Goal: Task Accomplishment & Management: Complete application form

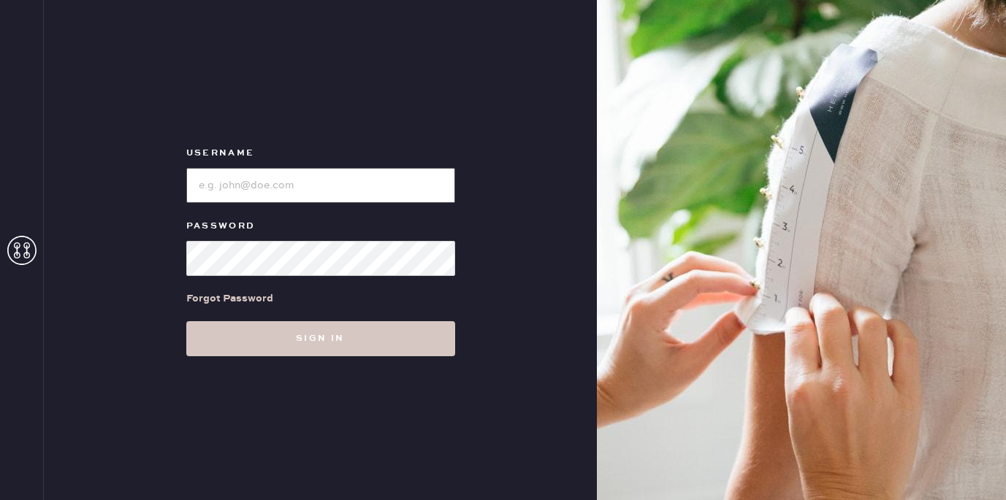
click at [343, 189] on input "loginName" at bounding box center [320, 185] width 269 height 35
type input "reformationuppereastside"
click at [186, 321] on button "Sign in" at bounding box center [320, 338] width 269 height 35
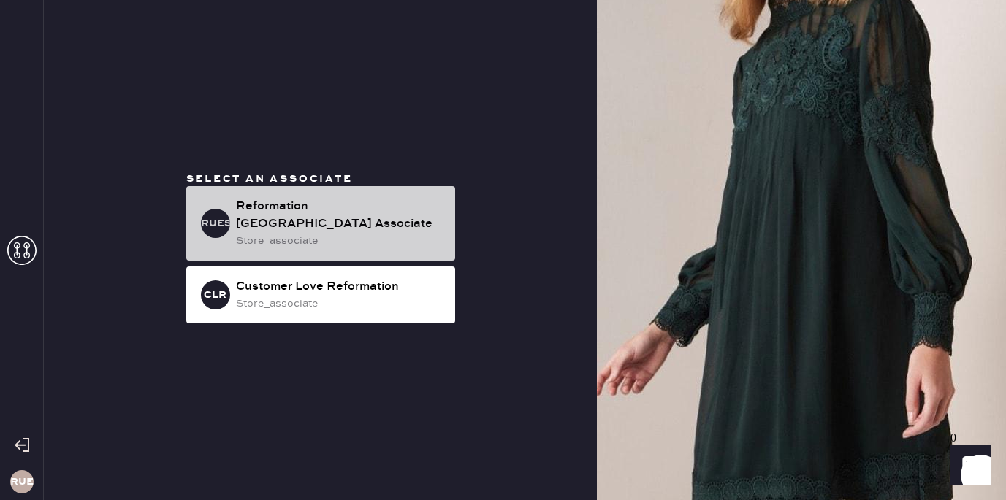
click at [365, 226] on div "Reformation [GEOGRAPHIC_DATA] Associate" at bounding box center [339, 215] width 207 height 35
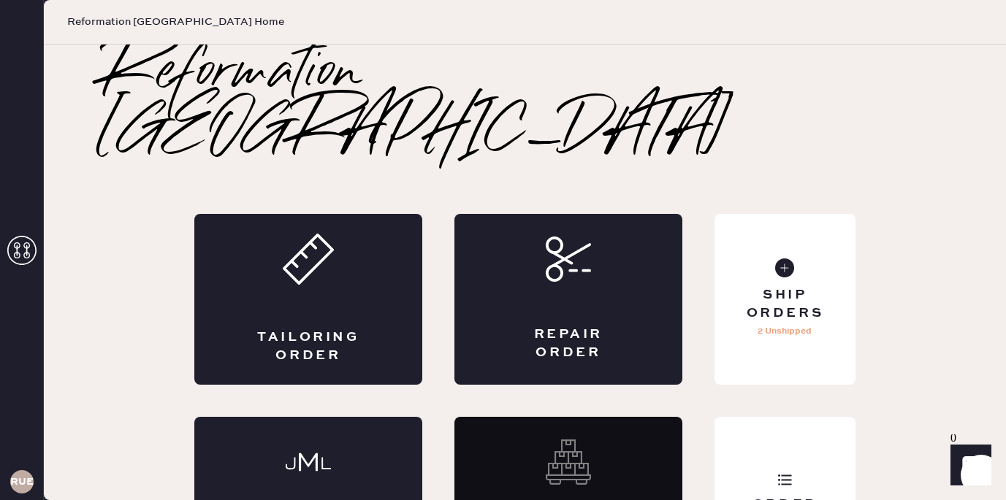
scroll to position [29, 0]
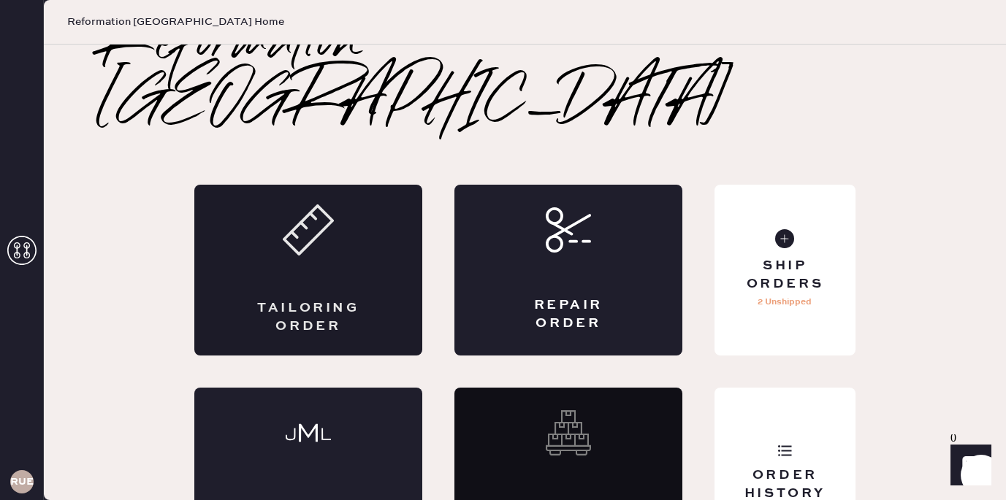
click at [362, 223] on div "Tailoring Order" at bounding box center [308, 270] width 228 height 171
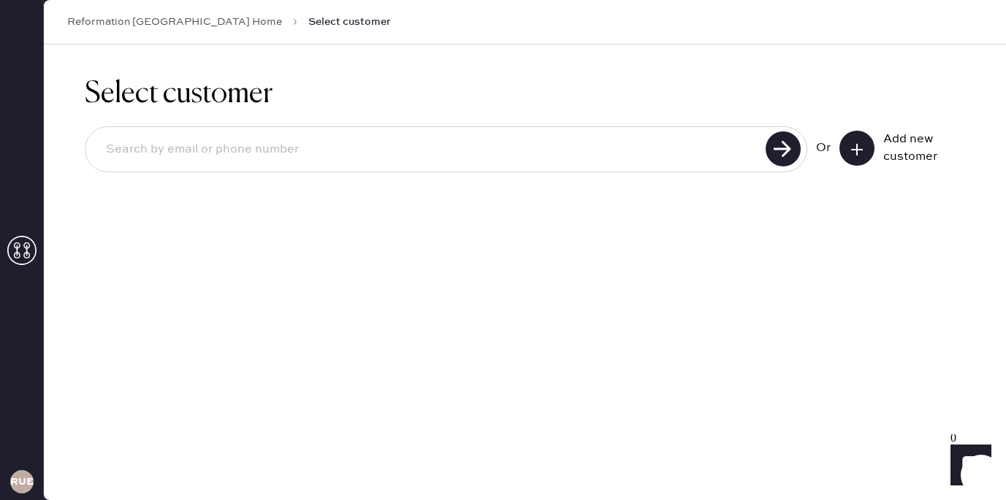
click at [387, 154] on input at bounding box center [427, 150] width 667 height 34
type input "[EMAIL_ADDRESS][DOMAIN_NAME]"
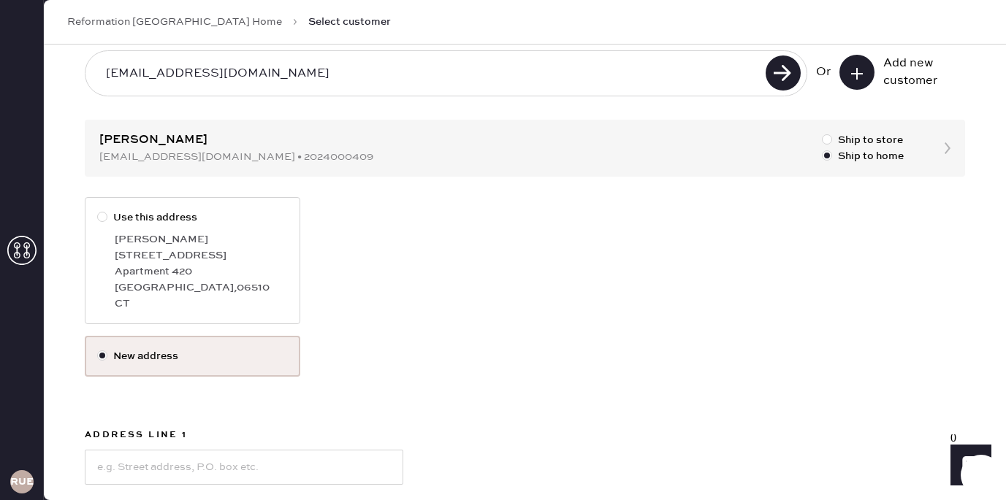
click at [194, 277] on div "Apartment 420" at bounding box center [201, 272] width 173 height 16
click at [98, 210] on input "Use this address" at bounding box center [97, 210] width 1 height 1
radio input "true"
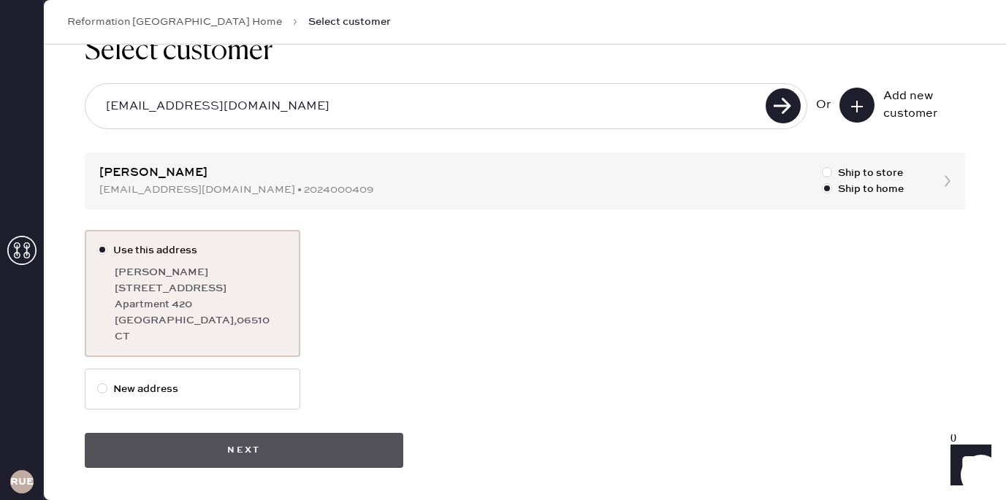
click at [255, 437] on button "Next" at bounding box center [244, 450] width 319 height 35
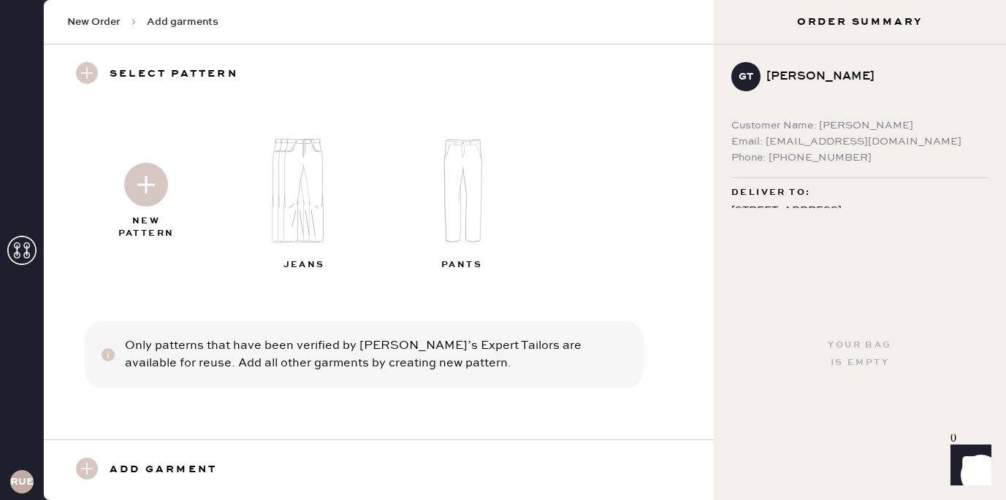
click at [316, 240] on img at bounding box center [310, 191] width 158 height 126
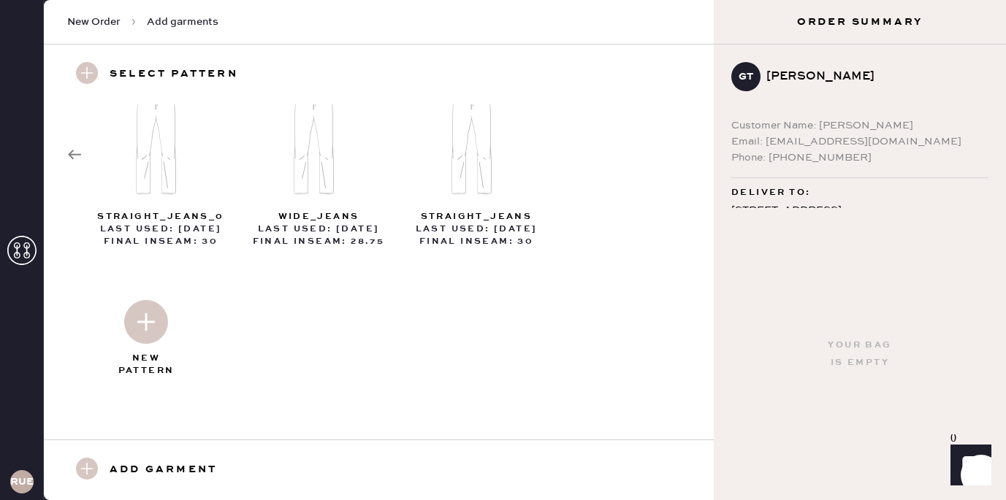
scroll to position [50, 0]
click at [337, 150] on img at bounding box center [320, 141] width 158 height 126
select select "2"
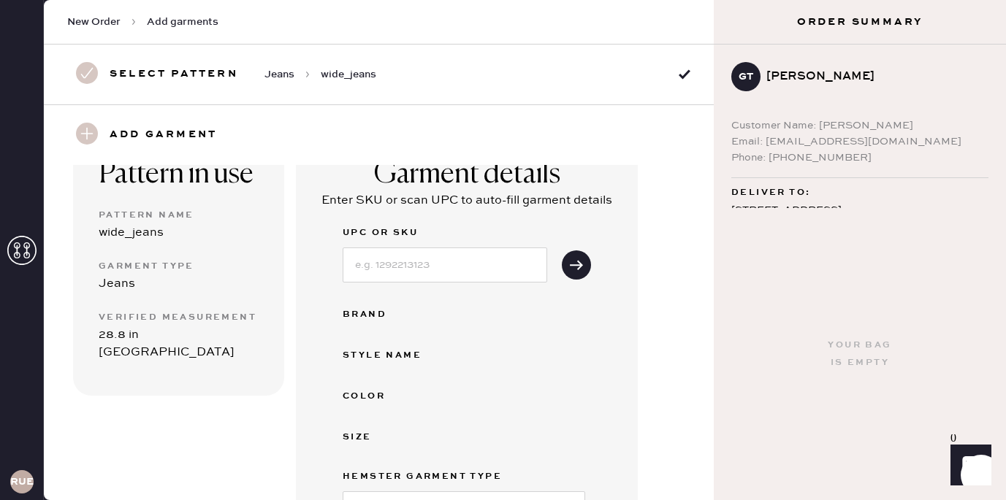
scroll to position [133, 0]
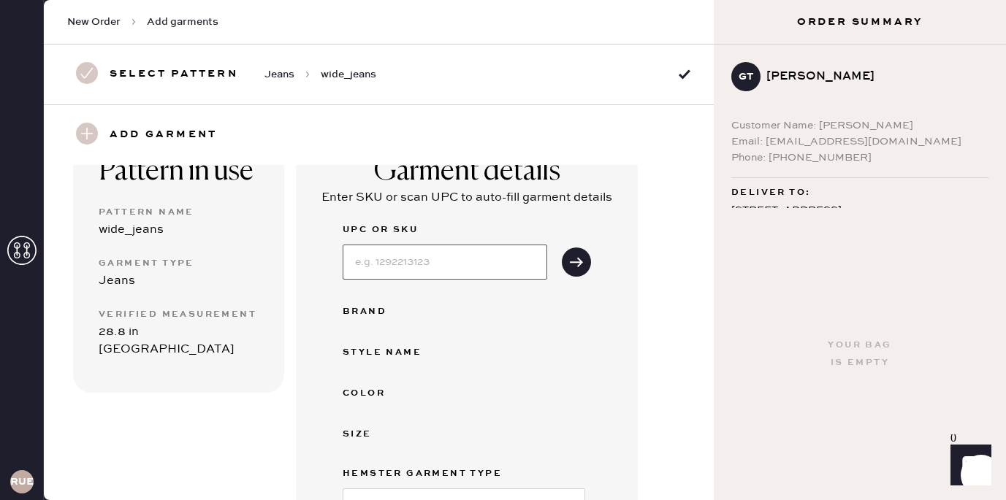
click at [446, 254] on input at bounding box center [445, 262] width 205 height 35
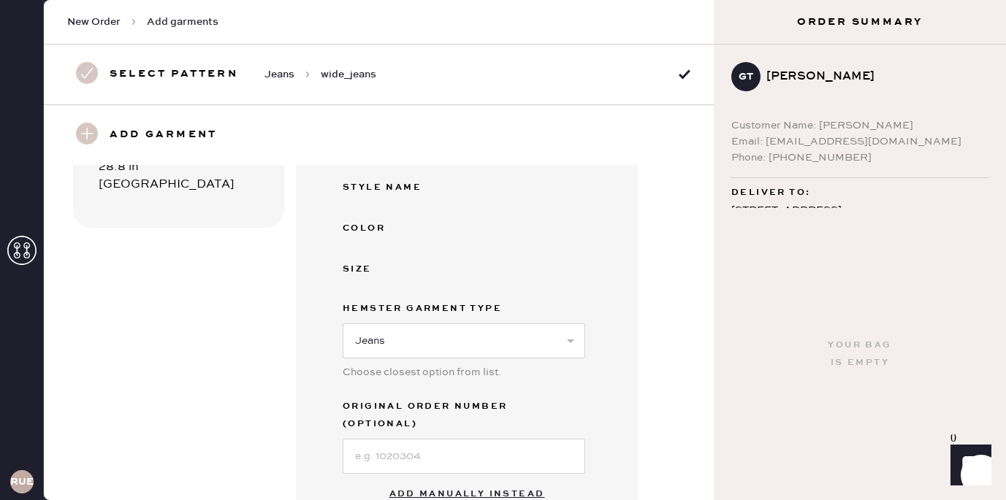
scroll to position [311, 0]
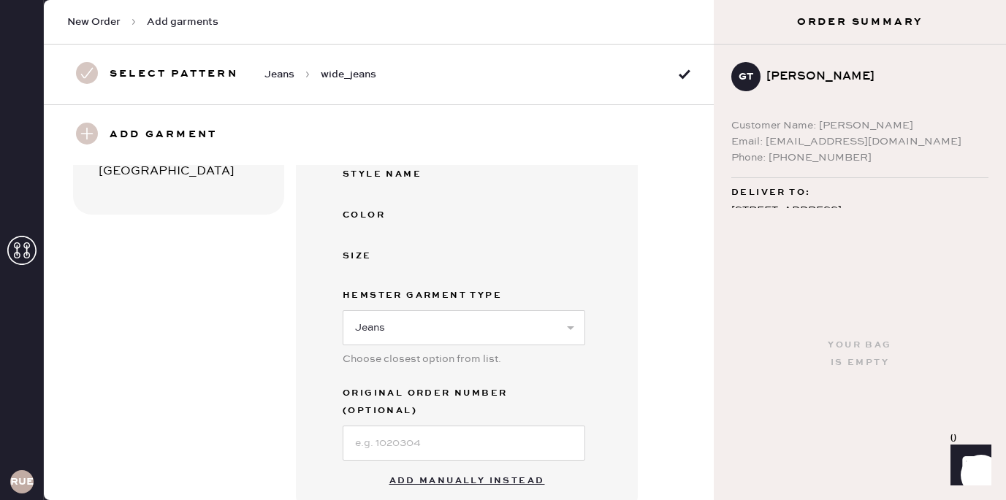
type input "1316382ILL028"
click at [473, 426] on input at bounding box center [464, 443] width 243 height 35
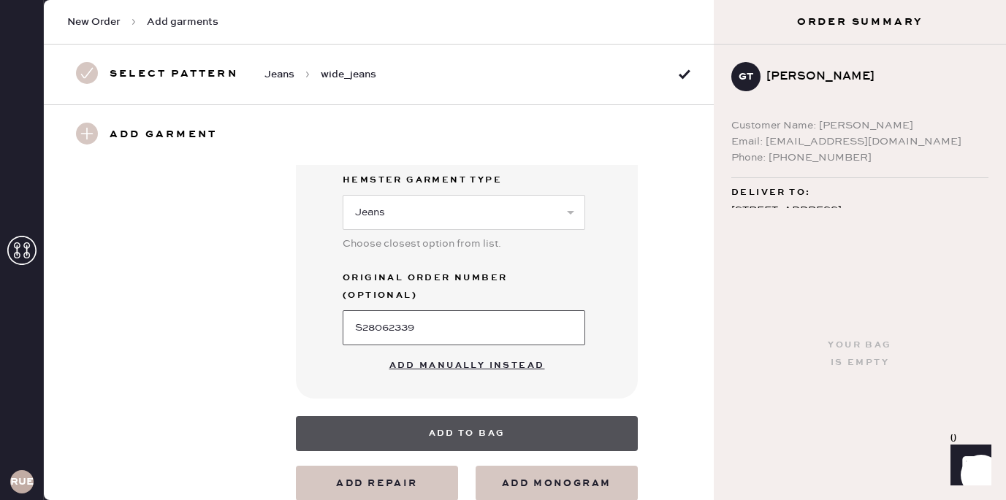
scroll to position [0, 0]
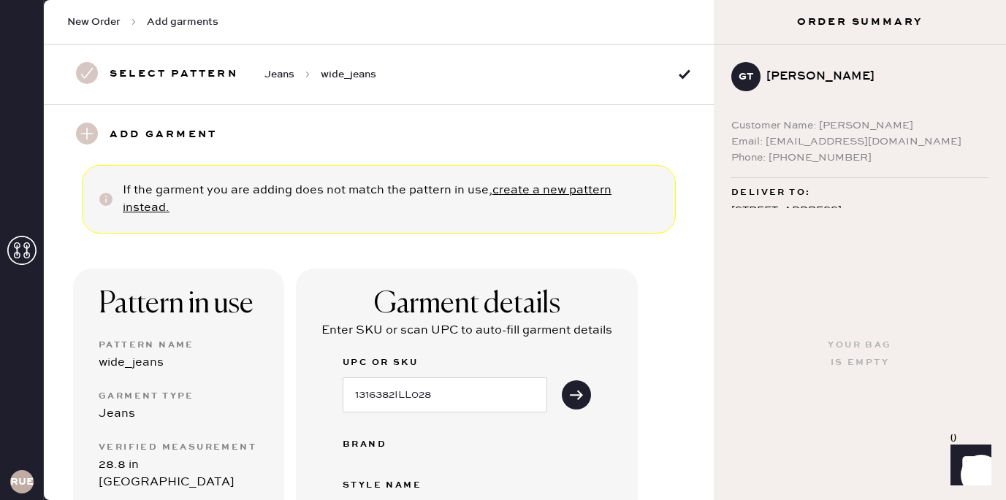
type input "S28062339"
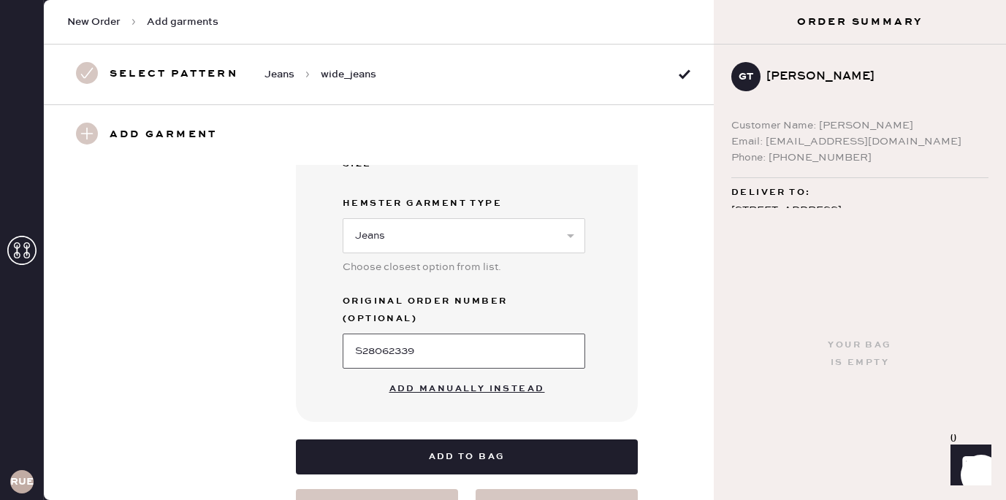
scroll to position [427, 0]
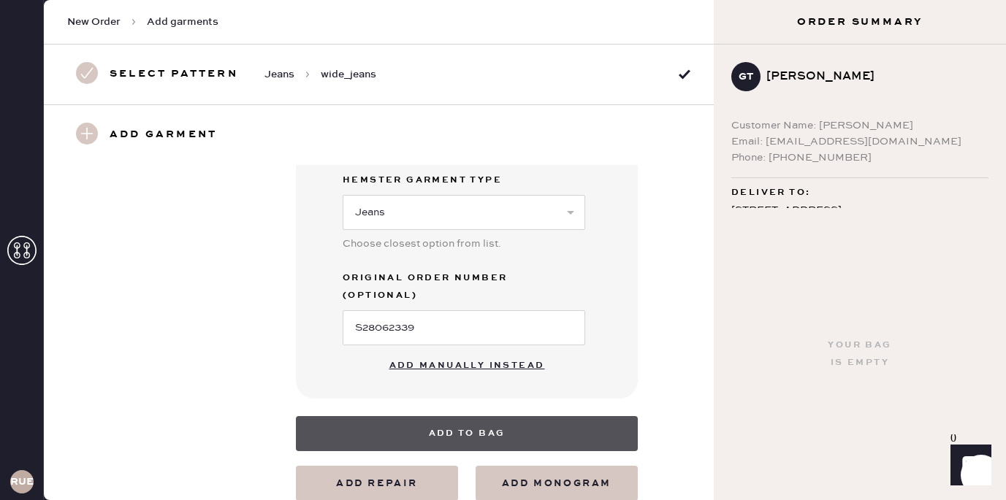
click at [485, 416] on button "Add to bag" at bounding box center [467, 433] width 342 height 35
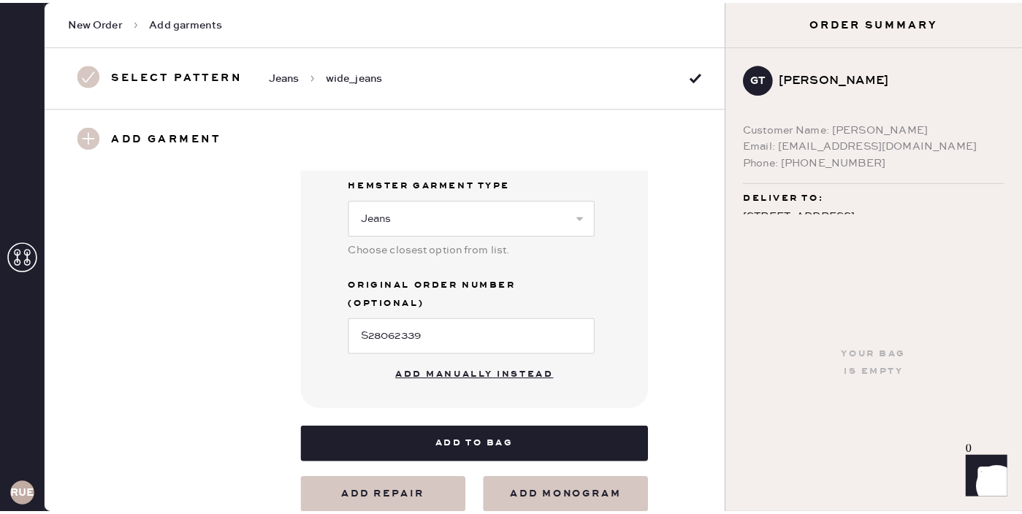
scroll to position [72, 0]
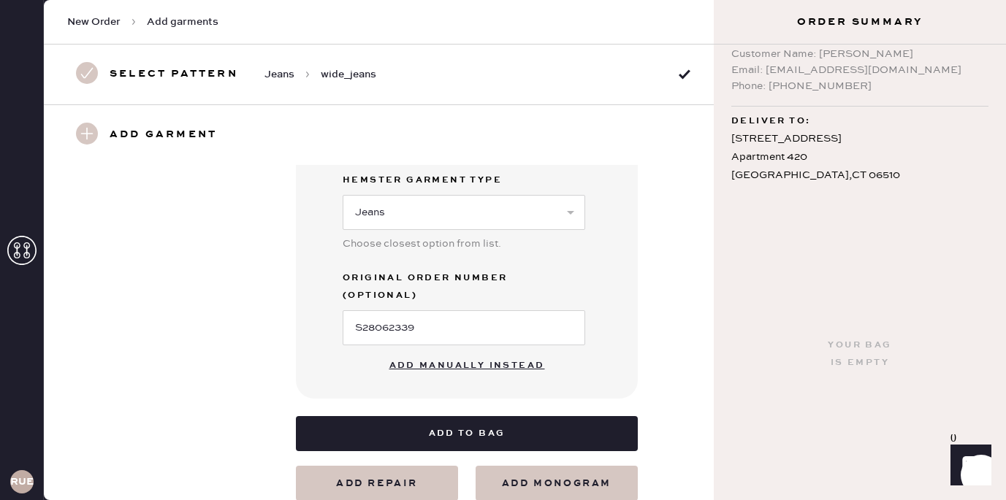
click at [380, 466] on button "Add repair" at bounding box center [377, 483] width 162 height 35
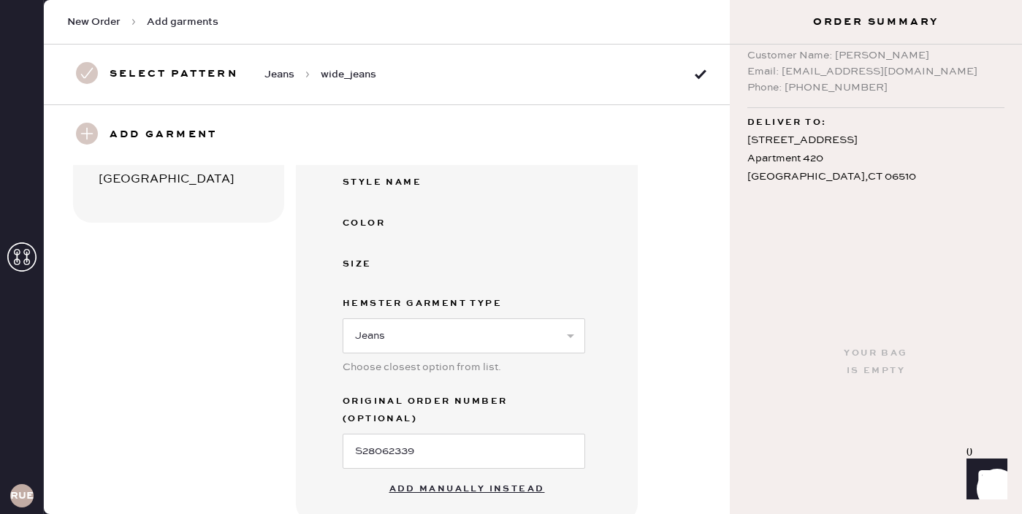
scroll to position [0, 0]
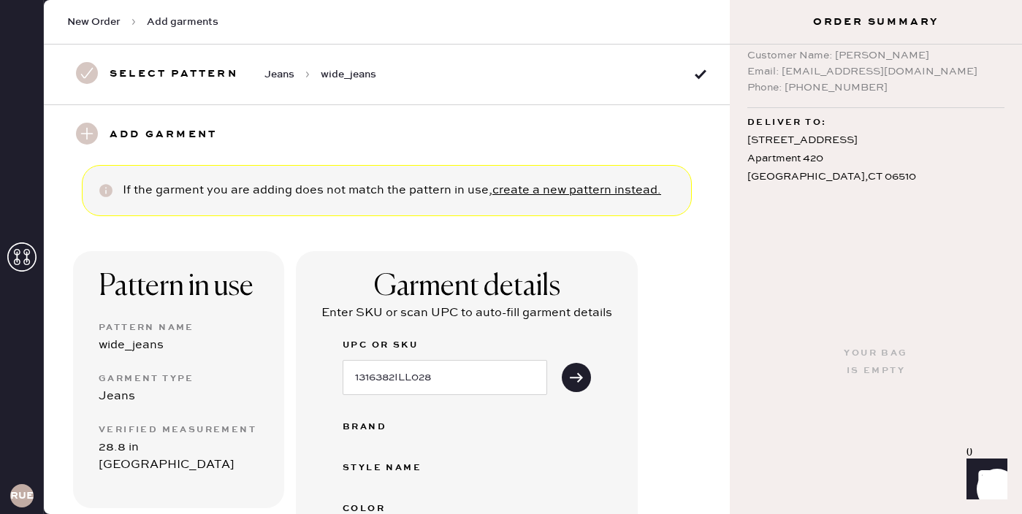
click at [452, 74] on div "Select pattern Jeans wide_jeans" at bounding box center [387, 75] width 686 height 60
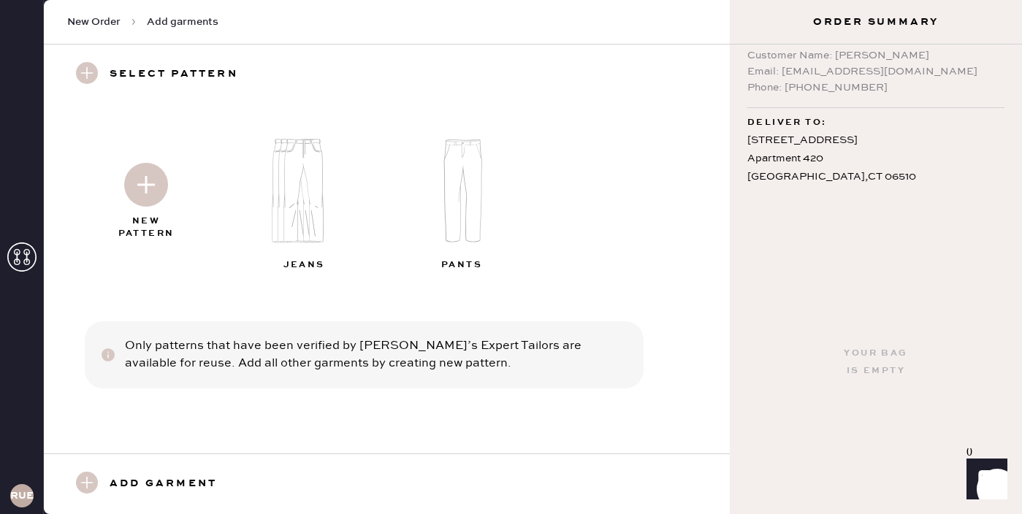
click at [452, 74] on div "Select pattern" at bounding box center [387, 75] width 686 height 60
click at [84, 74] on use at bounding box center [87, 73] width 22 height 22
click at [403, 73] on div "Select pattern" at bounding box center [387, 75] width 686 height 60
click at [146, 477] on h3 "Add garment" at bounding box center [163, 484] width 107 height 25
click at [165, 488] on h3 "Add garment" at bounding box center [163, 484] width 107 height 25
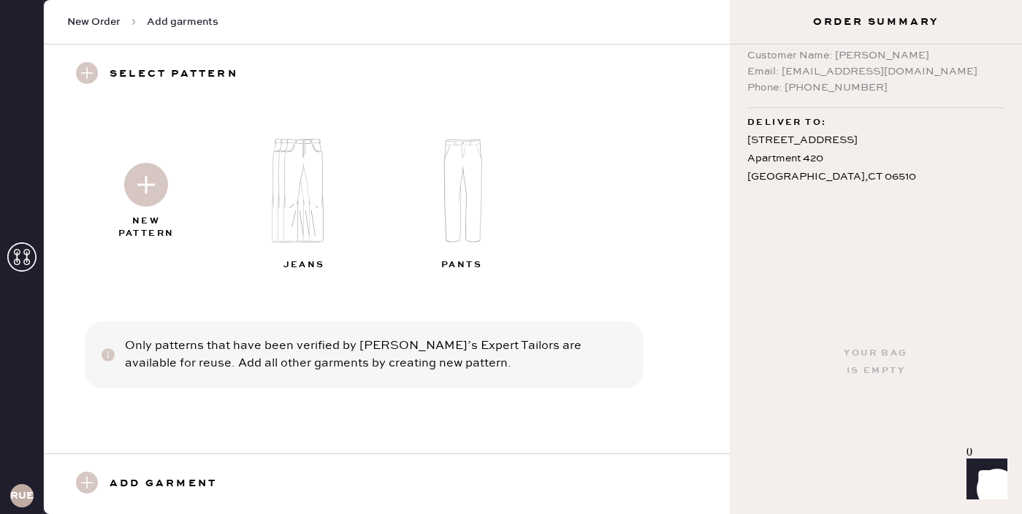
click at [86, 487] on use at bounding box center [87, 483] width 22 height 22
click at [129, 478] on h3 "Add garment" at bounding box center [163, 484] width 107 height 25
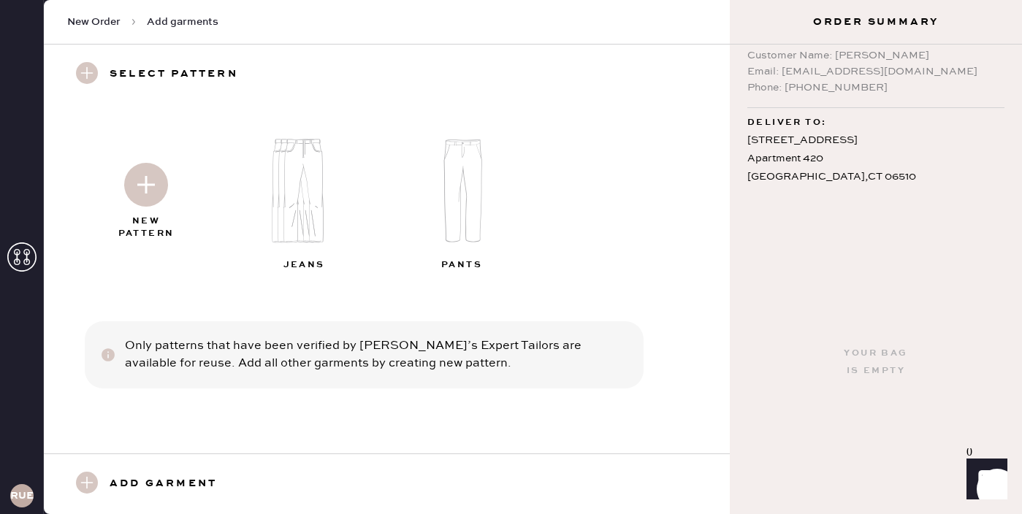
click at [129, 478] on h3 "Add garment" at bounding box center [163, 484] width 107 height 25
click at [158, 479] on h3 "Add garment" at bounding box center [163, 484] width 107 height 25
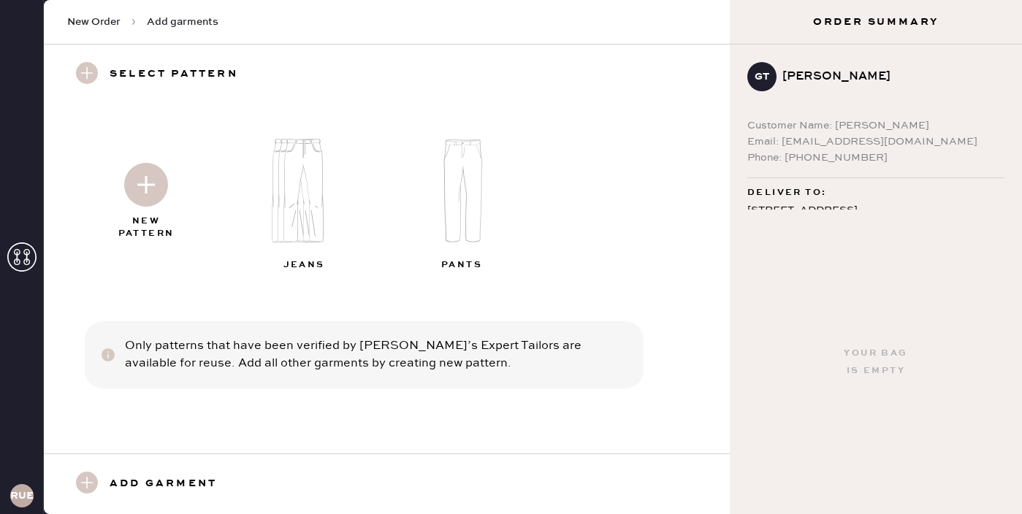
click at [138, 487] on h3 "Add garment" at bounding box center [163, 484] width 107 height 25
click at [79, 477] on use at bounding box center [87, 483] width 22 height 22
click at [21, 267] on icon at bounding box center [21, 257] width 29 height 29
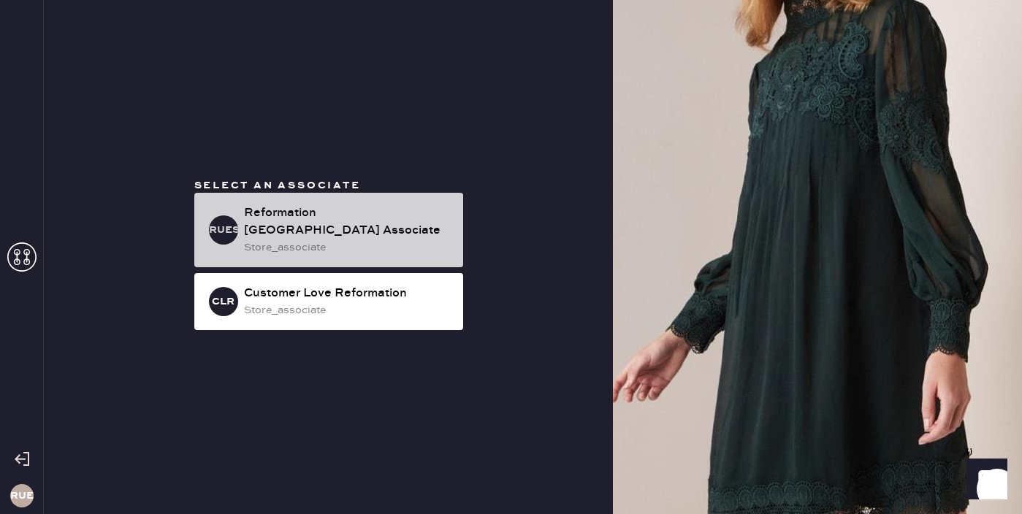
click at [329, 228] on div "Reformation [GEOGRAPHIC_DATA] Associate" at bounding box center [347, 222] width 207 height 35
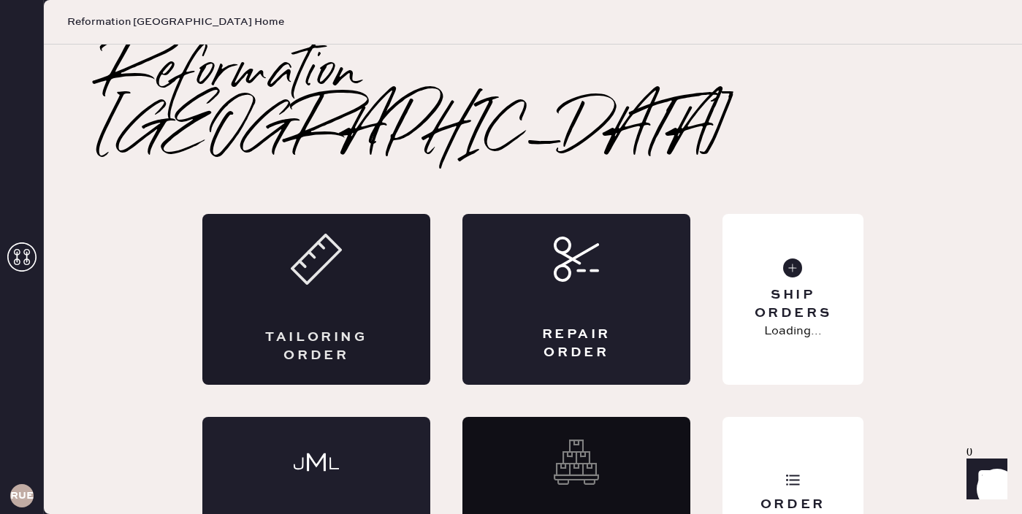
click at [273, 329] on div "Tailoring Order" at bounding box center [316, 347] width 111 height 37
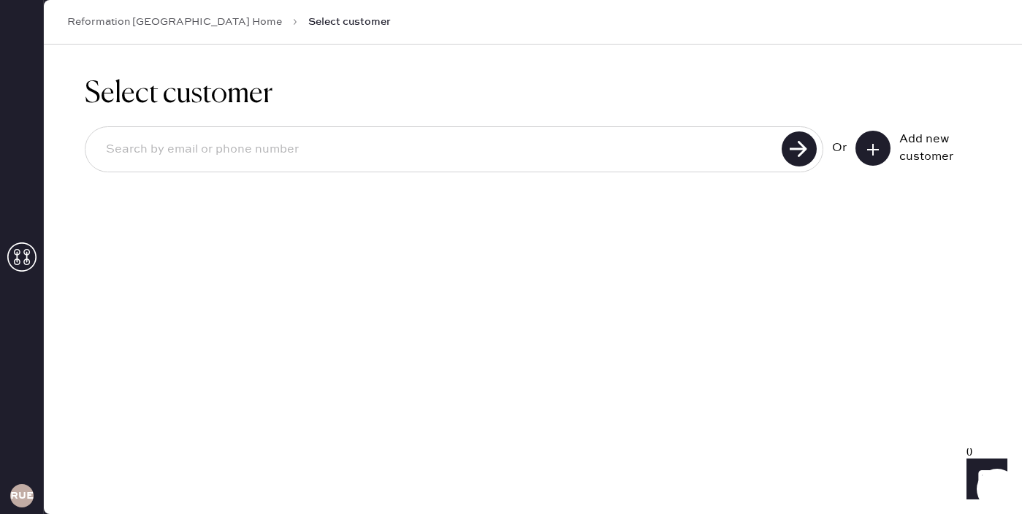
click at [873, 146] on use at bounding box center [873, 150] width 12 height 12
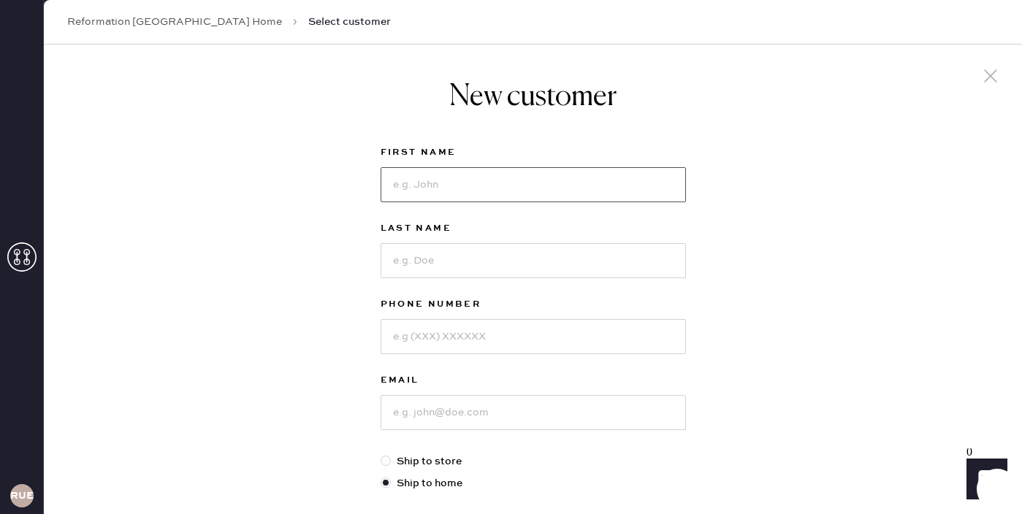
click at [483, 186] on input at bounding box center [533, 184] width 305 height 35
type input "[PERSON_NAME]"
click at [464, 256] on input at bounding box center [533, 260] width 305 height 35
type input "[PERSON_NAME]"
click at [467, 338] on input at bounding box center [533, 336] width 305 height 35
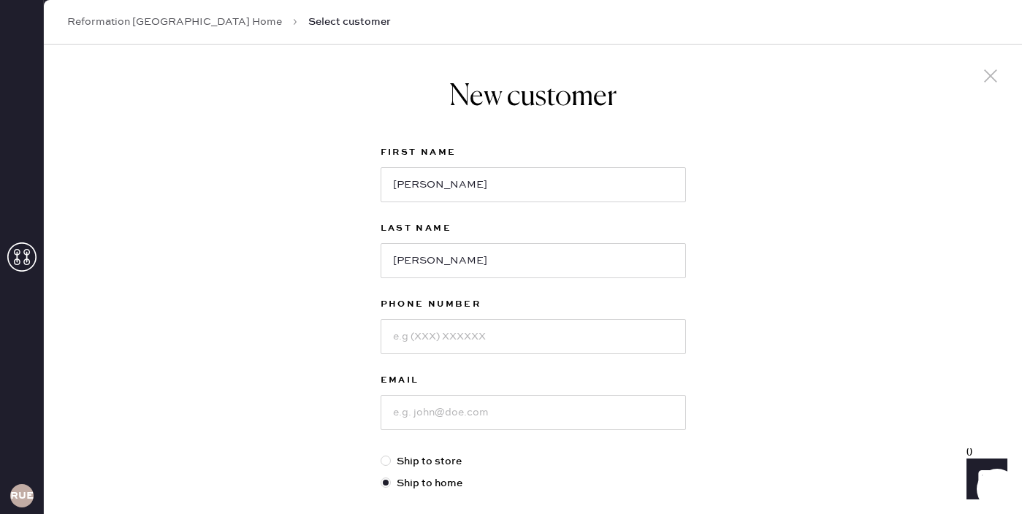
click at [328, 338] on div "New customer First Name [PERSON_NAME] Last Name [PERSON_NAME] Phone Number Emai…" at bounding box center [533, 498] width 978 height 906
click at [446, 339] on input at bounding box center [533, 336] width 305 height 35
type input "2024000409"
click at [435, 424] on input at bounding box center [533, 412] width 305 height 35
type input "[EMAIL_ADDRESS][DOMAIN_NAME]"
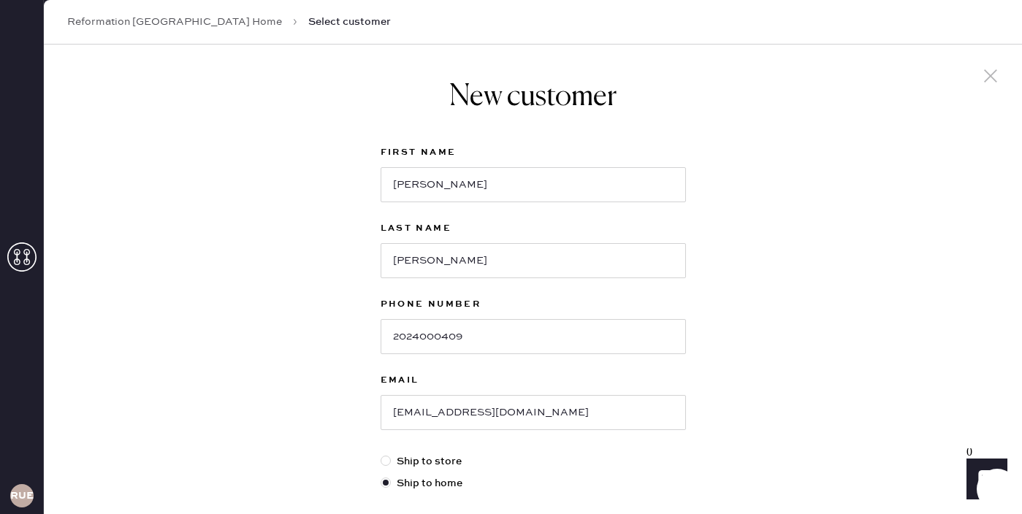
click at [167, 410] on div "New customer First Name [PERSON_NAME] Last Name [PERSON_NAME] Phone Number [PHO…" at bounding box center [533, 498] width 978 height 906
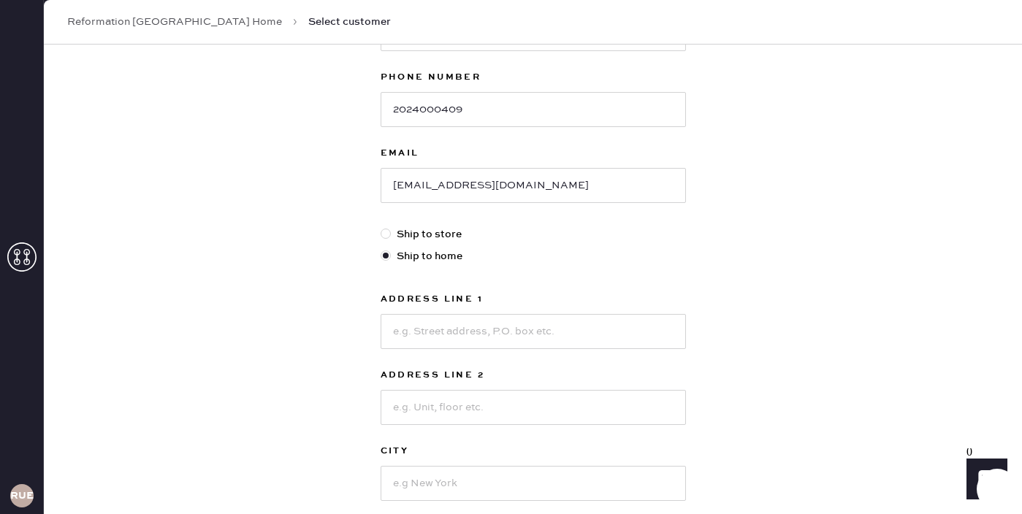
scroll to position [251, 0]
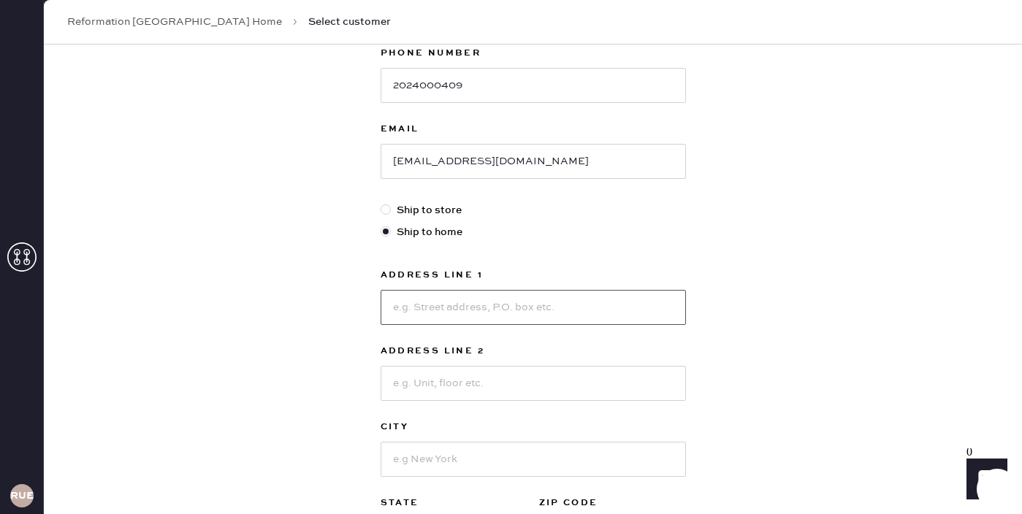
click at [428, 300] on input at bounding box center [533, 307] width 305 height 35
type input "[STREET_ADDRESS]"
click at [435, 325] on div "Address Line [GEOGRAPHIC_DATA] Address Line 2 City State Select [GEOGRAPHIC_DAT…" at bounding box center [533, 410] width 305 height 286
click at [424, 449] on input at bounding box center [533, 459] width 305 height 35
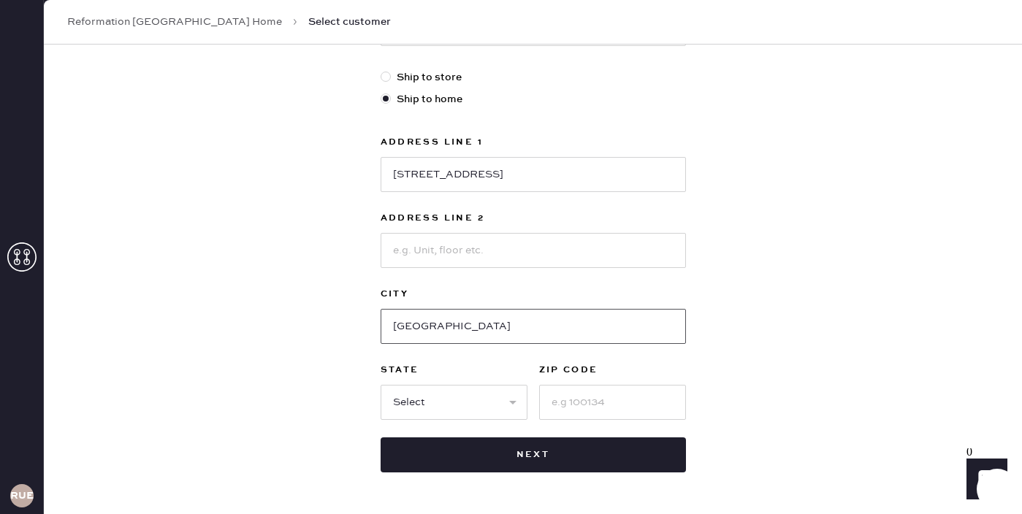
scroll to position [385, 0]
type input "[GEOGRAPHIC_DATA]"
click at [444, 243] on input at bounding box center [533, 249] width 305 height 35
type input "APT 420"
click at [287, 359] on div "New customer First Name [PERSON_NAME] Last Name [PERSON_NAME] Phone Number [PHO…" at bounding box center [533, 113] width 978 height 906
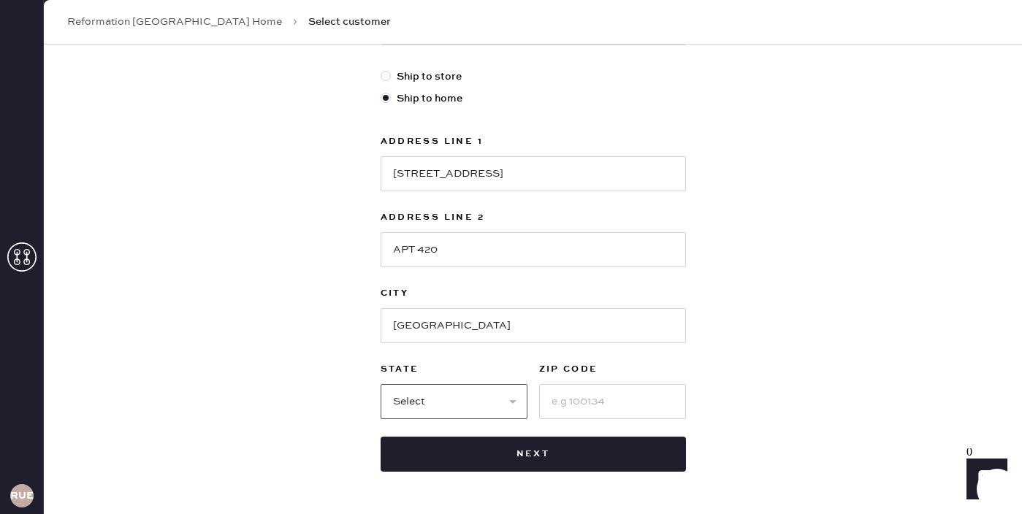
click at [411, 409] on select "Select AK AL AR AZ CA CO CT [GEOGRAPHIC_DATA] DE FL [GEOGRAPHIC_DATA] HI [GEOGR…" at bounding box center [454, 401] width 147 height 35
select select "CT"
click at [381, 384] on select "Select AK AL AR AZ CA CO CT [GEOGRAPHIC_DATA] DE FL [GEOGRAPHIC_DATA] HI [GEOGR…" at bounding box center [454, 401] width 147 height 35
click at [620, 401] on input at bounding box center [612, 401] width 147 height 35
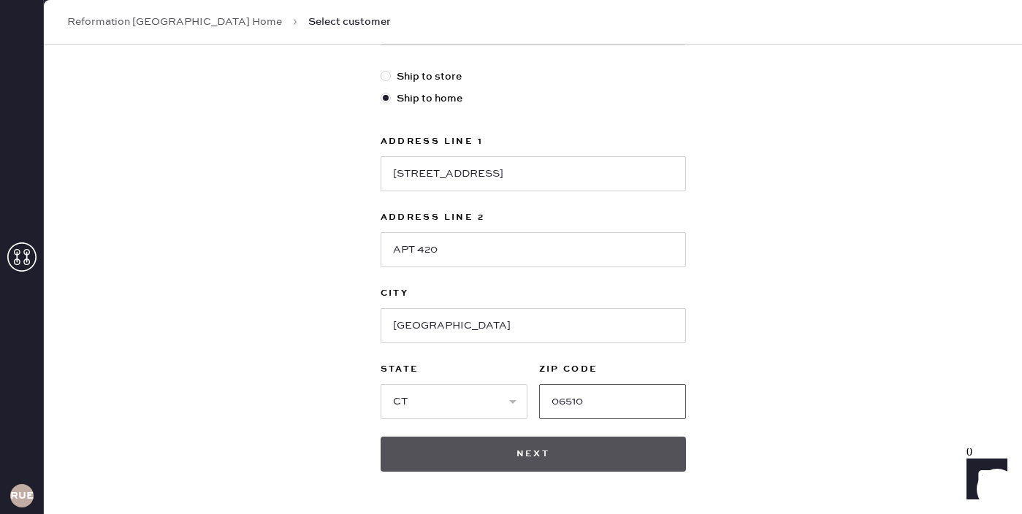
type input "06510"
click at [650, 450] on button "Next" at bounding box center [533, 454] width 305 height 35
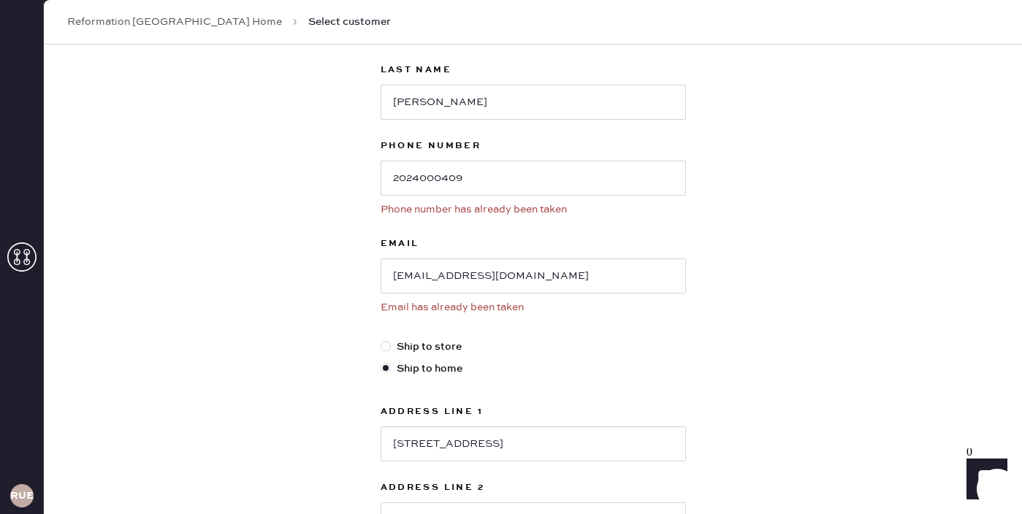
scroll to position [0, 0]
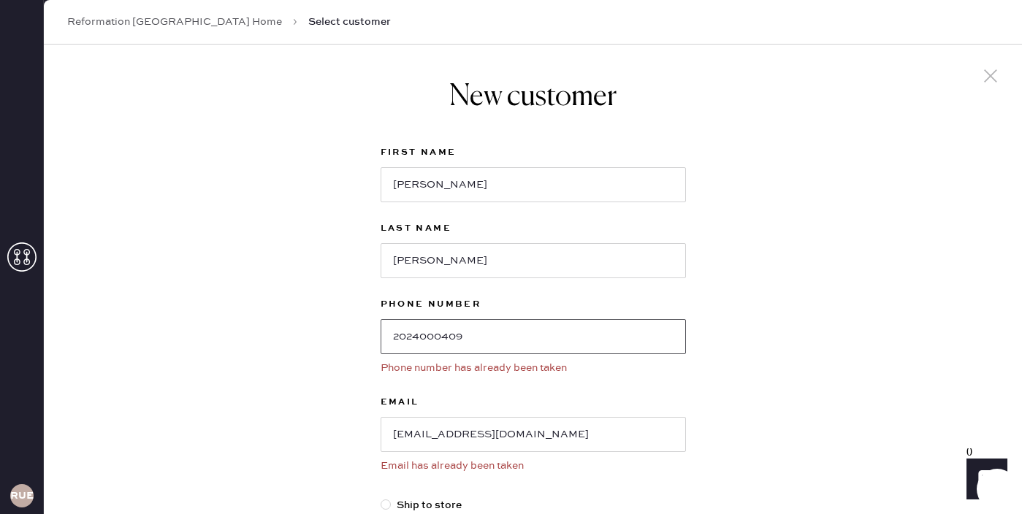
click at [631, 343] on input "2024000409" at bounding box center [533, 336] width 305 height 35
click at [451, 436] on input "[EMAIL_ADDRESS][DOMAIN_NAME]" at bounding box center [533, 434] width 305 height 35
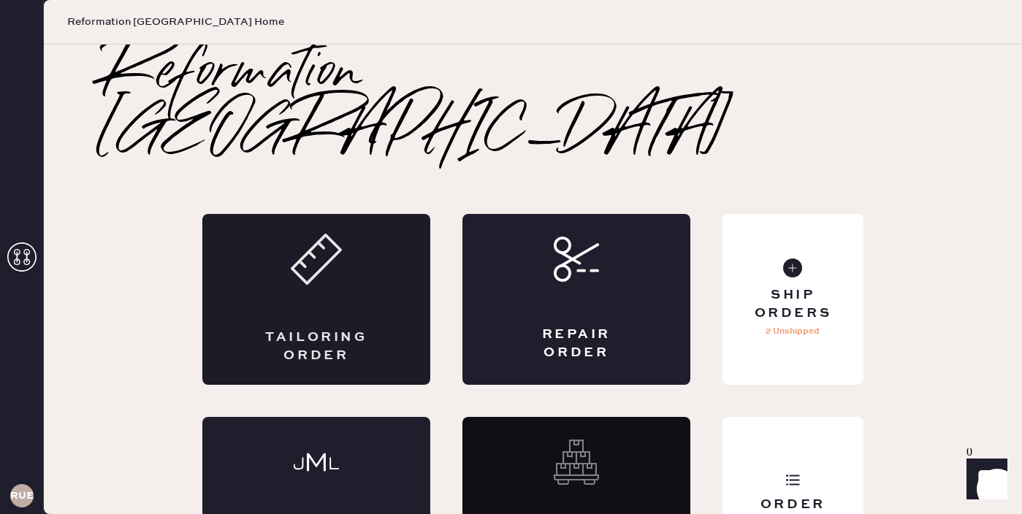
click at [394, 260] on div "Tailoring Order" at bounding box center [316, 299] width 228 height 171
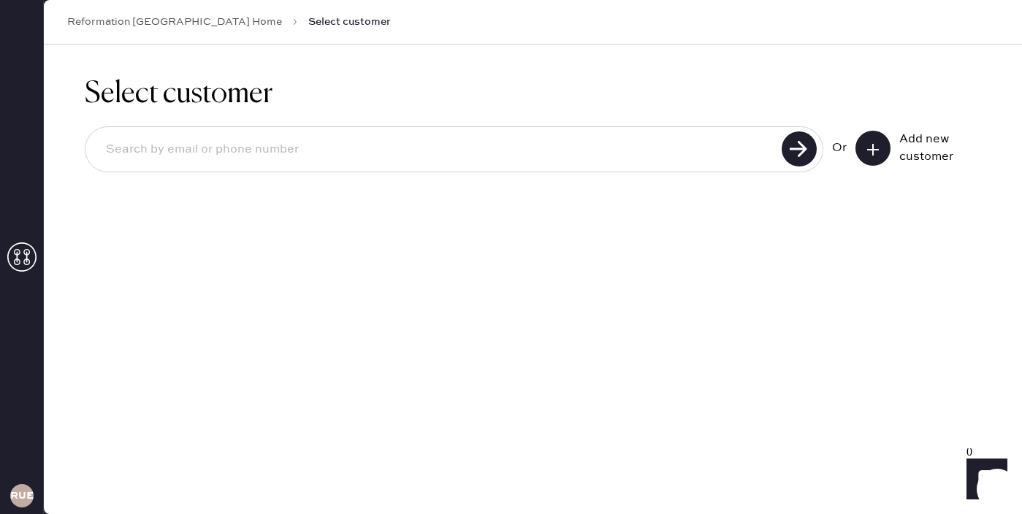
click at [254, 140] on input at bounding box center [435, 150] width 683 height 34
paste input "[EMAIL_ADDRESS][DOMAIN_NAME]"
type input "[EMAIL_ADDRESS][DOMAIN_NAME]"
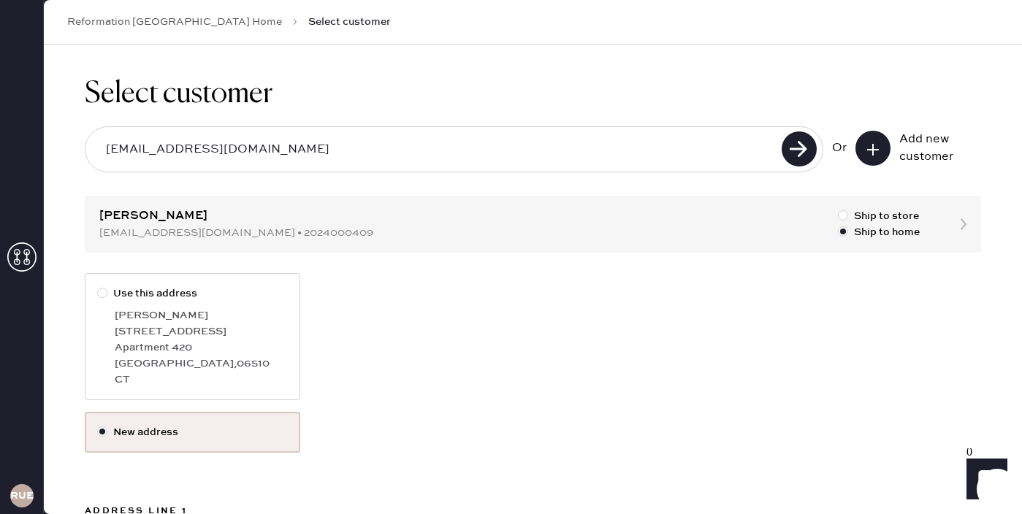
click at [203, 360] on div "[GEOGRAPHIC_DATA]" at bounding box center [201, 364] width 173 height 16
click at [98, 286] on input "Use this address" at bounding box center [97, 286] width 1 height 1
radio input "true"
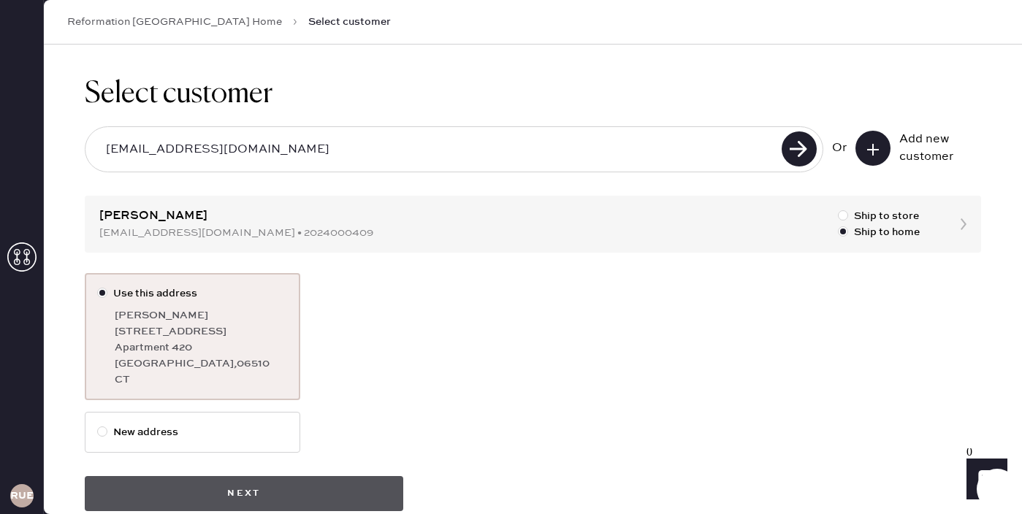
click at [219, 503] on button "Next" at bounding box center [244, 493] width 319 height 35
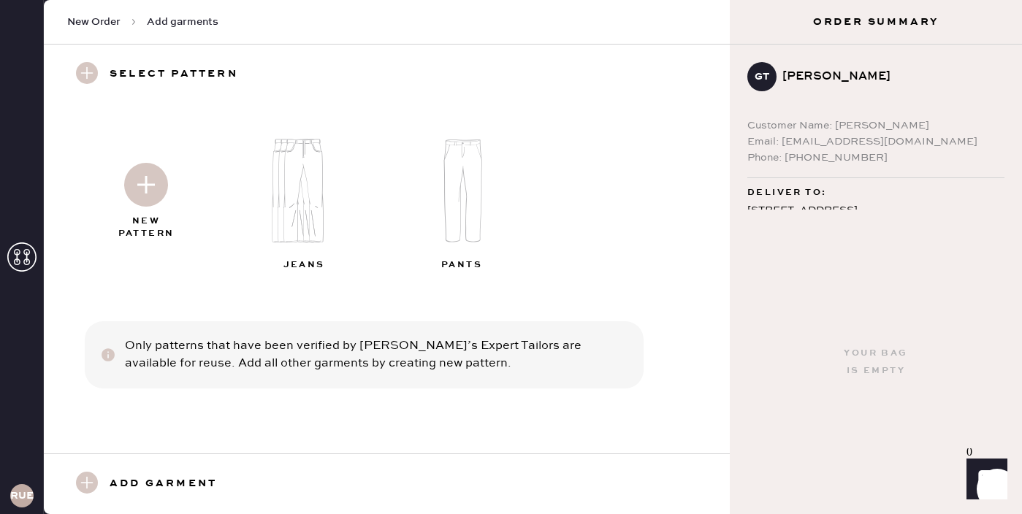
click at [319, 221] on img at bounding box center [310, 191] width 158 height 126
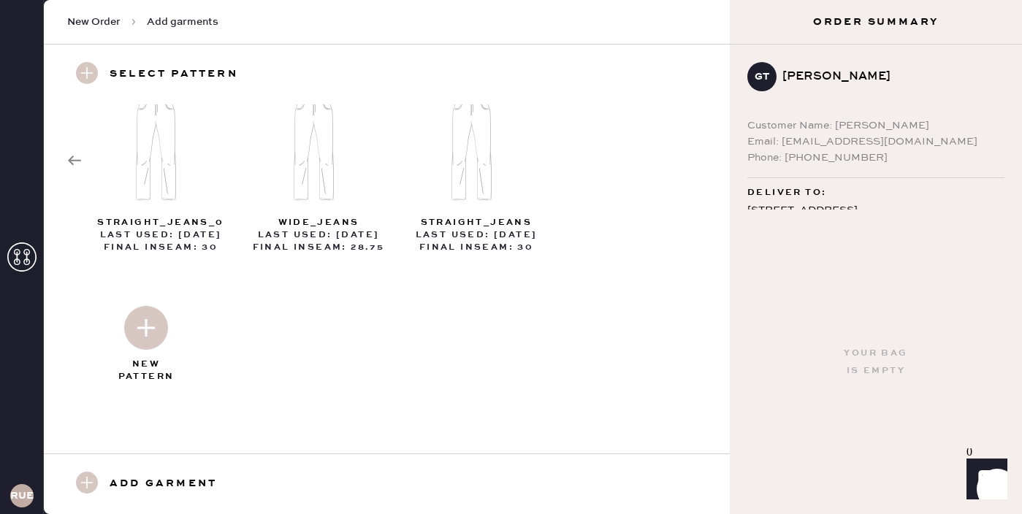
scroll to position [44, 0]
click at [150, 334] on img at bounding box center [146, 327] width 44 height 44
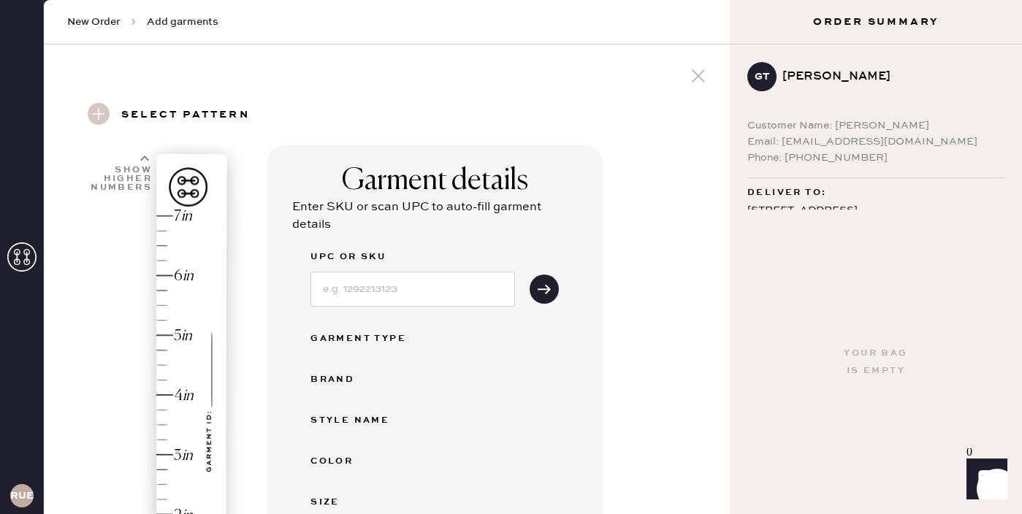
select select "2"
click at [375, 291] on input at bounding box center [412, 289] width 205 height 35
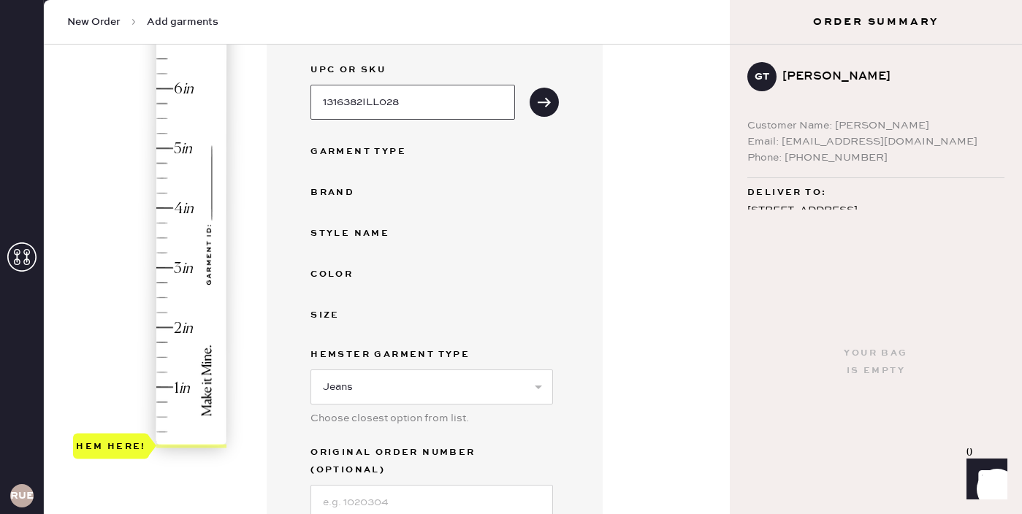
scroll to position [203, 0]
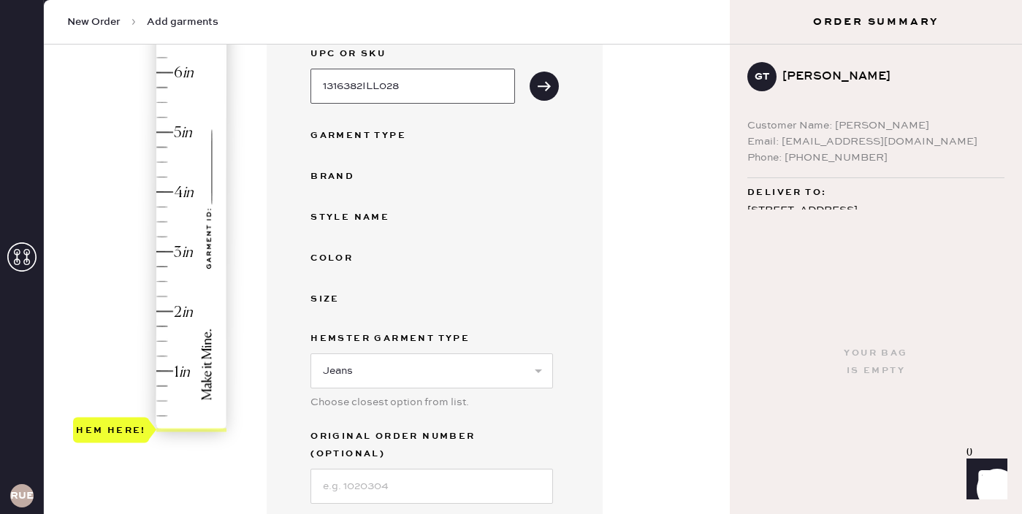
type input "1316382ILL028"
click at [371, 470] on input at bounding box center [431, 486] width 243 height 35
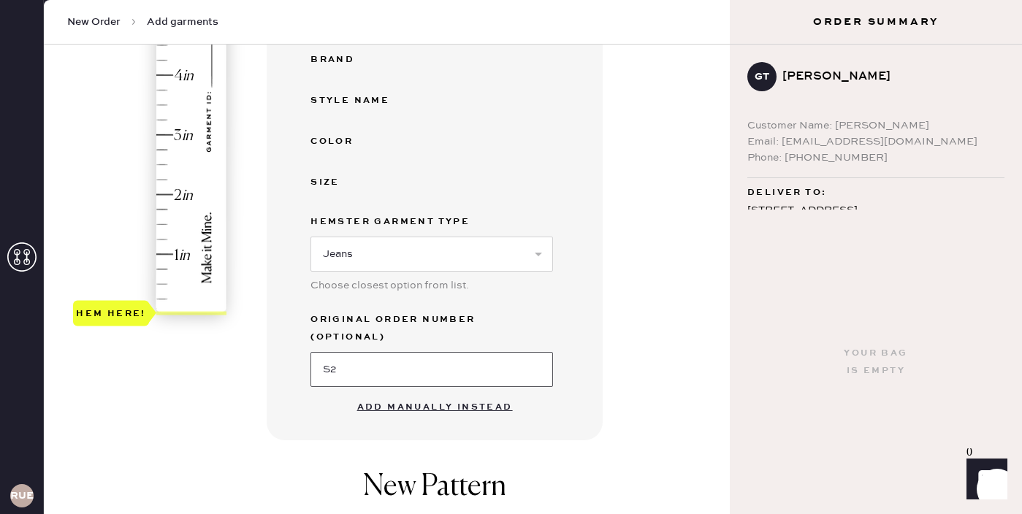
scroll to position [316, 0]
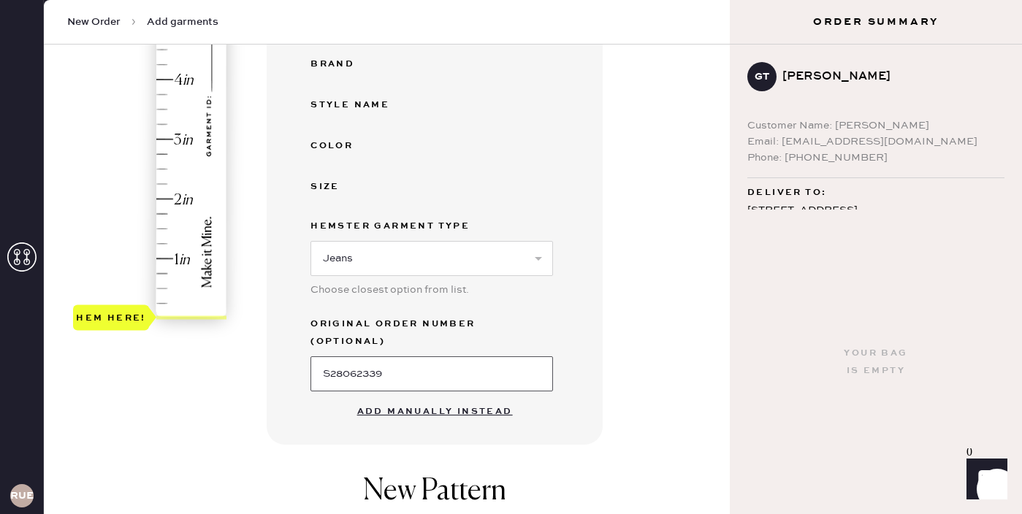
type input "S28062339"
click at [691, 281] on div "Garment details Enter SKU or scan UPC to auto-fill garment details UPC or SKU 1…" at bounding box center [492, 280] width 451 height 900
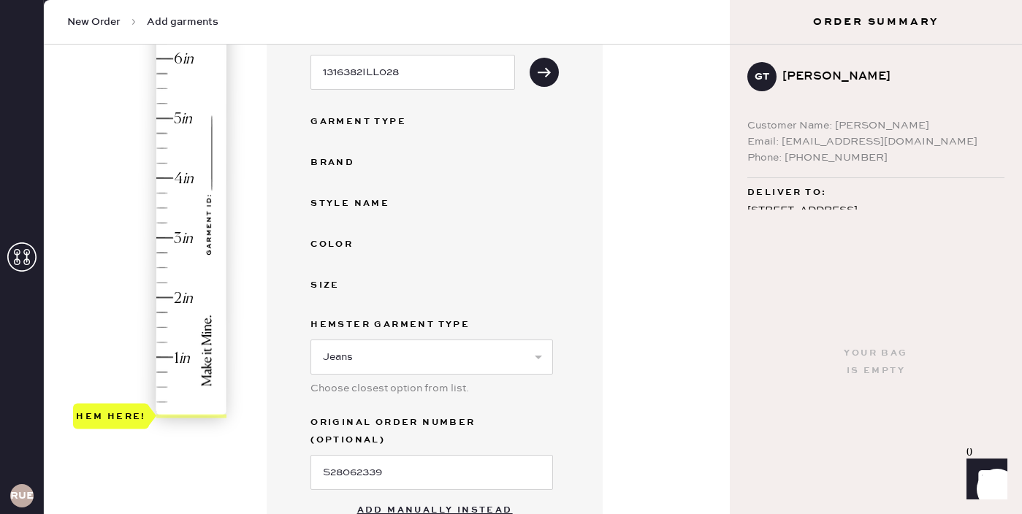
scroll to position [191, 0]
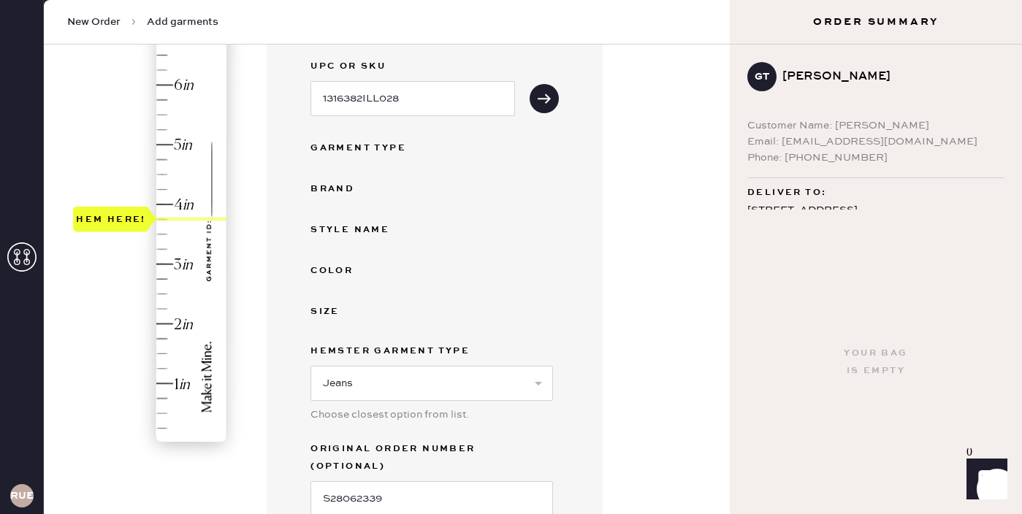
type input "4.5"
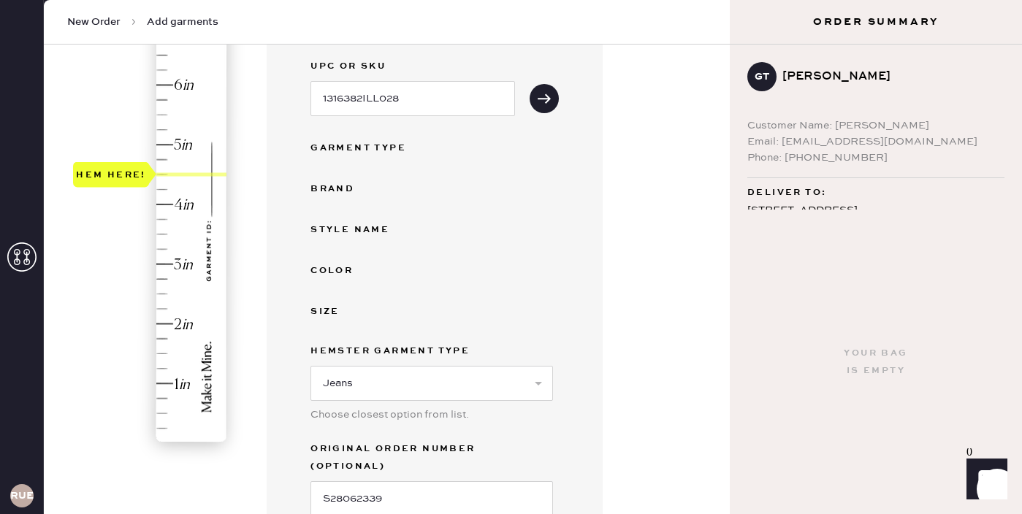
drag, startPoint x: 103, startPoint y: 440, endPoint x: 105, endPoint y: 177, distance: 263.0
click at [105, 177] on div "Hem here!" at bounding box center [111, 175] width 70 height 18
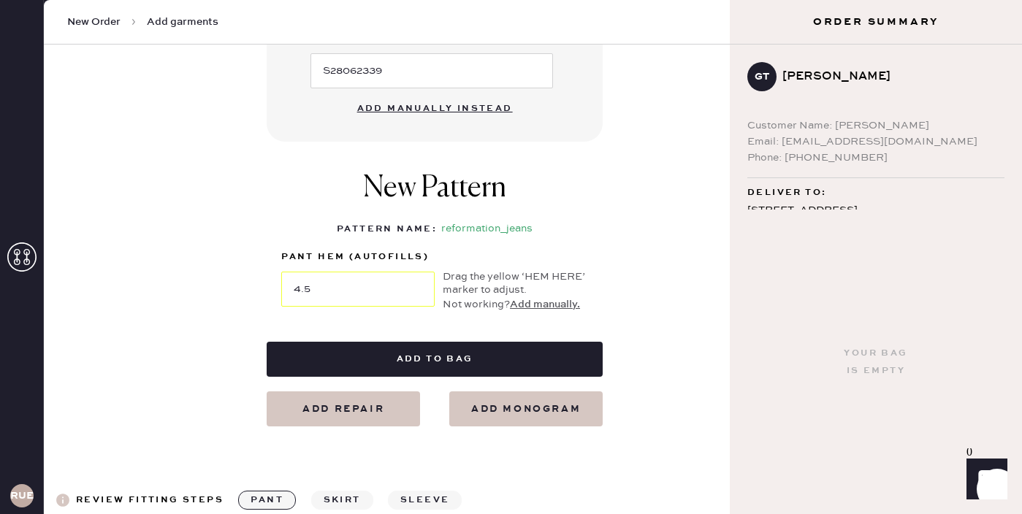
scroll to position [627, 0]
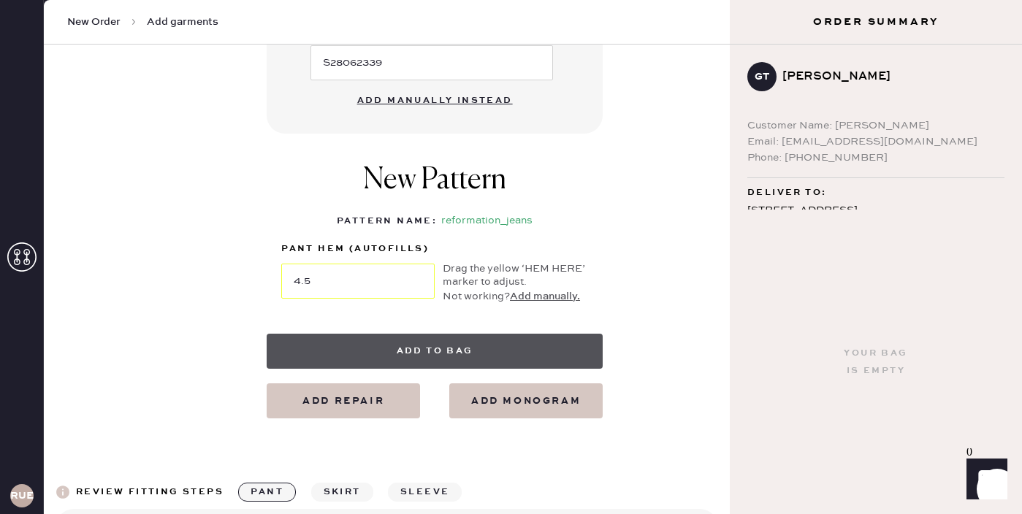
click at [489, 334] on button "Add to bag" at bounding box center [435, 351] width 336 height 35
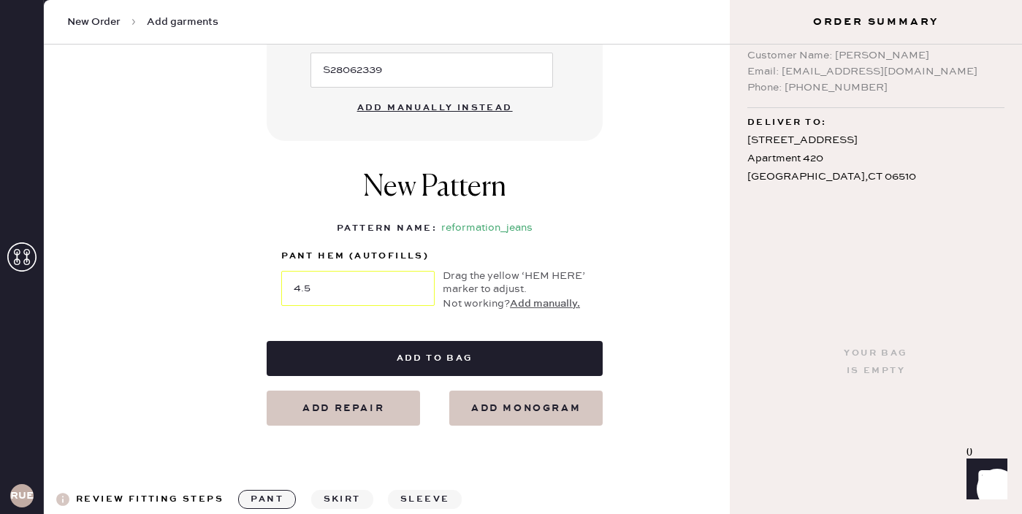
scroll to position [614, 0]
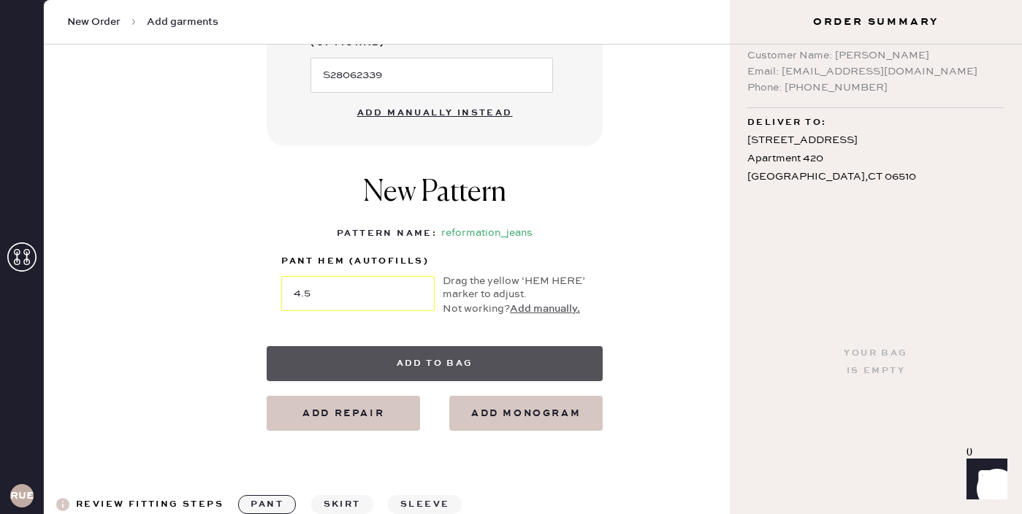
click at [407, 352] on button "Add to bag" at bounding box center [435, 363] width 336 height 35
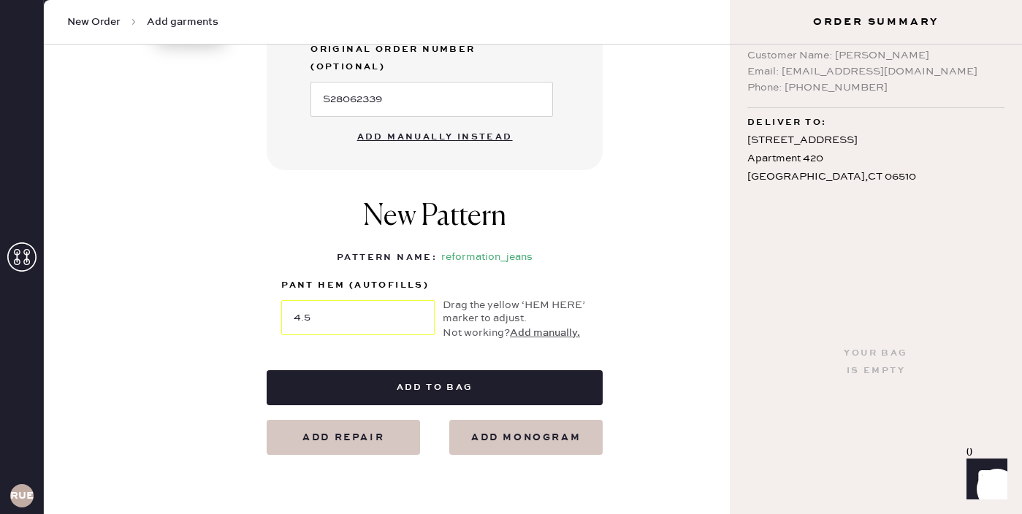
scroll to position [591, 0]
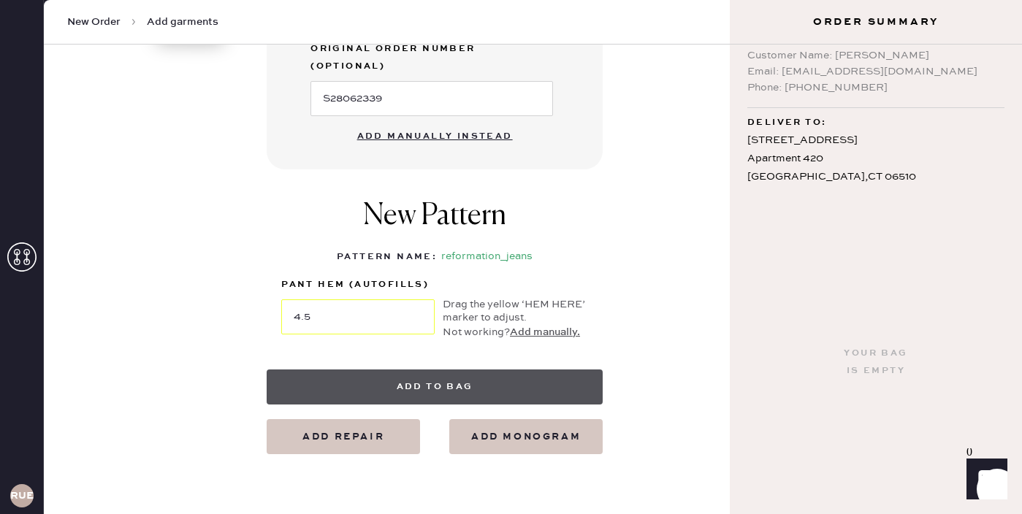
click at [438, 370] on button "Add to bag" at bounding box center [435, 387] width 336 height 35
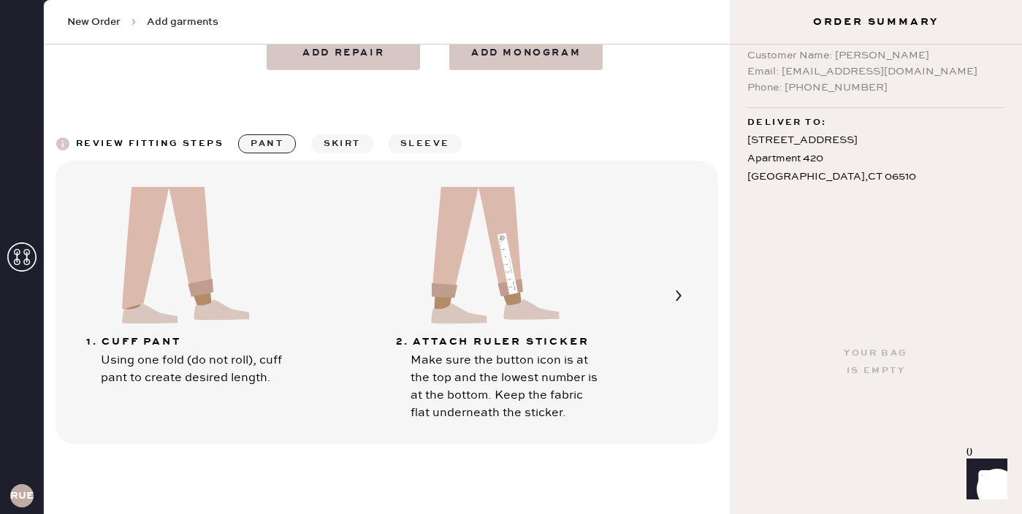
scroll to position [980, 0]
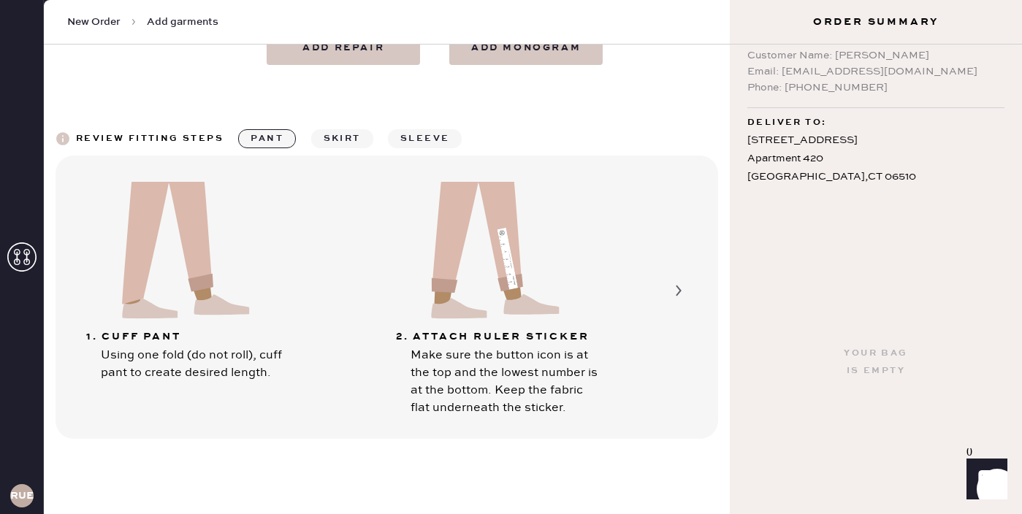
click at [677, 277] on icon at bounding box center [679, 291] width 28 height 28
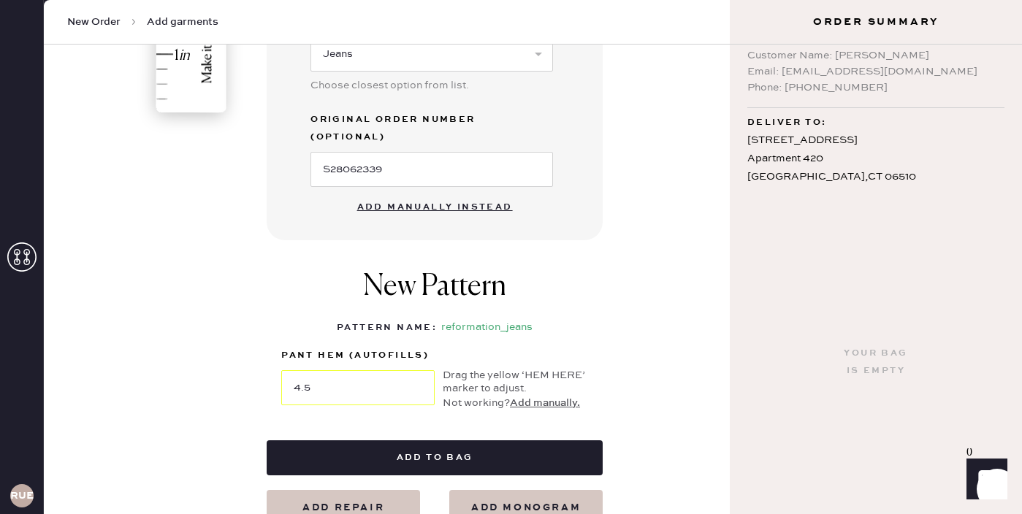
scroll to position [582, 0]
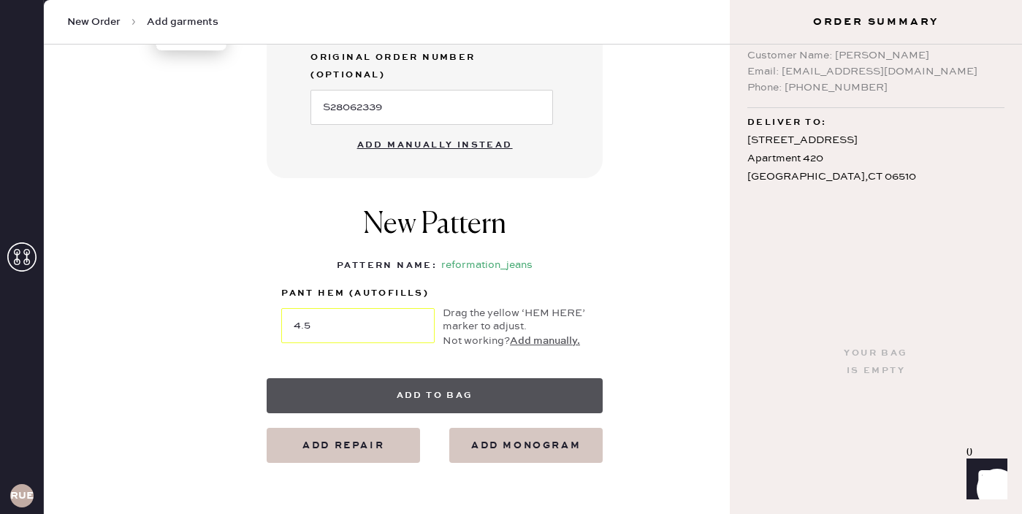
click at [454, 378] on button "Add to bag" at bounding box center [435, 395] width 336 height 35
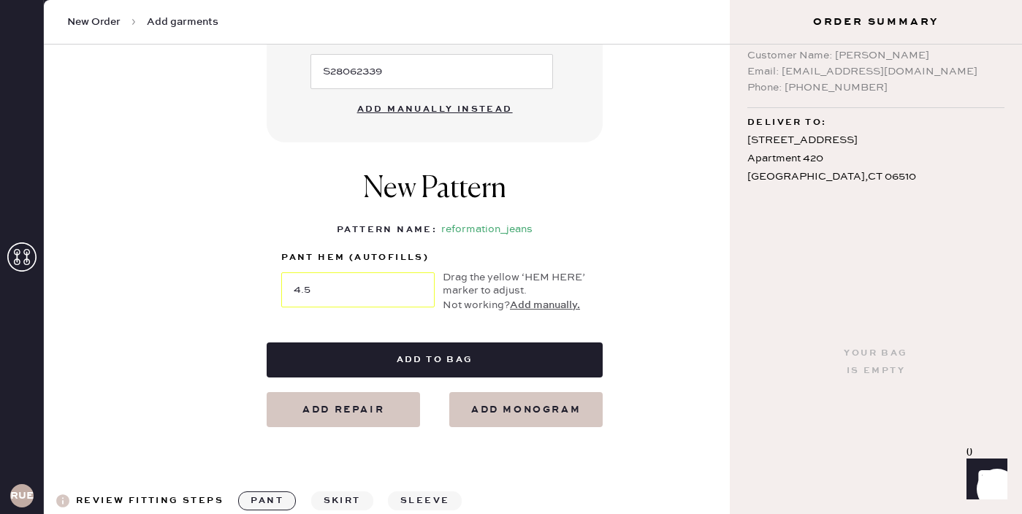
scroll to position [679, 0]
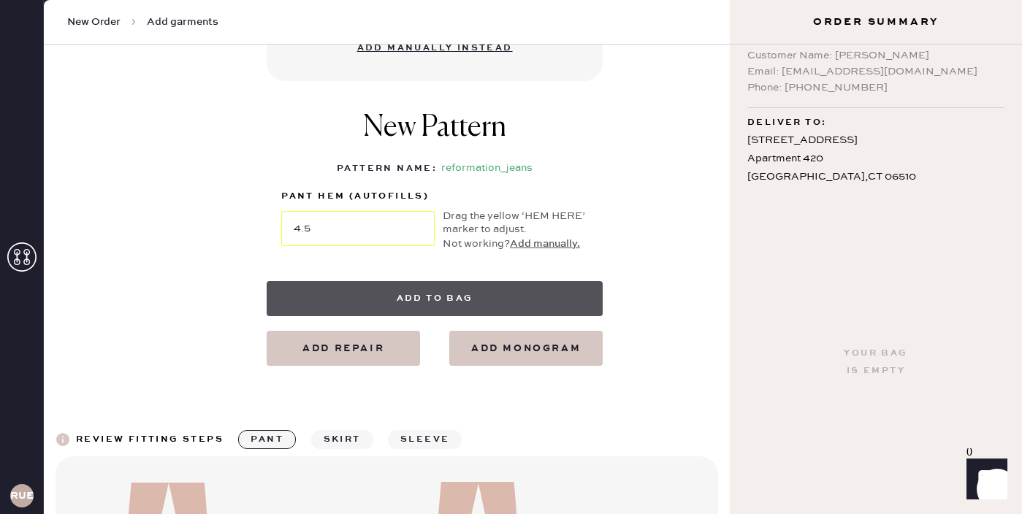
click at [438, 281] on button "Add to bag" at bounding box center [435, 298] width 336 height 35
click at [461, 281] on button "Add to bag" at bounding box center [435, 298] width 336 height 35
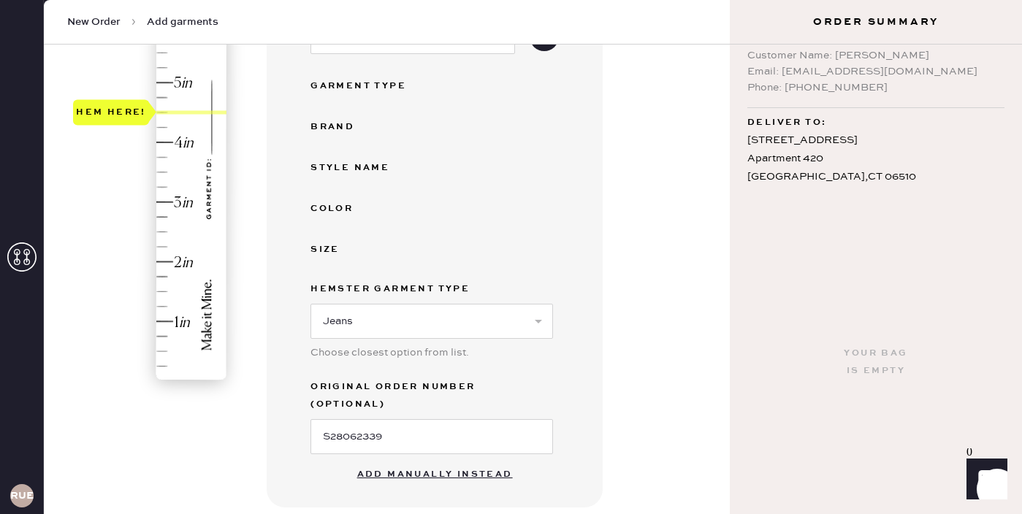
scroll to position [359, 0]
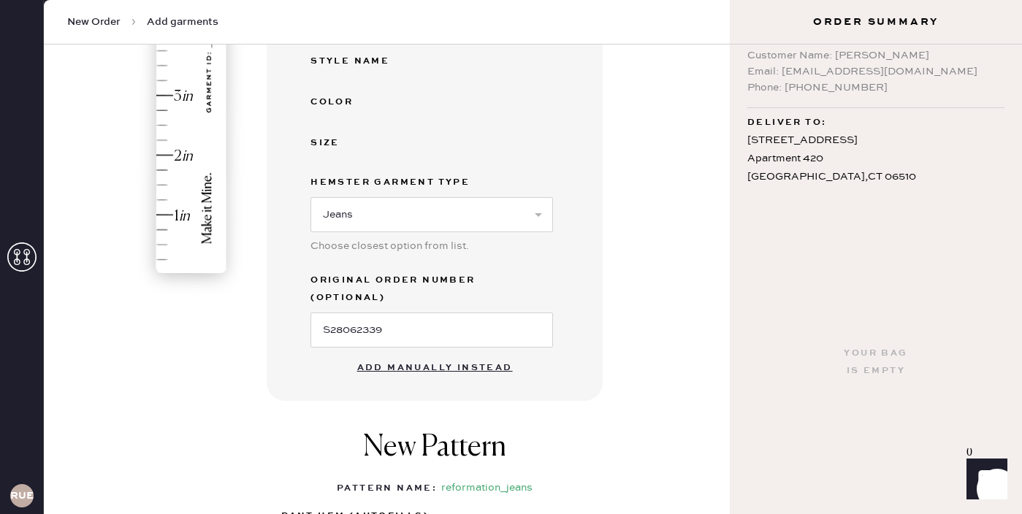
click at [444, 354] on button "Add manually instead" at bounding box center [434, 368] width 173 height 29
select select "2"
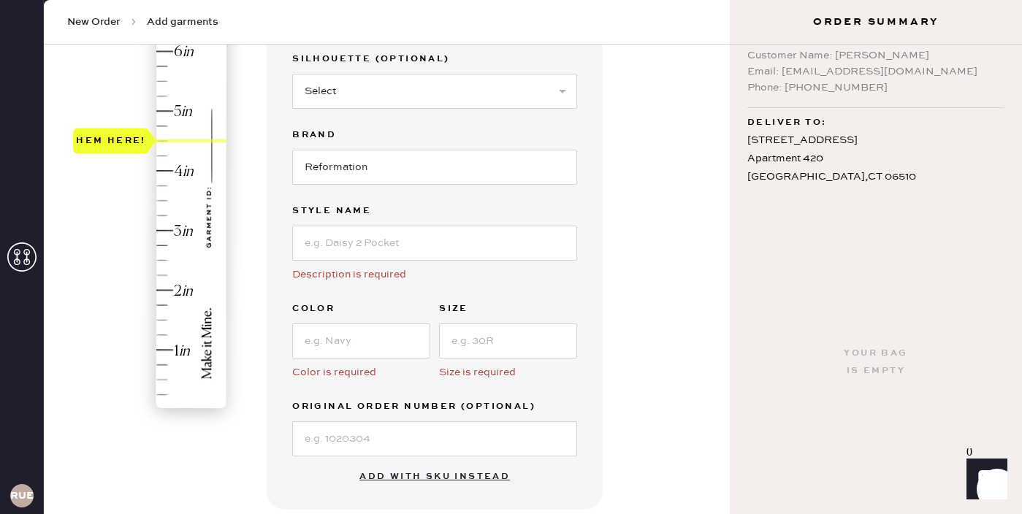
scroll to position [183, 0]
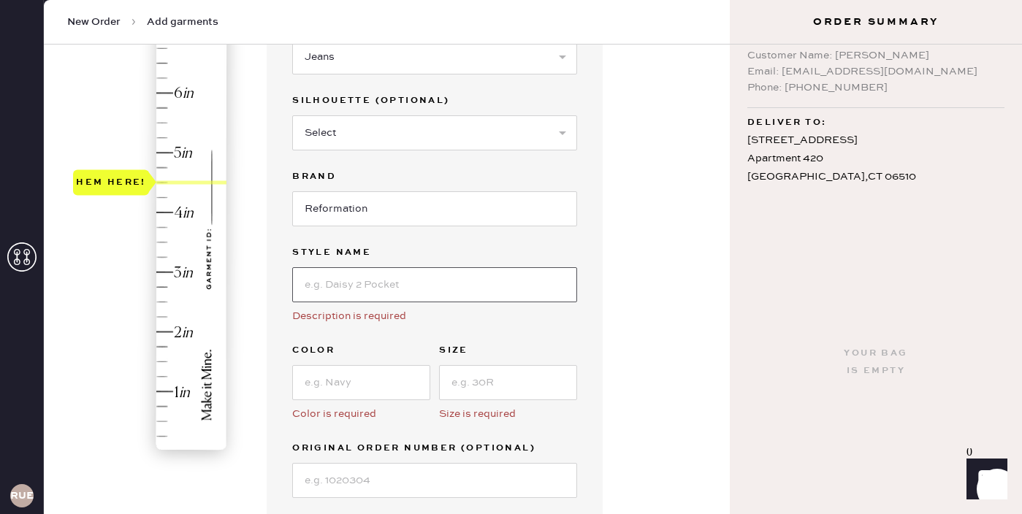
click at [364, 289] on input at bounding box center [434, 284] width 285 height 35
type input "[PERSON_NAME] High Rise Wide Leg jeans"
click at [324, 384] on input at bounding box center [361, 382] width 138 height 35
type input "Mille"
click at [521, 384] on input at bounding box center [508, 382] width 138 height 35
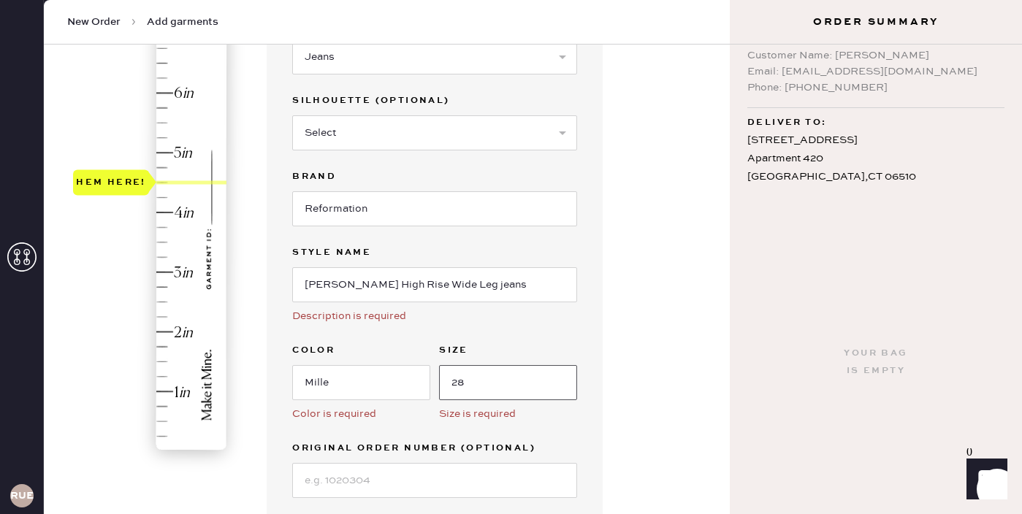
type input "28"
click at [606, 437] on div "Garment details Garment Type Select Basic Skirt Jeans Leggings Pants Shorts Bas…" at bounding box center [492, 400] width 451 height 874
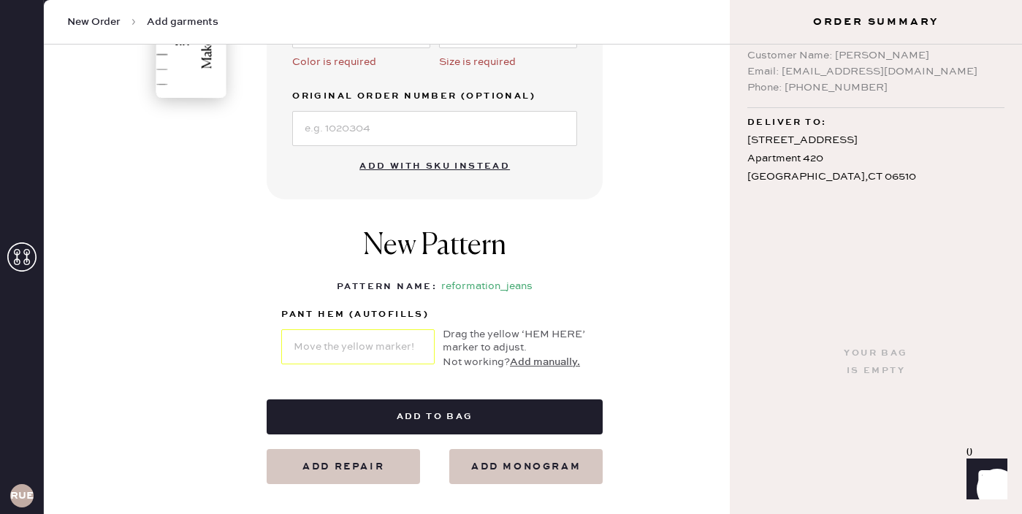
scroll to position [541, 0]
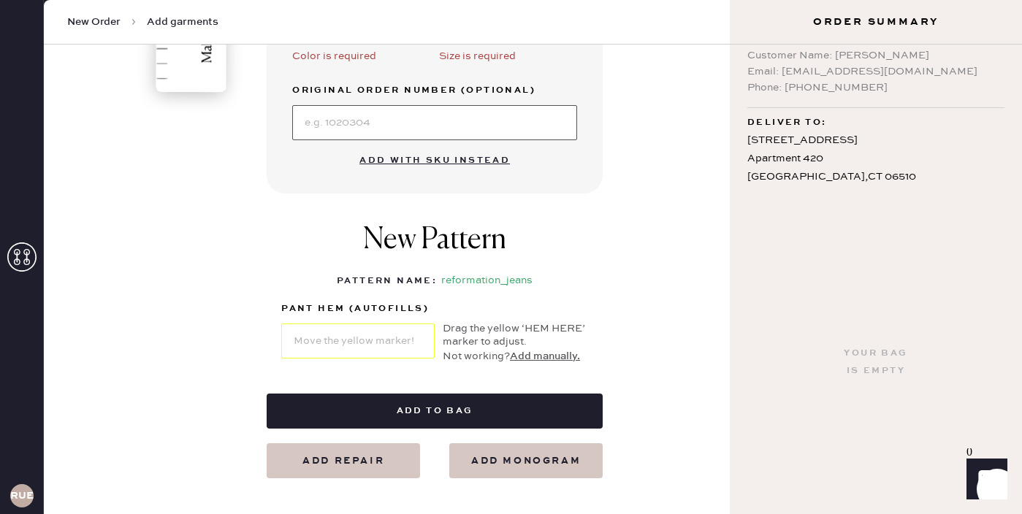
click at [434, 117] on input at bounding box center [434, 122] width 285 height 35
paste input "[EMAIL_ADDRESS][DOMAIN_NAME]"
type input "[EMAIL_ADDRESS][DOMAIN_NAME]"
click at [267, 235] on div "New Pattern Pattern Name : reformation_jeans 1 in 2 in 3 in 4 in Show higher nu…" at bounding box center [435, 293] width 336 height 171
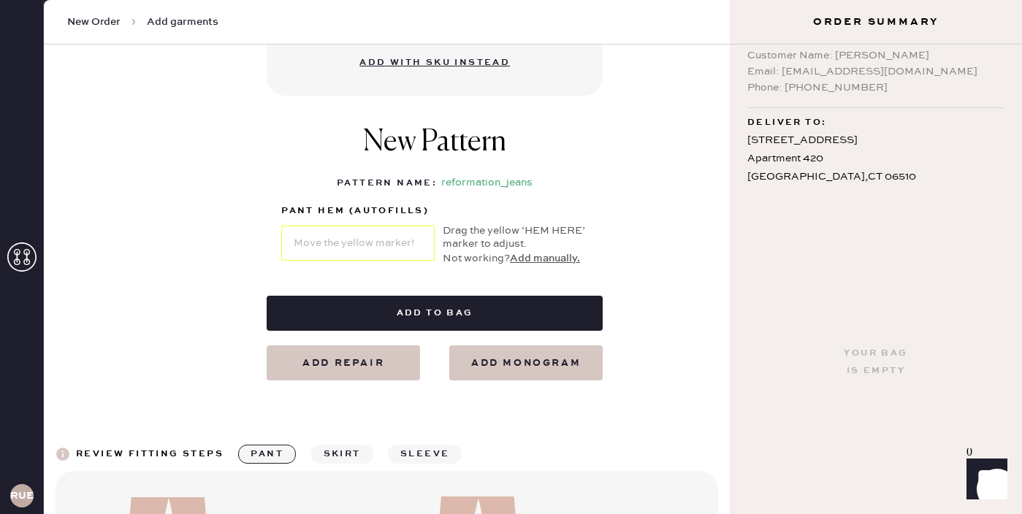
scroll to position [664, 0]
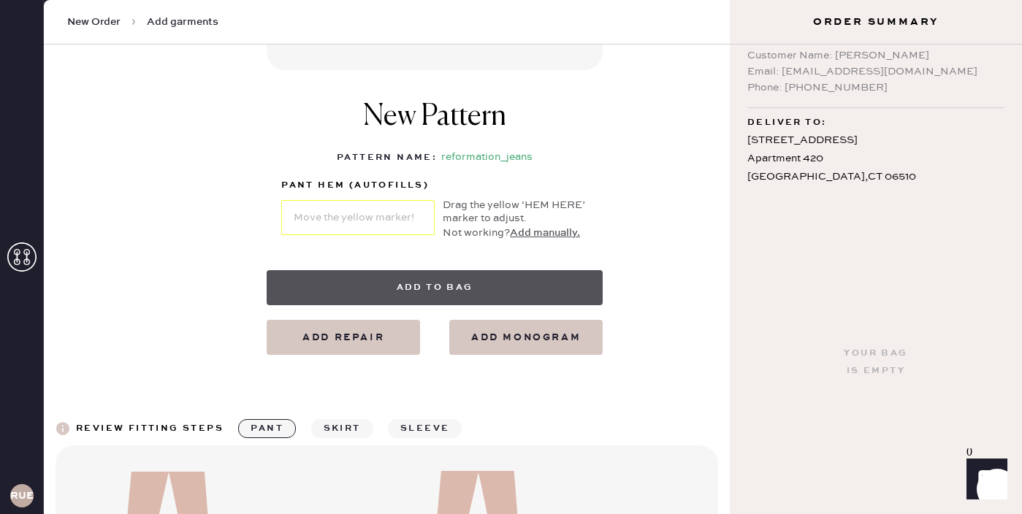
click at [378, 289] on button "Add to bag" at bounding box center [435, 287] width 336 height 35
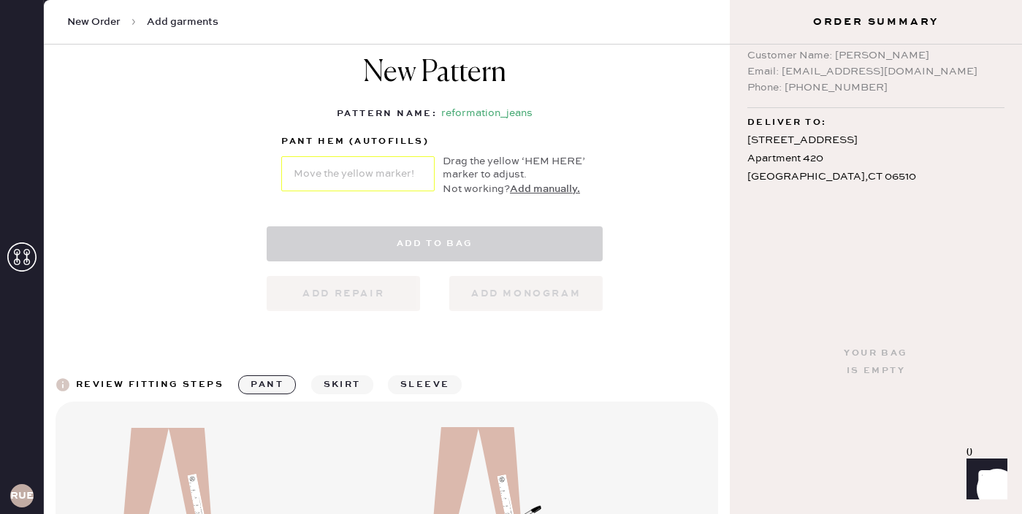
select select "2"
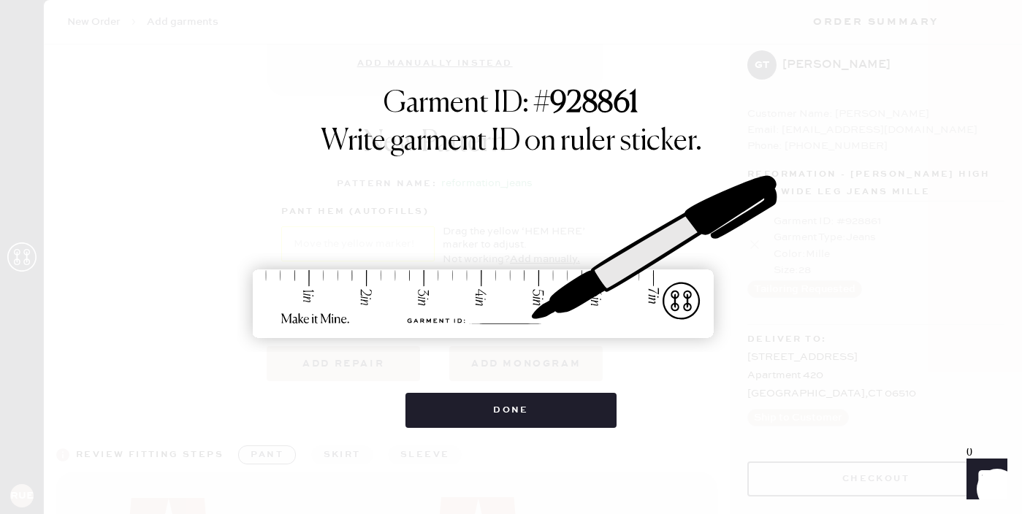
scroll to position [0, 0]
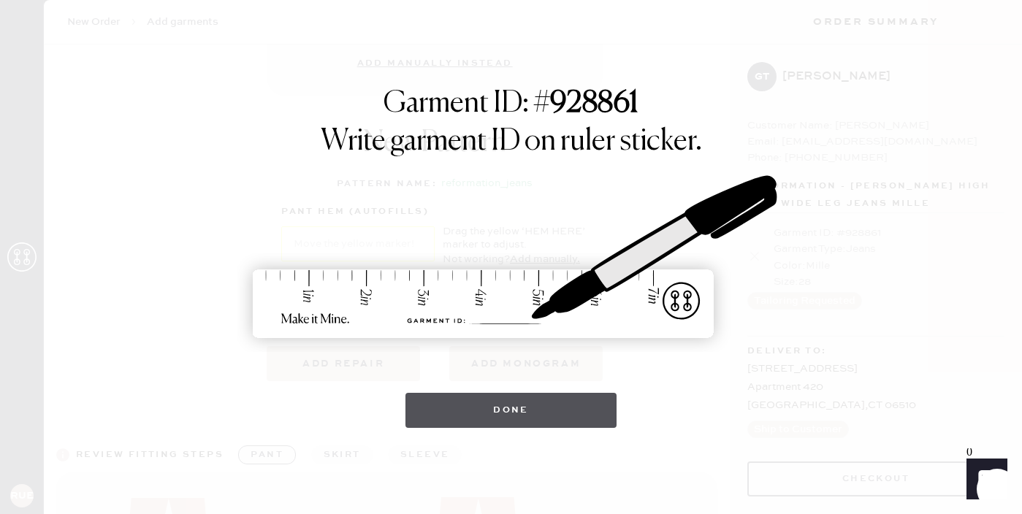
click at [555, 408] on button "Done" at bounding box center [510, 410] width 211 height 35
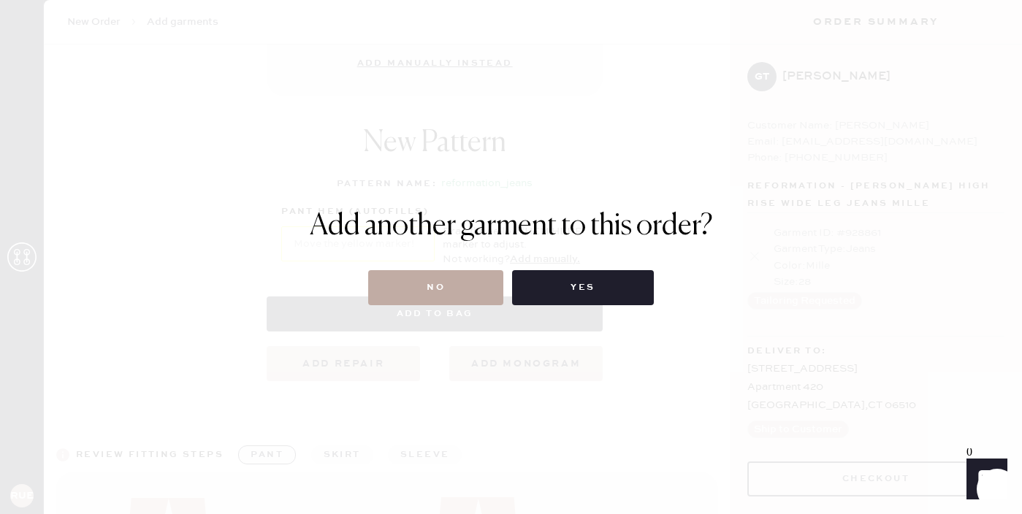
click at [413, 291] on button "No" at bounding box center [435, 287] width 135 height 35
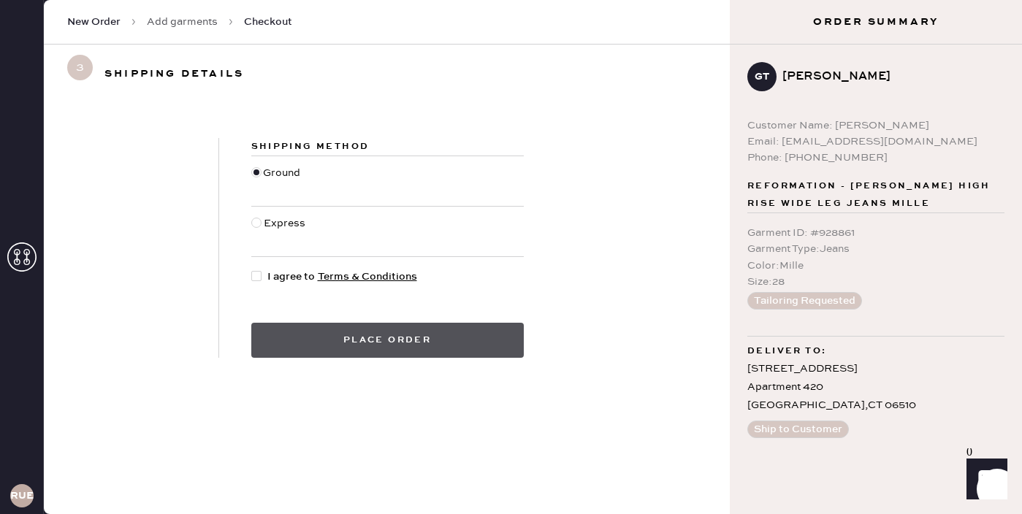
click at [420, 356] on button "Place order" at bounding box center [387, 340] width 273 height 35
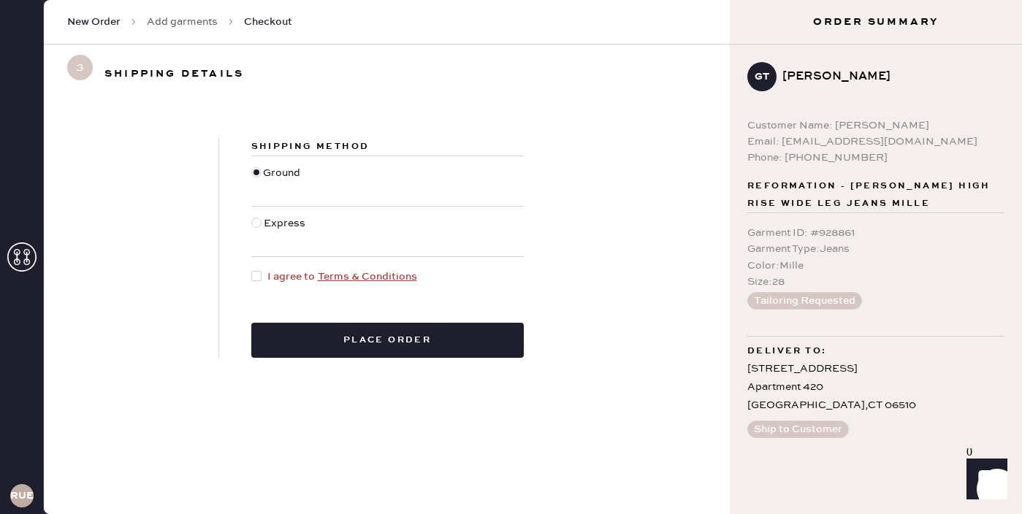
click at [391, 229] on div "Express" at bounding box center [387, 232] width 273 height 50
click at [254, 273] on div at bounding box center [256, 276] width 10 height 10
click at [252, 270] on input "I agree to Terms & Conditions" at bounding box center [251, 269] width 1 height 1
checkbox input "true"
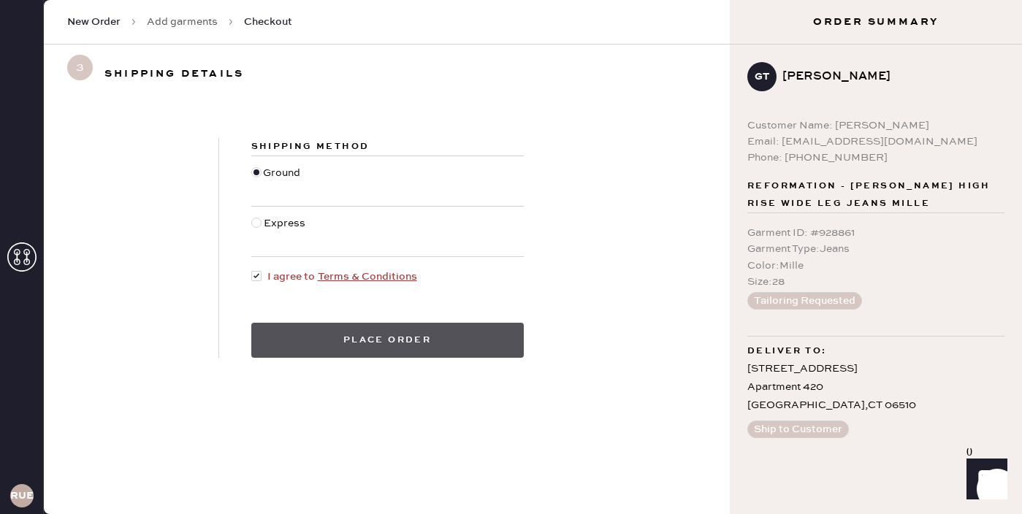
click at [359, 347] on button "Place order" at bounding box center [387, 340] width 273 height 35
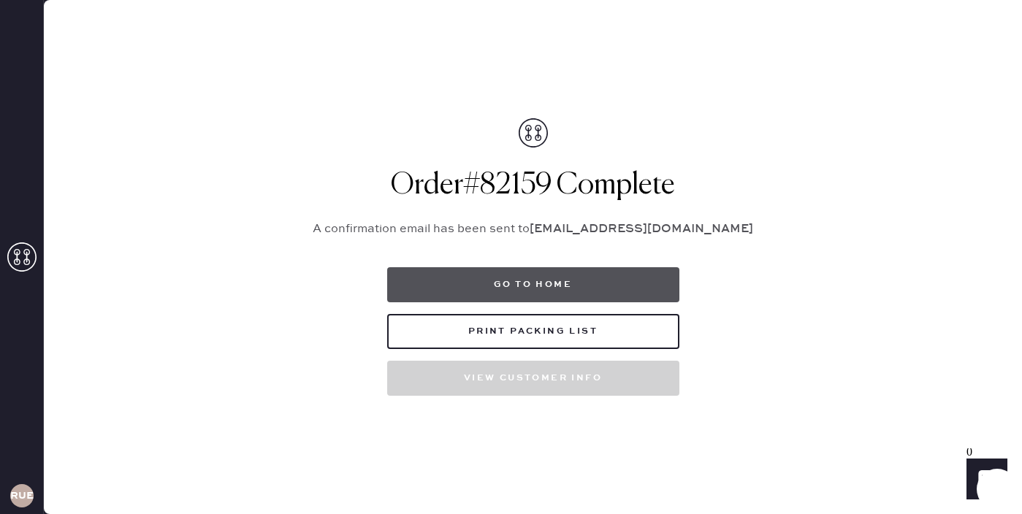
click at [566, 289] on button "Go to home" at bounding box center [533, 284] width 292 height 35
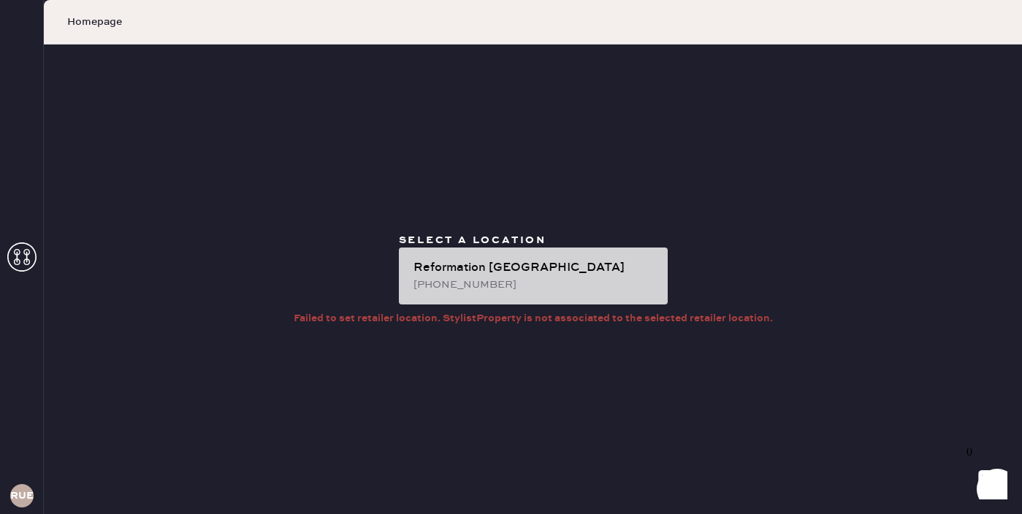
click at [548, 263] on div "Reformation [GEOGRAPHIC_DATA]" at bounding box center [535, 268] width 243 height 18
click at [557, 272] on div "Reformation [GEOGRAPHIC_DATA]" at bounding box center [535, 268] width 243 height 18
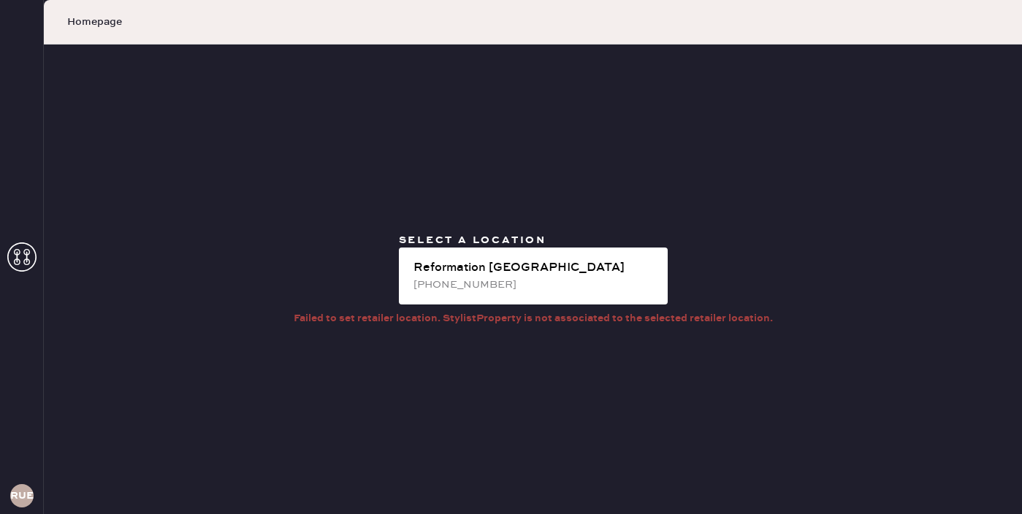
click at [467, 270] on div "Reformation [GEOGRAPHIC_DATA]" at bounding box center [535, 268] width 243 height 18
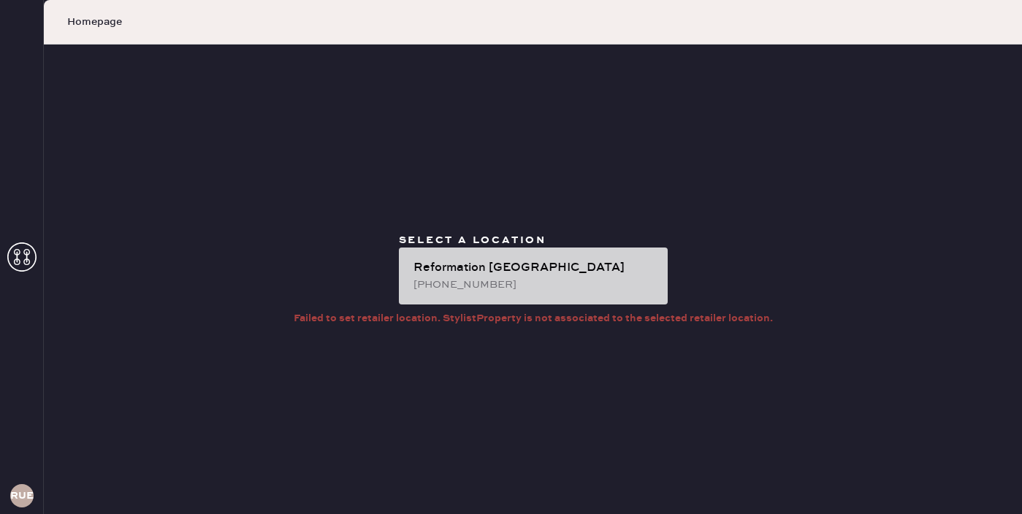
click at [496, 273] on div "Reformation [GEOGRAPHIC_DATA]" at bounding box center [535, 268] width 243 height 18
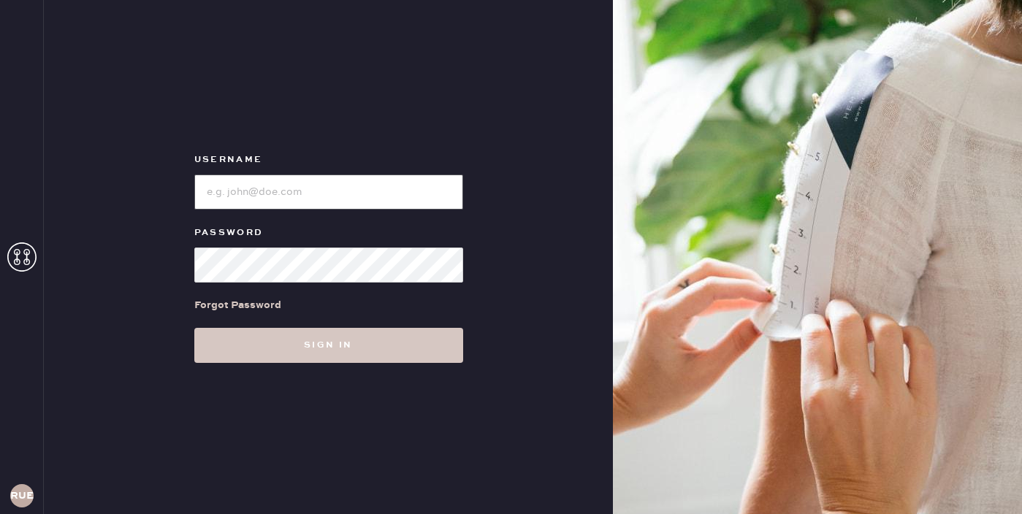
click at [243, 188] on input "loginName" at bounding box center [328, 192] width 269 height 35
type input "reformationuppereastside"
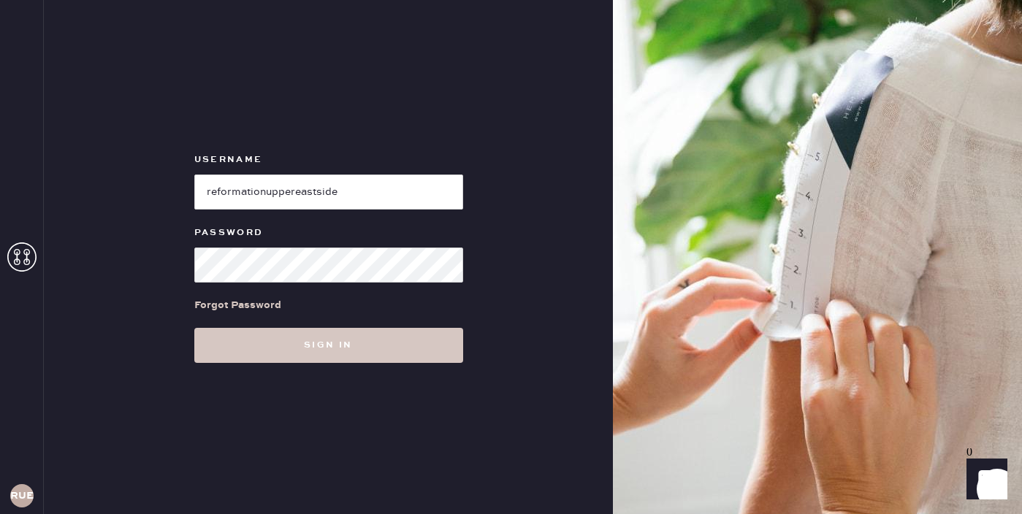
click at [298, 286] on div "Forgot Password" at bounding box center [328, 305] width 269 height 45
click at [194, 328] on button "Sign in" at bounding box center [328, 345] width 269 height 35
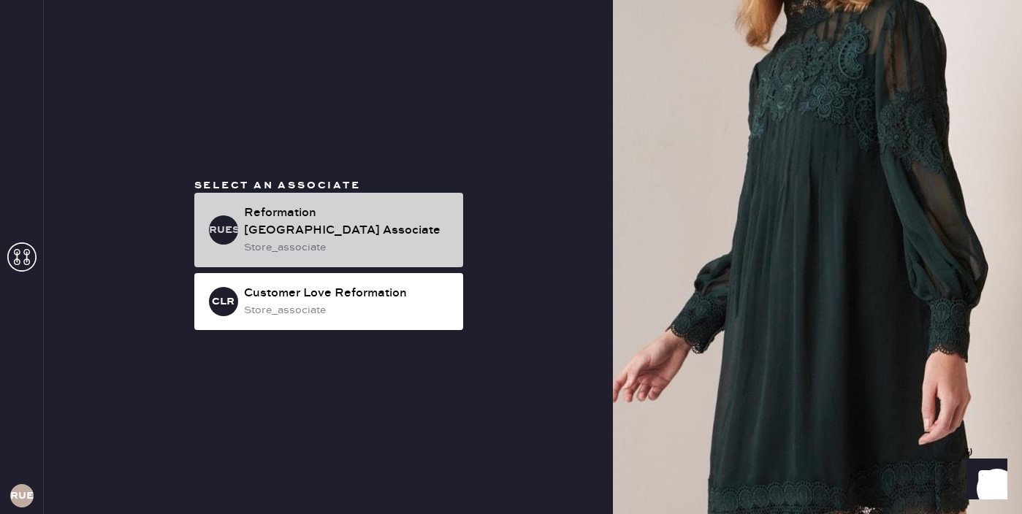
click at [357, 233] on div "Reformation [GEOGRAPHIC_DATA] Associate" at bounding box center [347, 222] width 207 height 35
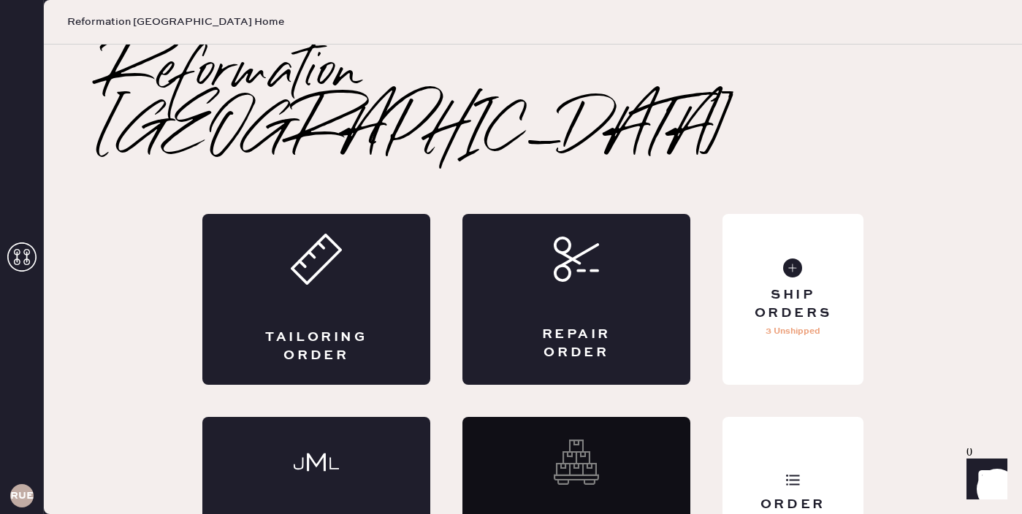
click at [357, 233] on div "Tailoring Order" at bounding box center [316, 299] width 228 height 171
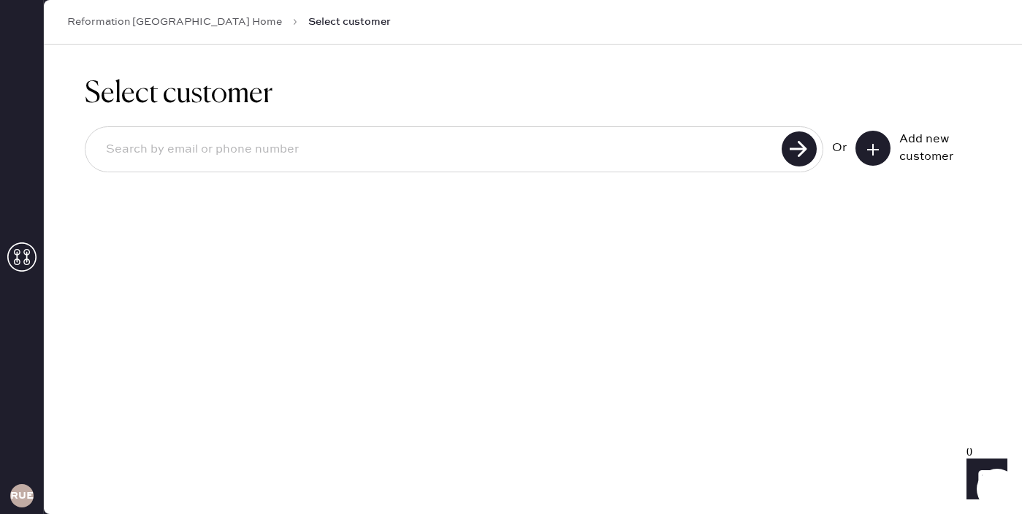
click at [308, 155] on input at bounding box center [435, 150] width 683 height 34
type input "abbous_c1@denison.edu"
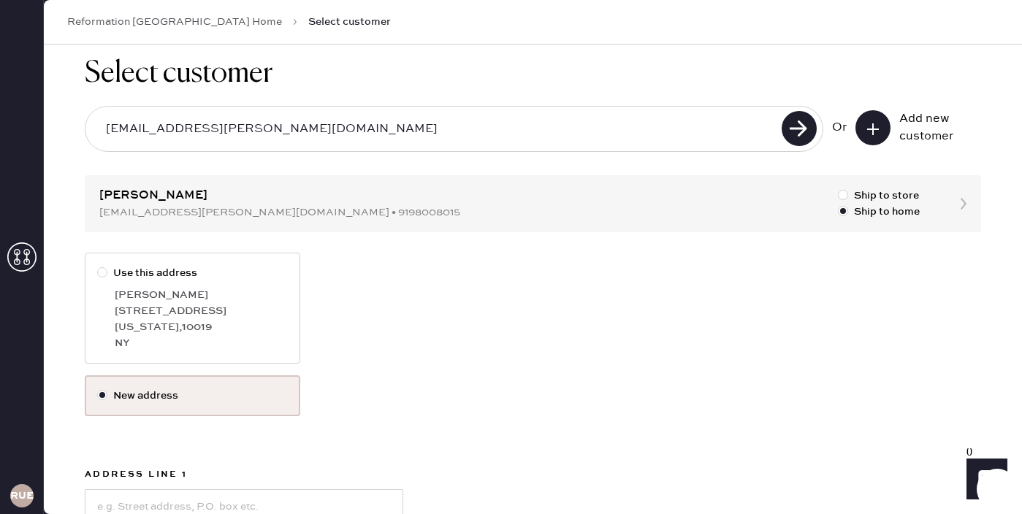
scroll to position [23, 0]
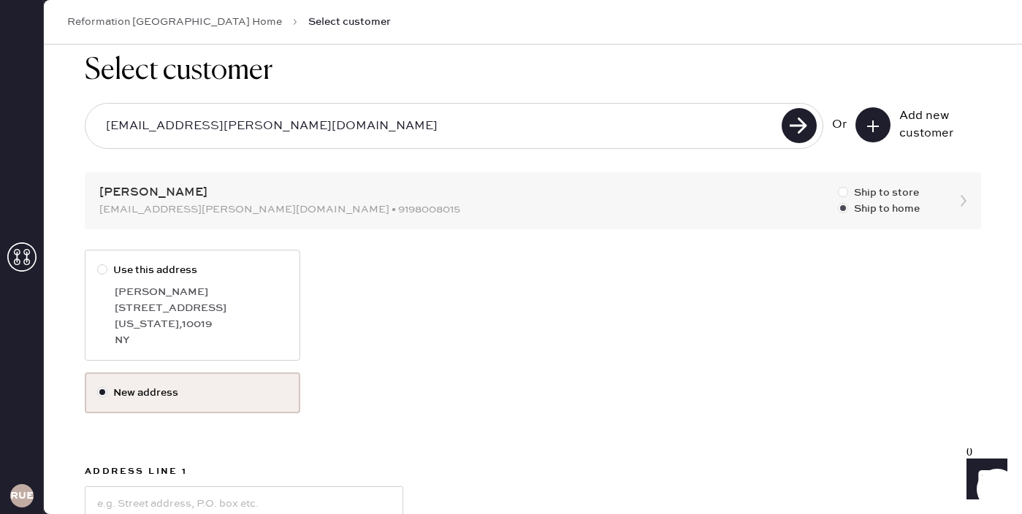
click at [843, 191] on div at bounding box center [843, 192] width 10 height 10
click at [839, 186] on input "Ship to store" at bounding box center [838, 185] width 1 height 1
radio input "true"
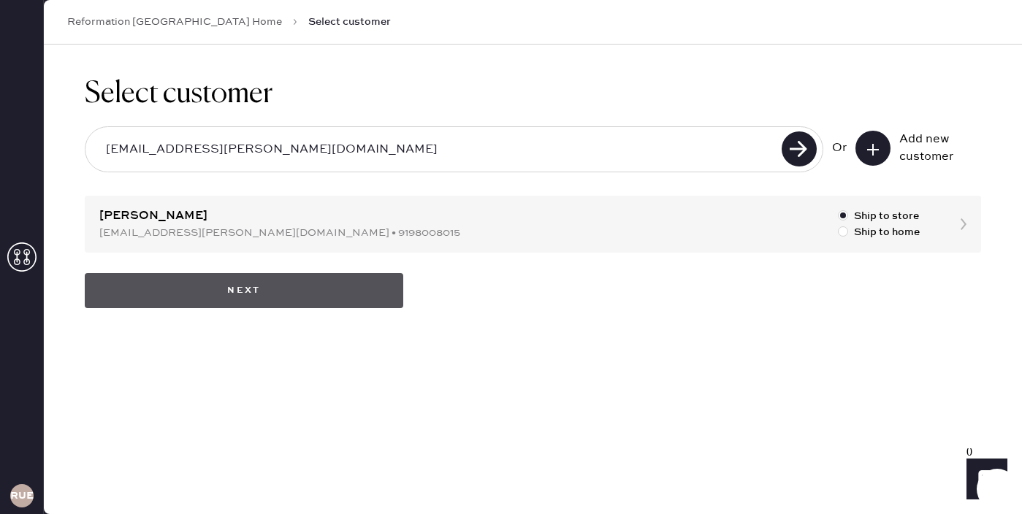
click at [338, 292] on button "Next" at bounding box center [244, 290] width 319 height 35
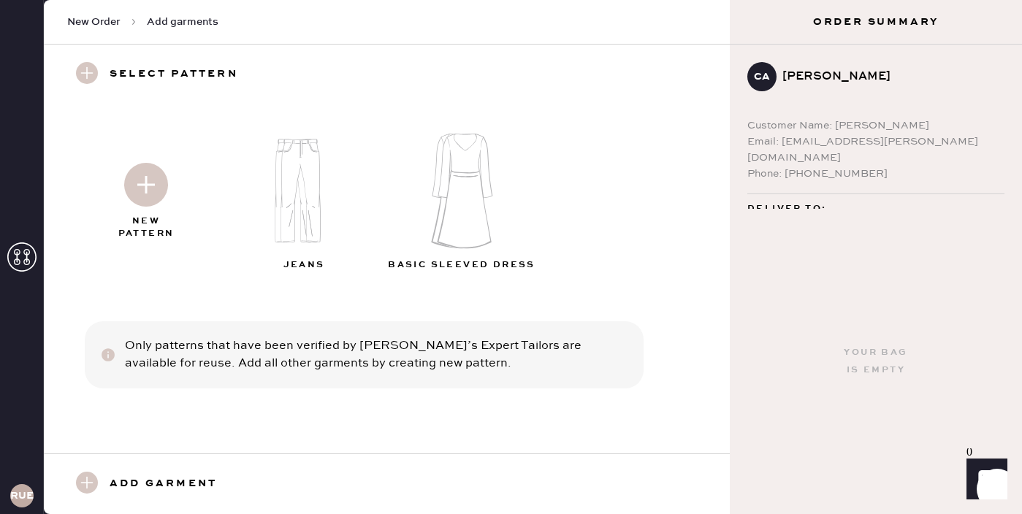
click at [295, 199] on img at bounding box center [307, 191] width 158 height 126
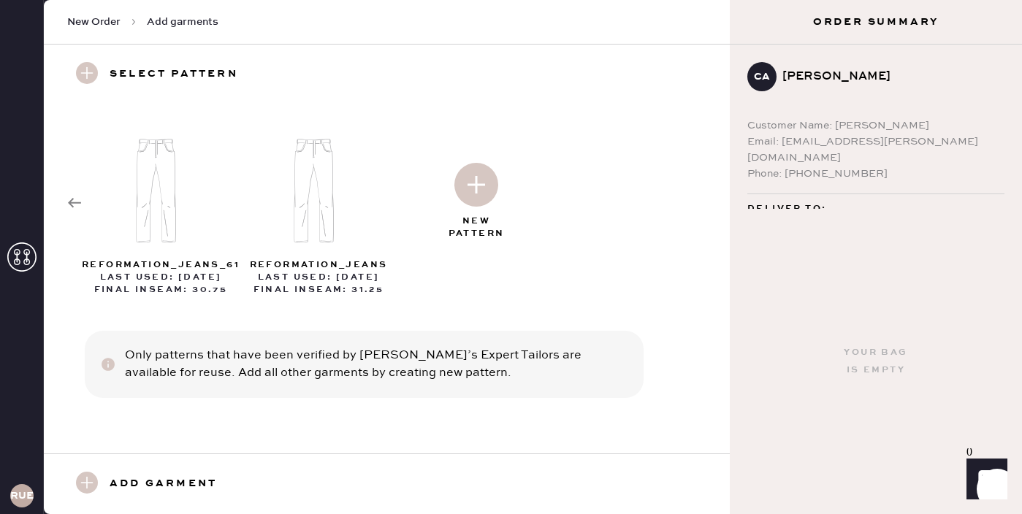
click at [477, 189] on img at bounding box center [476, 185] width 44 height 44
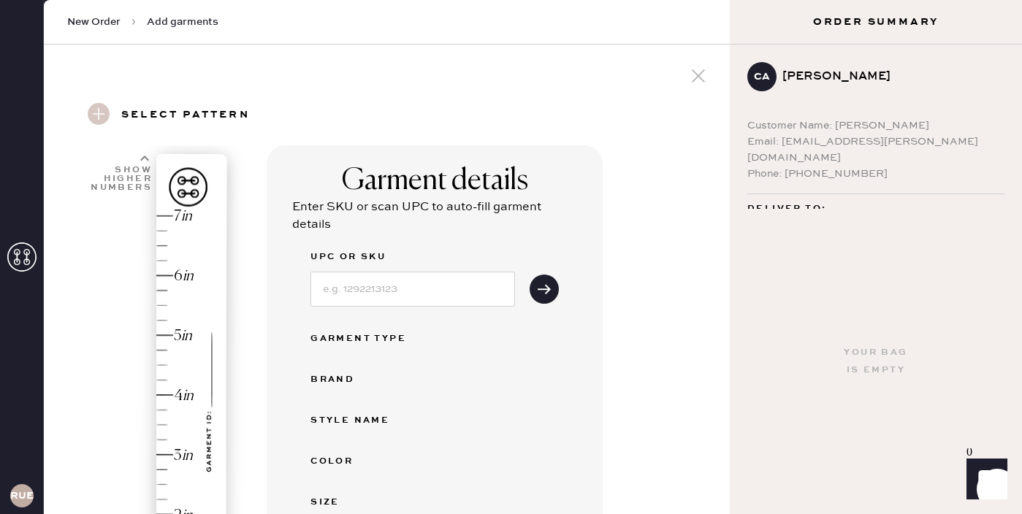
select select "2"
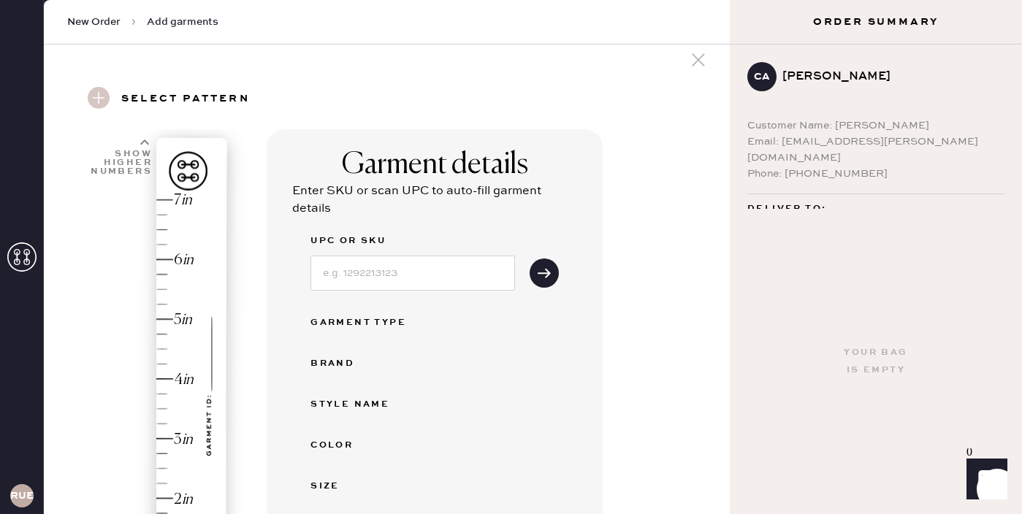
scroll to position [64, 0]
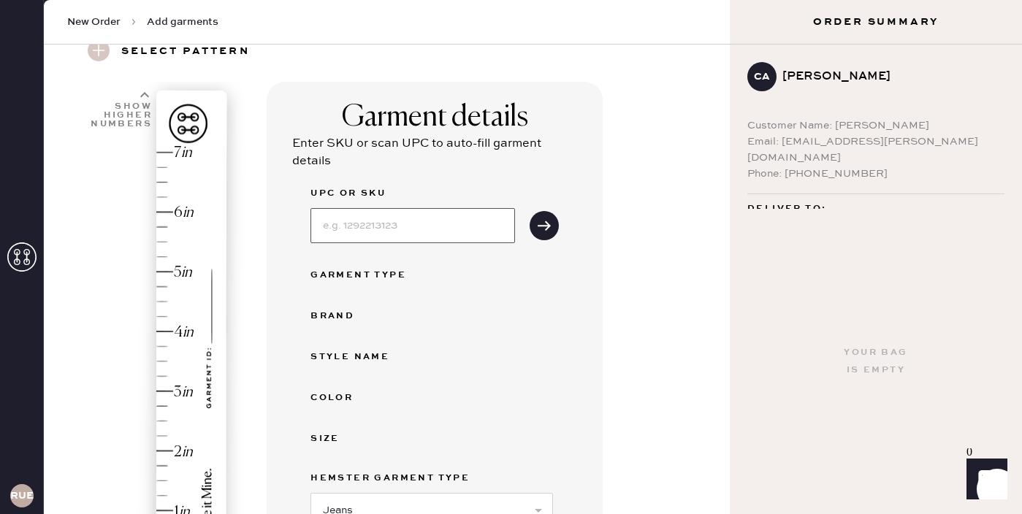
click at [416, 231] on input at bounding box center [412, 225] width 205 height 35
click at [411, 228] on input "S28411049" at bounding box center [412, 225] width 205 height 35
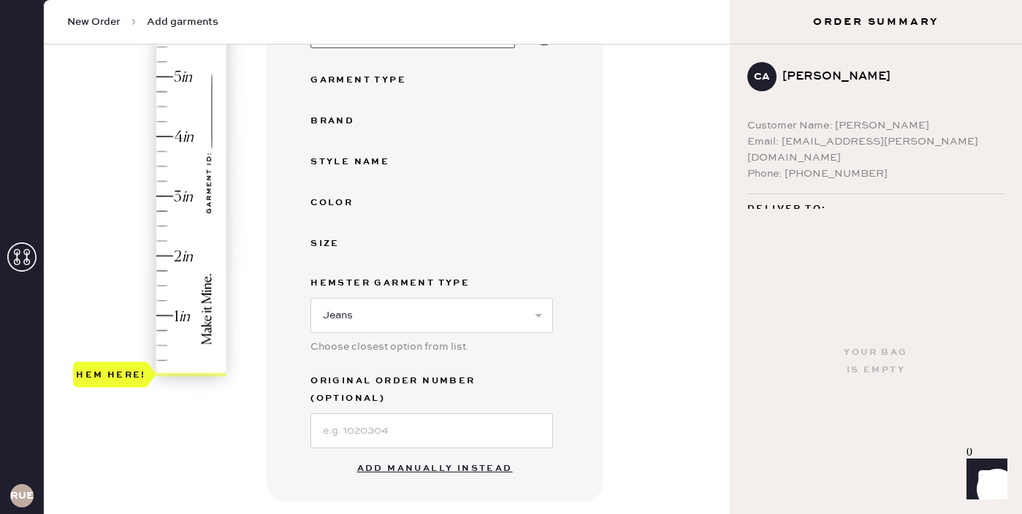
scroll to position [260, 0]
type input "S28411049"
click at [409, 424] on input at bounding box center [431, 429] width 243 height 35
paste input "S28411049"
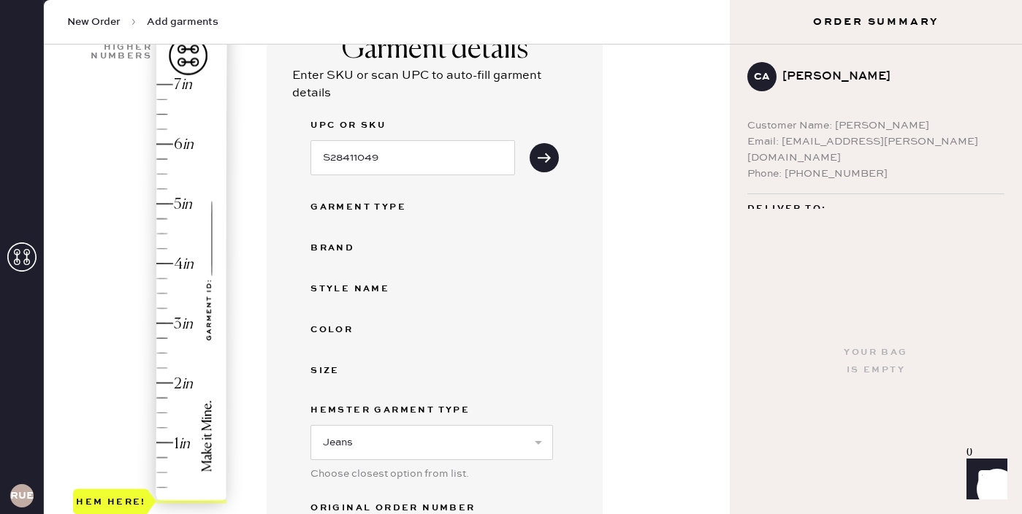
scroll to position [121, 0]
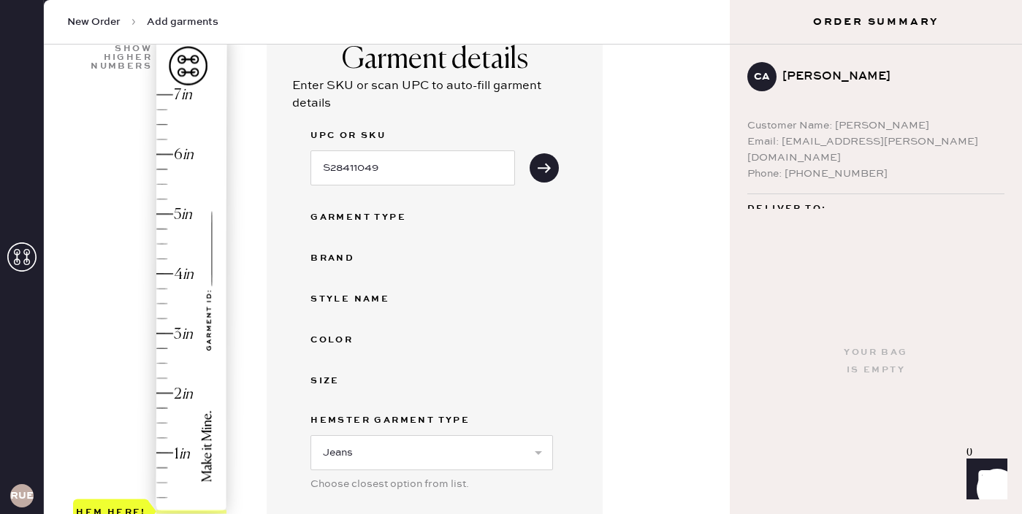
type input "S28411049"
click at [400, 163] on input "S28411049" at bounding box center [412, 167] width 205 height 35
click at [401, 163] on input "S28411049" at bounding box center [412, 167] width 205 height 35
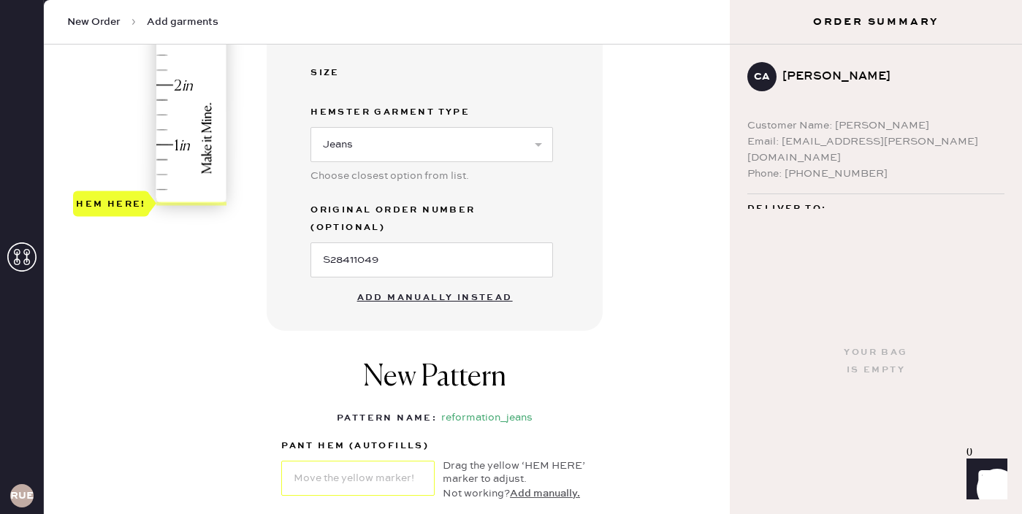
scroll to position [456, 0]
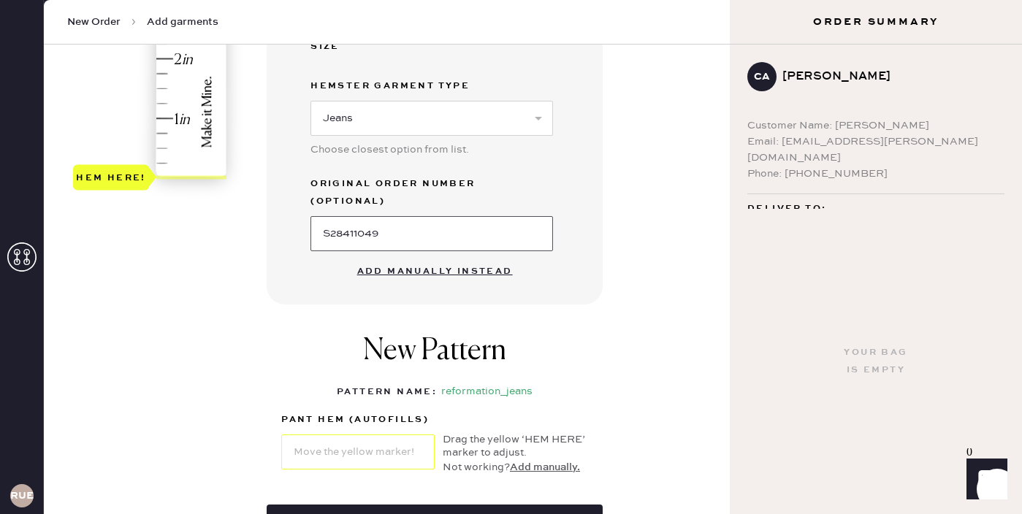
click at [390, 218] on input "S28411049" at bounding box center [431, 233] width 243 height 35
click at [396, 259] on button "Add manually instead" at bounding box center [434, 271] width 173 height 29
select select "2"
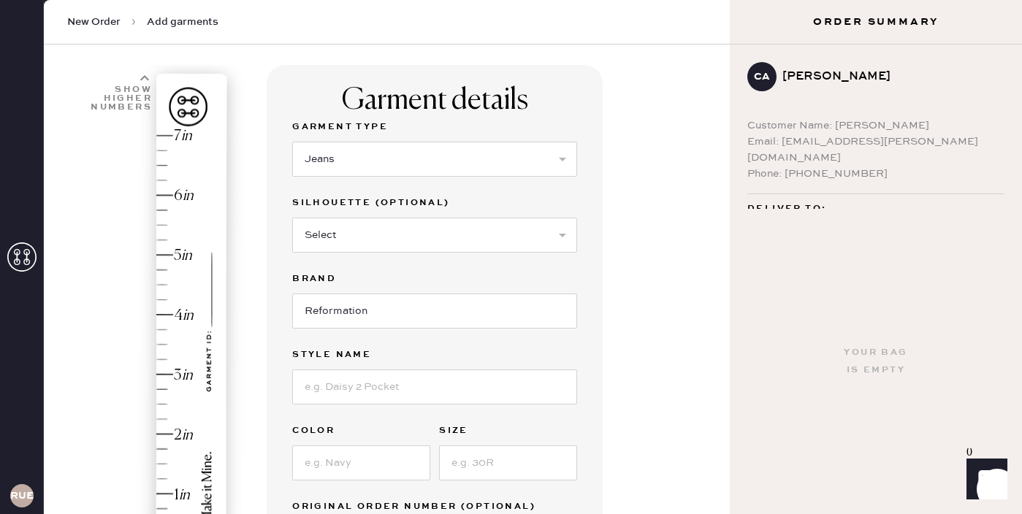
scroll to position [80, 0]
click at [384, 251] on select "Select Shorts Cropped Flare Boot Cut Straight Skinny Other" at bounding box center [434, 235] width 285 height 35
select select "other"
click at [292, 218] on select "Select Shorts Cropped Flare Boot Cut Straight Skinny Other" at bounding box center [434, 235] width 285 height 35
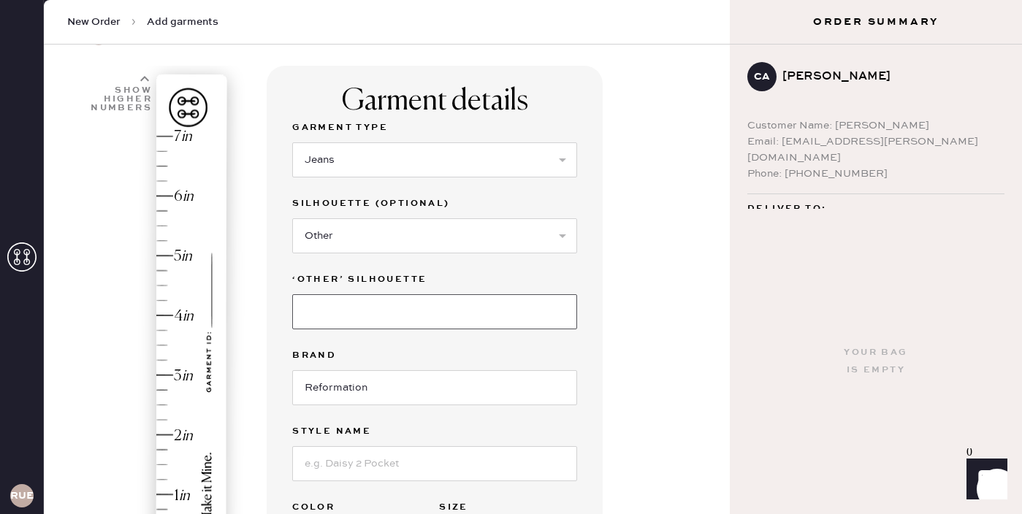
click at [367, 318] on input at bounding box center [434, 311] width 285 height 35
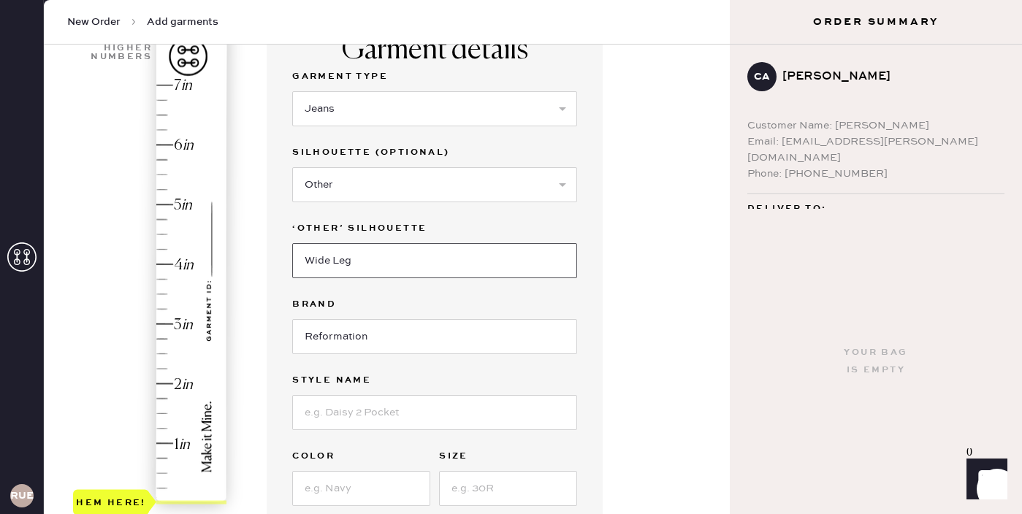
type input "Wide Leg"
click at [385, 430] on div "Garment Type Select Basic Skirt Jeans Leggings Pants Shorts Basic Sleeved Dress…" at bounding box center [434, 325] width 285 height 514
click at [385, 417] on input at bounding box center [434, 412] width 285 height 35
type input "[PERSON_NAME] High Rise Wide Leg jeans"
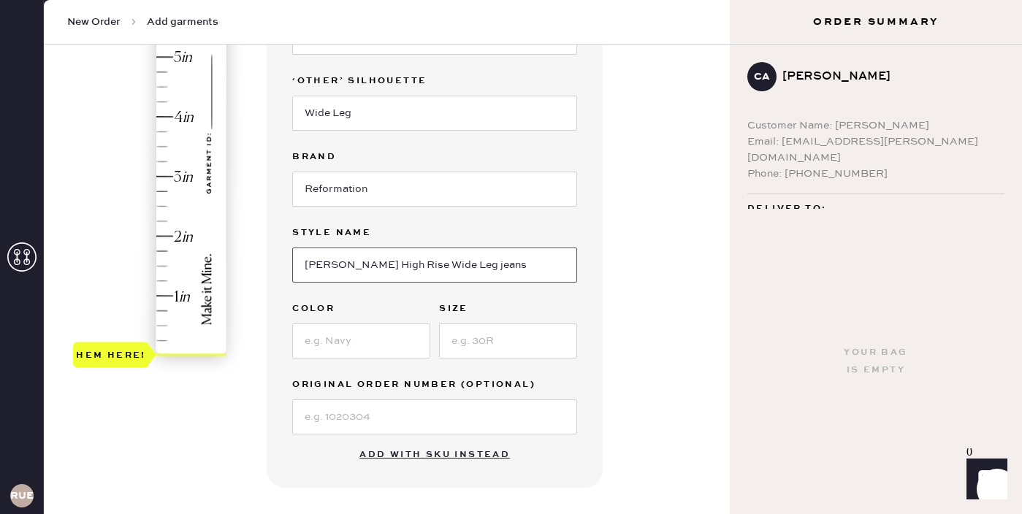
scroll to position [279, 0]
click at [343, 318] on div "Color" at bounding box center [361, 310] width 138 height 20
click at [351, 351] on input at bounding box center [361, 340] width 138 height 35
type input "Mille"
click at [476, 343] on input at bounding box center [508, 340] width 138 height 35
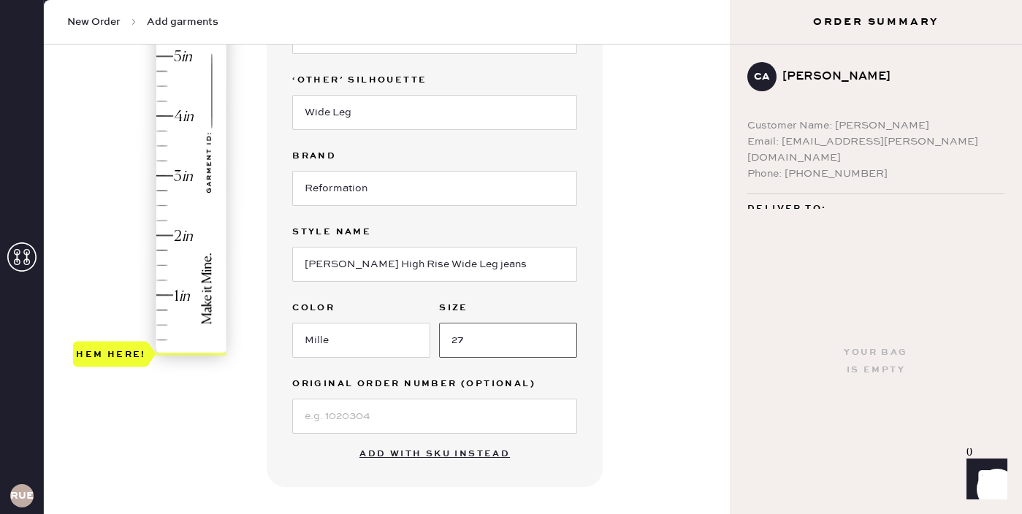
type input "27"
click at [258, 423] on div "1 in 2 in 3 in 4 in 5 in 6 in 7 in Show higher numbers Show lower numbers Hem h…" at bounding box center [387, 319] width 663 height 906
click at [354, 413] on input at bounding box center [434, 416] width 285 height 35
paste input "S28411049"
type input "S28411049"
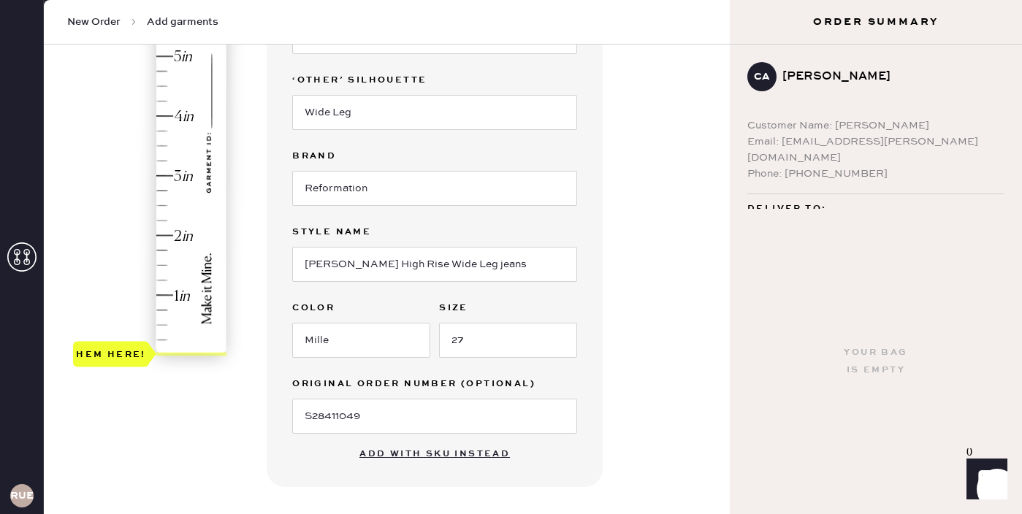
click at [221, 427] on div "1 in 2 in 3 in 4 in 5 in 6 in 7 in Show higher numbers Show lower numbers Hem h…" at bounding box center [387, 319] width 663 height 906
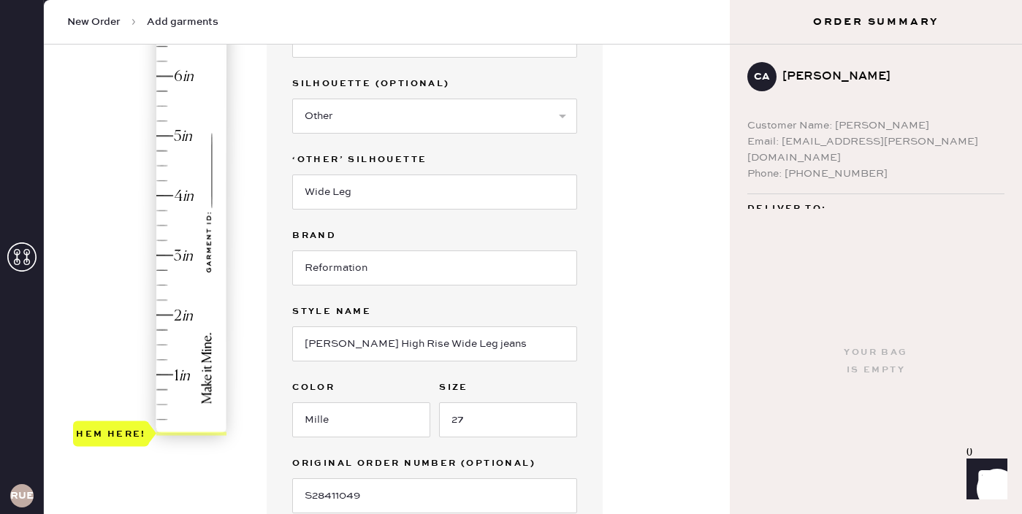
scroll to position [197, 0]
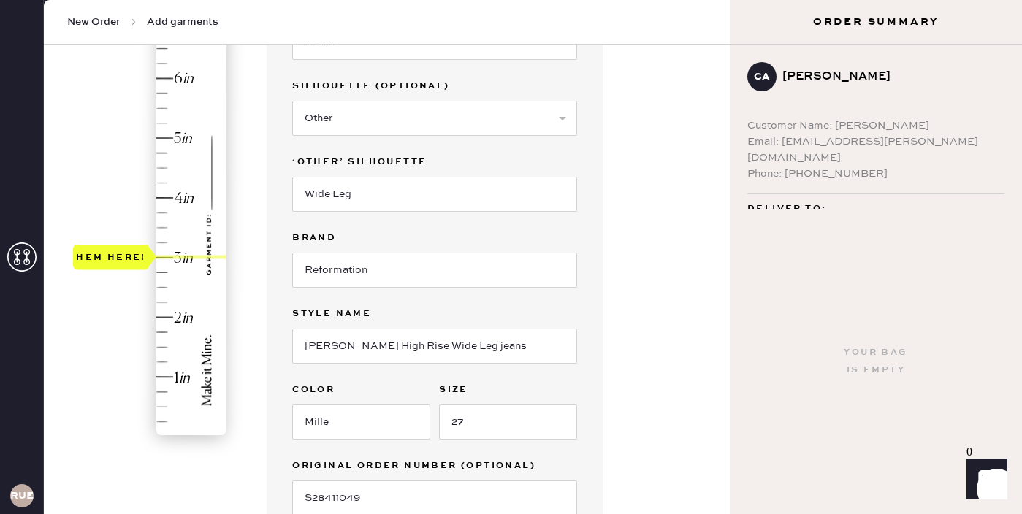
drag, startPoint x: 129, startPoint y: 430, endPoint x: 128, endPoint y: 260, distance: 169.5
click at [128, 260] on div "Hem here!" at bounding box center [111, 257] width 70 height 18
click at [120, 367] on div "Hem here!" at bounding box center [151, 227] width 156 height 431
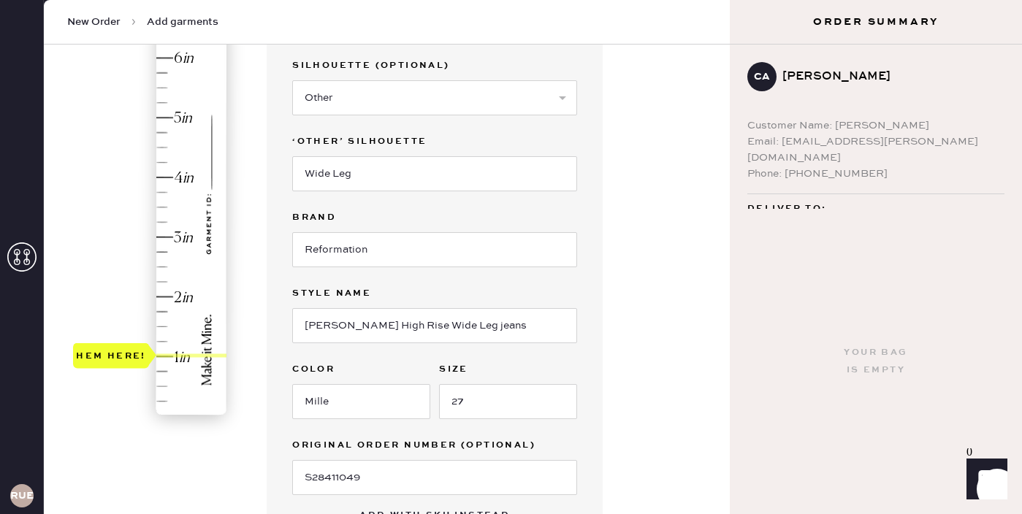
scroll to position [218, 0]
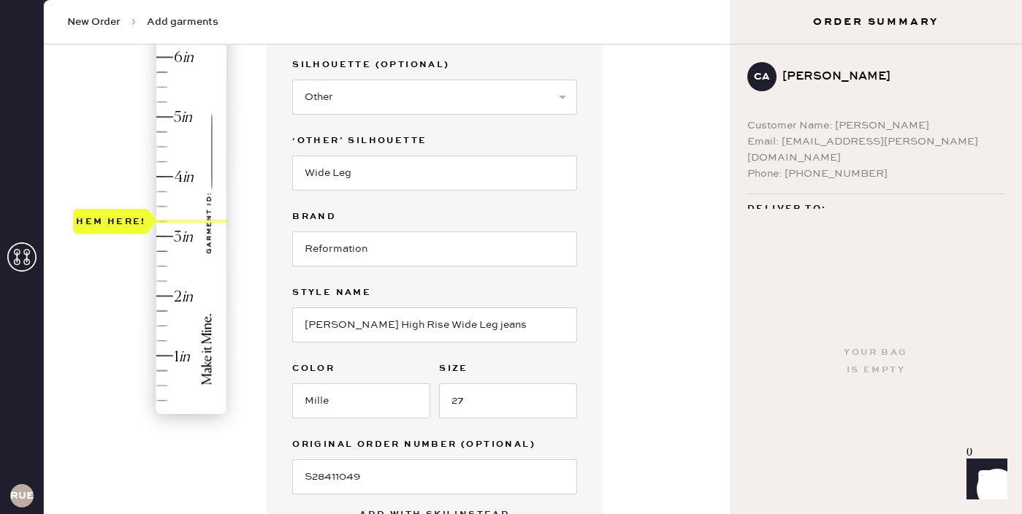
drag, startPoint x: 123, startPoint y: 359, endPoint x: 123, endPoint y: 232, distance: 127.1
click at [123, 232] on div "Hem here!" at bounding box center [111, 221] width 76 height 26
type input "3"
drag, startPoint x: 123, startPoint y: 216, endPoint x: 123, endPoint y: 225, distance: 9.5
click at [123, 225] on div "Hem here!" at bounding box center [111, 237] width 76 height 26
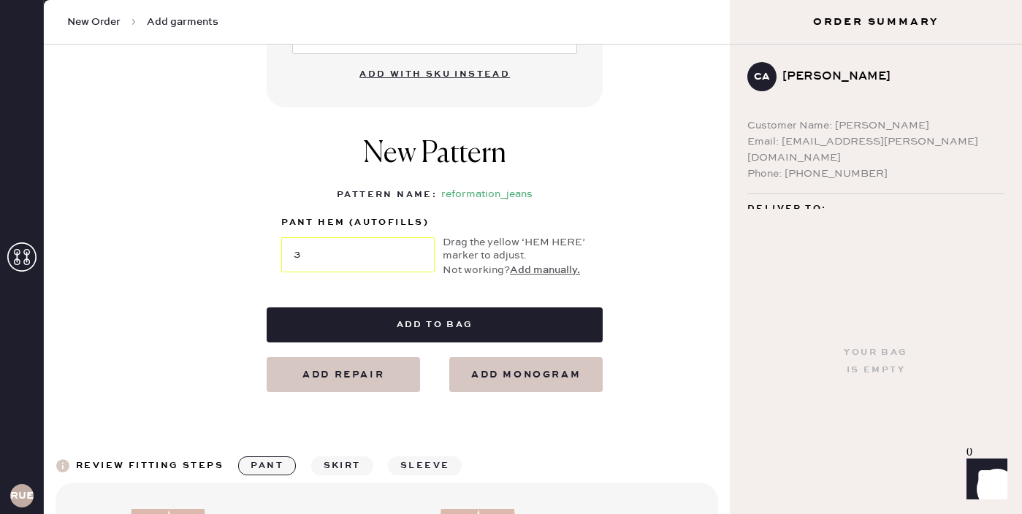
scroll to position [660, 0]
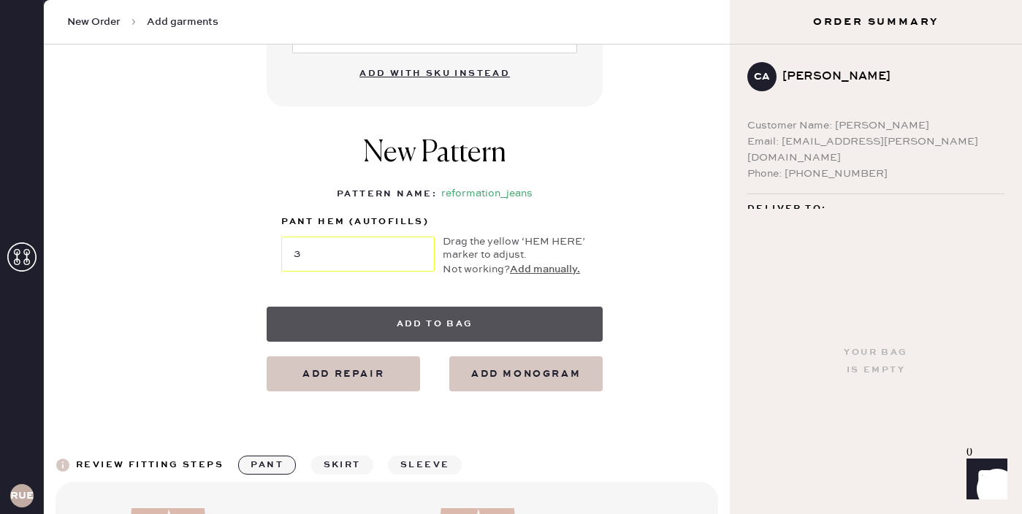
click at [474, 316] on button "Add to bag" at bounding box center [435, 324] width 336 height 35
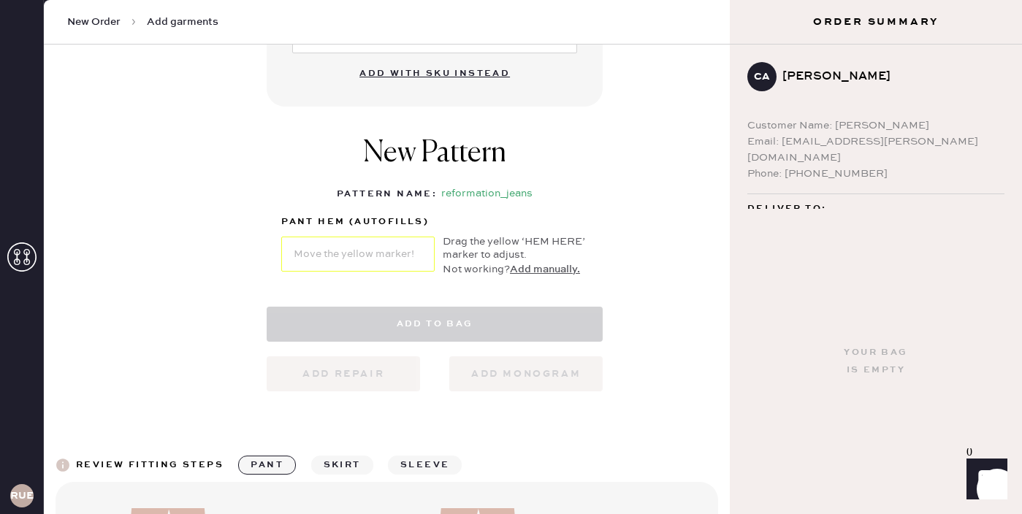
select select "2"
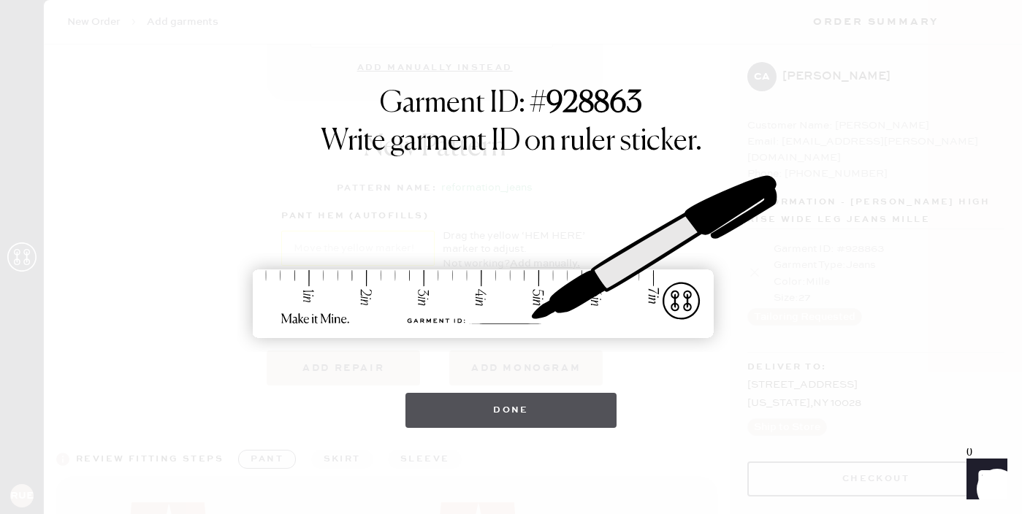
click at [525, 415] on button "Done" at bounding box center [510, 410] width 211 height 35
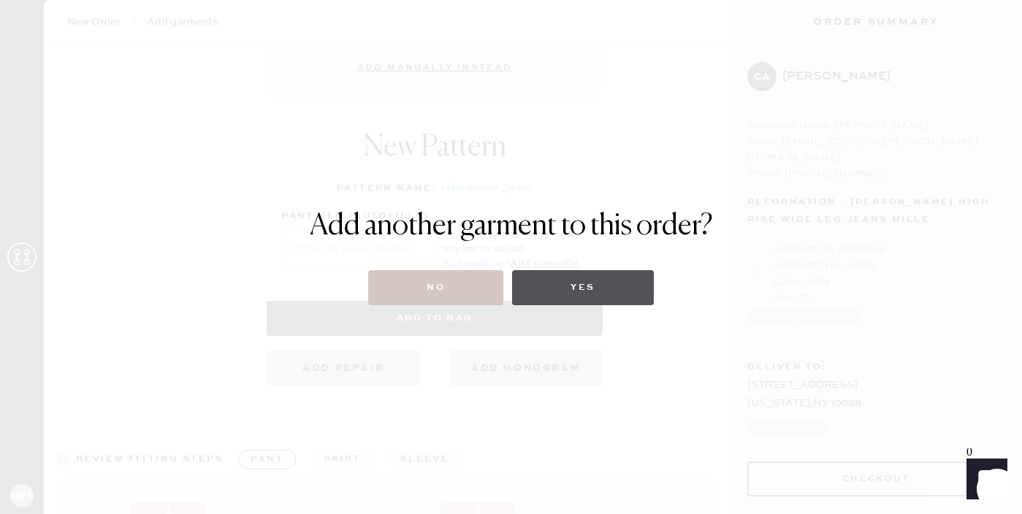
click at [571, 278] on button "Yes" at bounding box center [582, 287] width 141 height 35
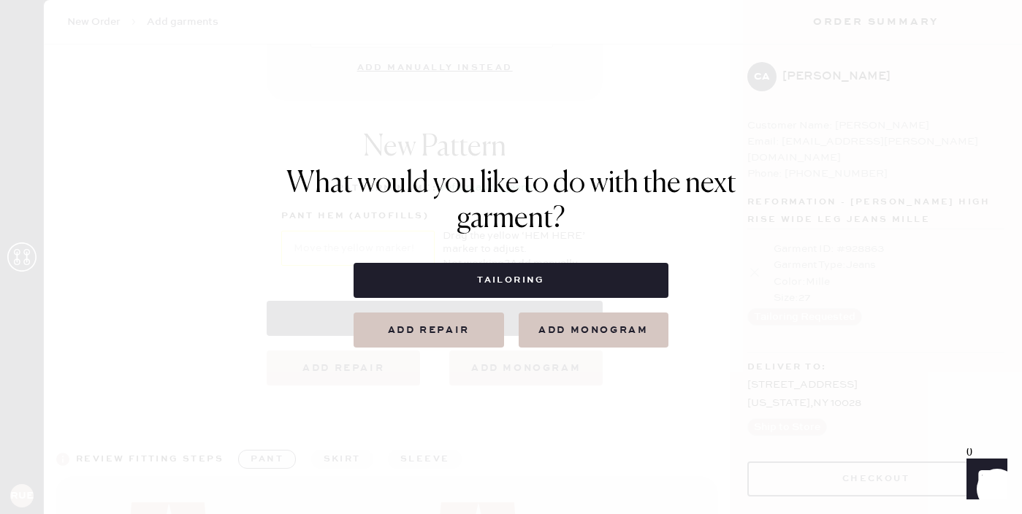
click at [571, 278] on button "Tailoring" at bounding box center [511, 280] width 315 height 35
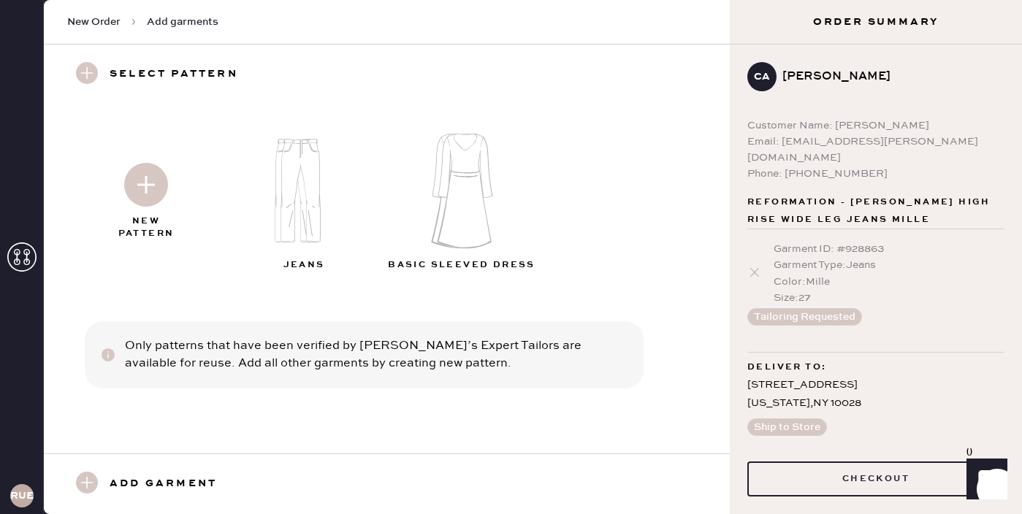
click at [298, 200] on img at bounding box center [307, 191] width 158 height 126
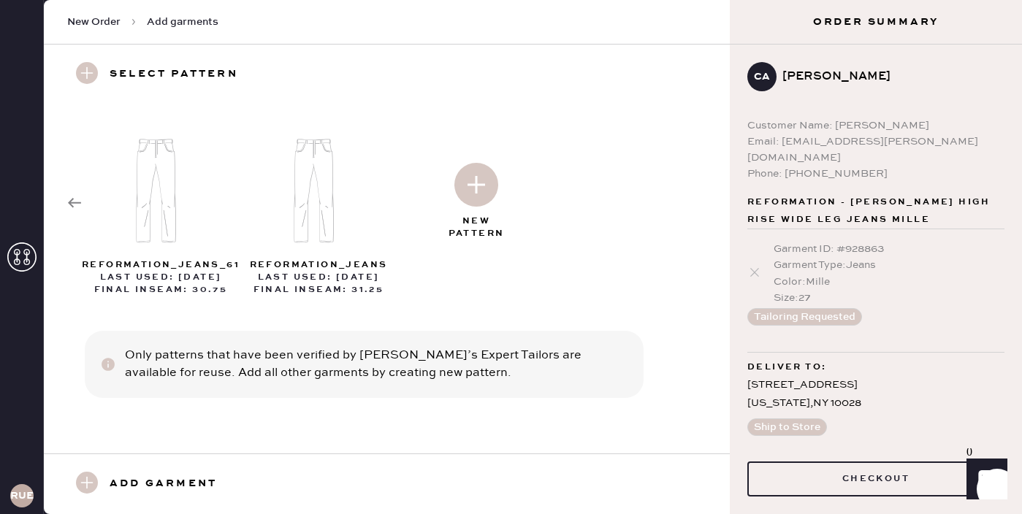
click at [470, 183] on img at bounding box center [476, 185] width 44 height 44
select select "2"
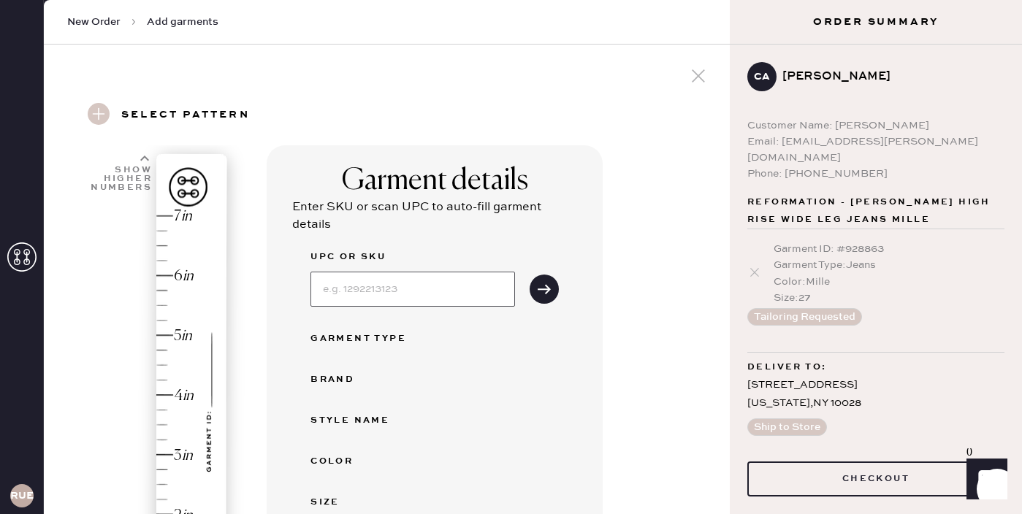
click at [400, 291] on input at bounding box center [412, 289] width 205 height 35
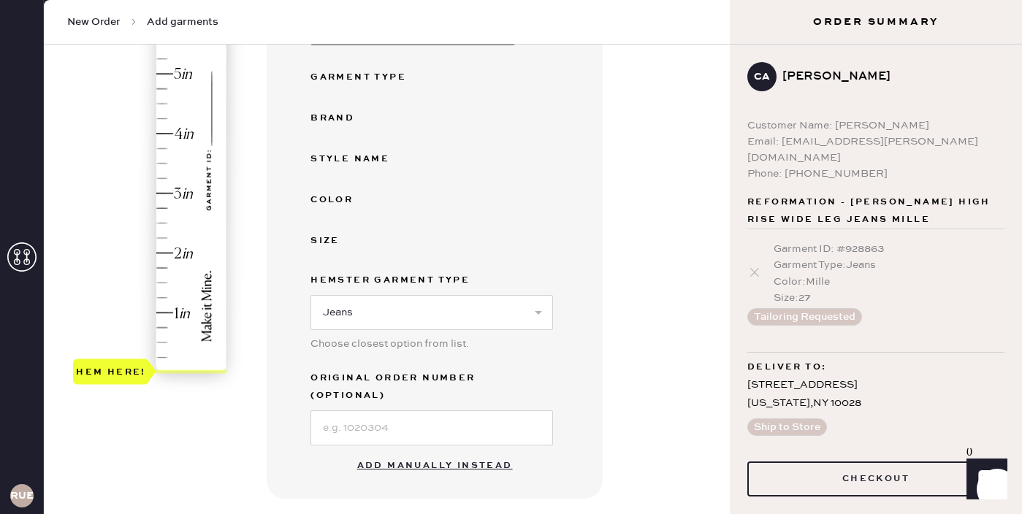
scroll to position [303, 0]
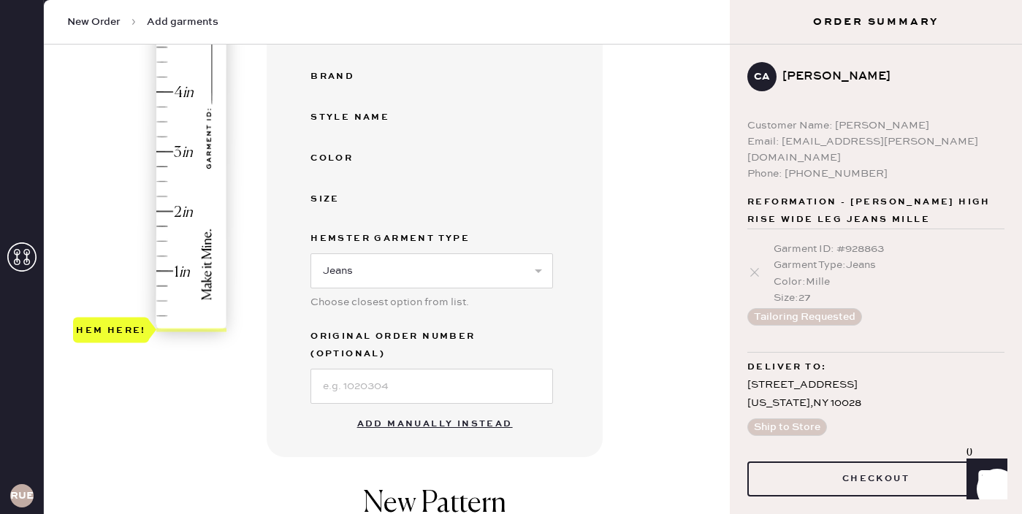
click at [396, 413] on button "Add manually instead" at bounding box center [434, 424] width 173 height 29
select select "2"
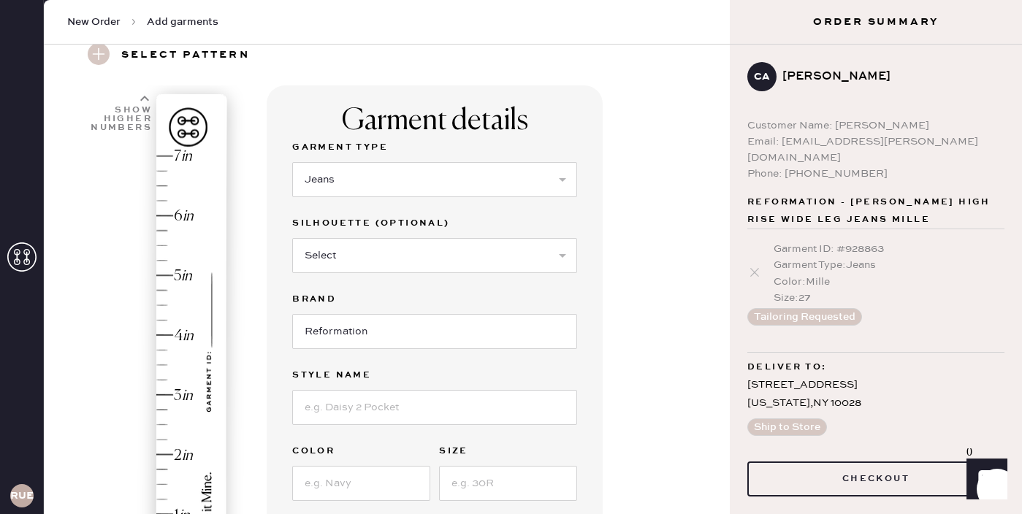
scroll to position [57, 0]
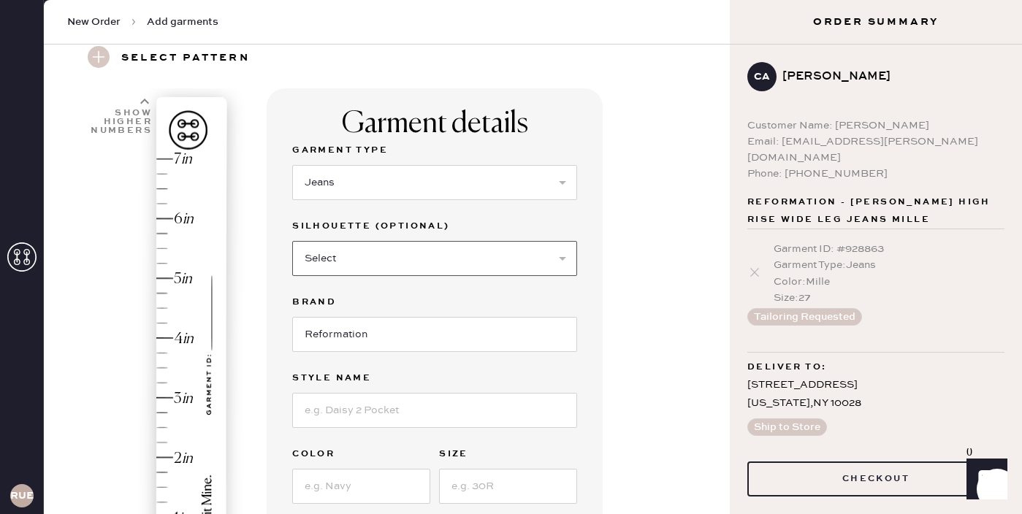
click at [379, 258] on select "Select Shorts Cropped Flare Boot Cut Straight Skinny Other" at bounding box center [434, 258] width 285 height 35
click at [395, 251] on select "Select Shorts Cropped Flare Boot Cut Straight Skinny Other" at bounding box center [434, 258] width 285 height 35
select select "other"
click at [292, 241] on select "Select Shorts Cropped Flare Boot Cut Straight Skinny Other" at bounding box center [434, 258] width 285 height 35
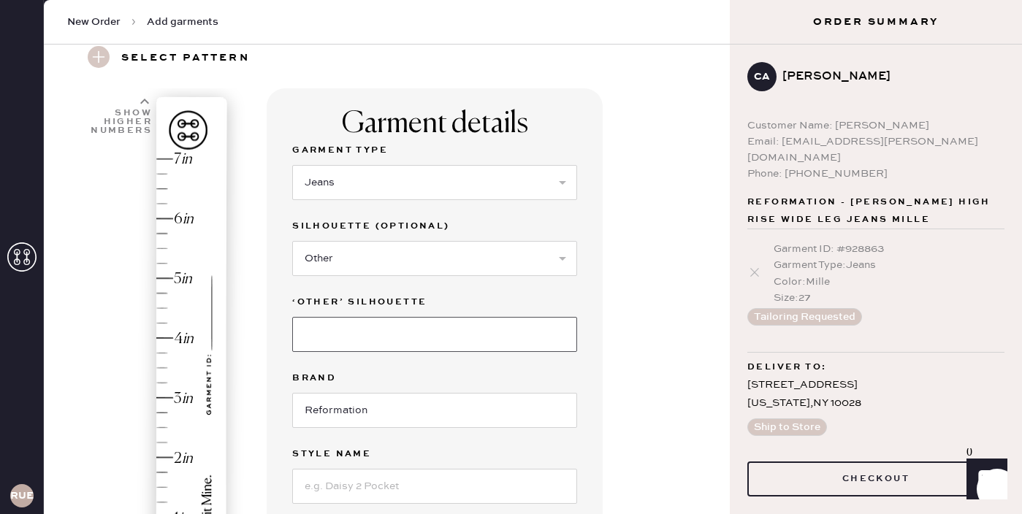
click at [389, 336] on input at bounding box center [434, 334] width 285 height 35
type input "Wide Leg"
click at [387, 489] on input at bounding box center [434, 486] width 285 height 35
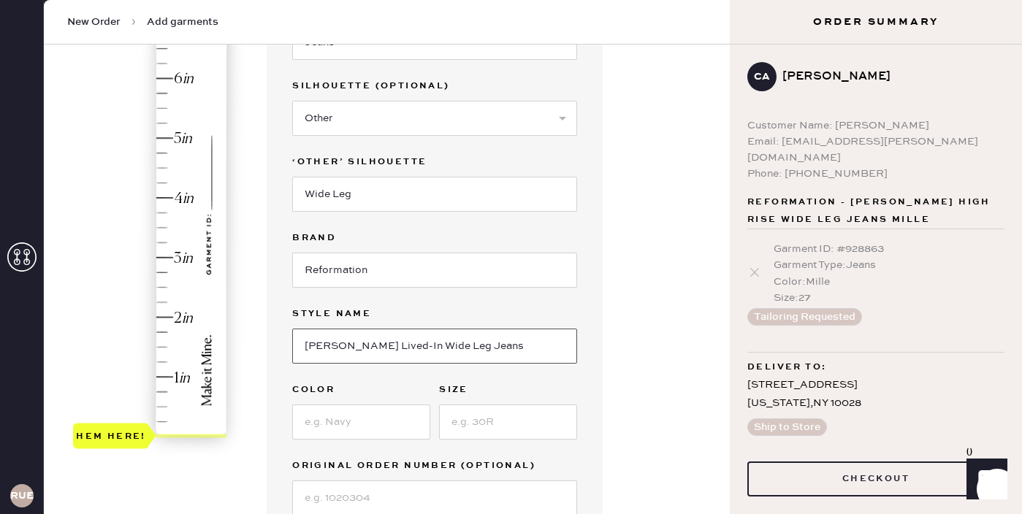
scroll to position [212, 0]
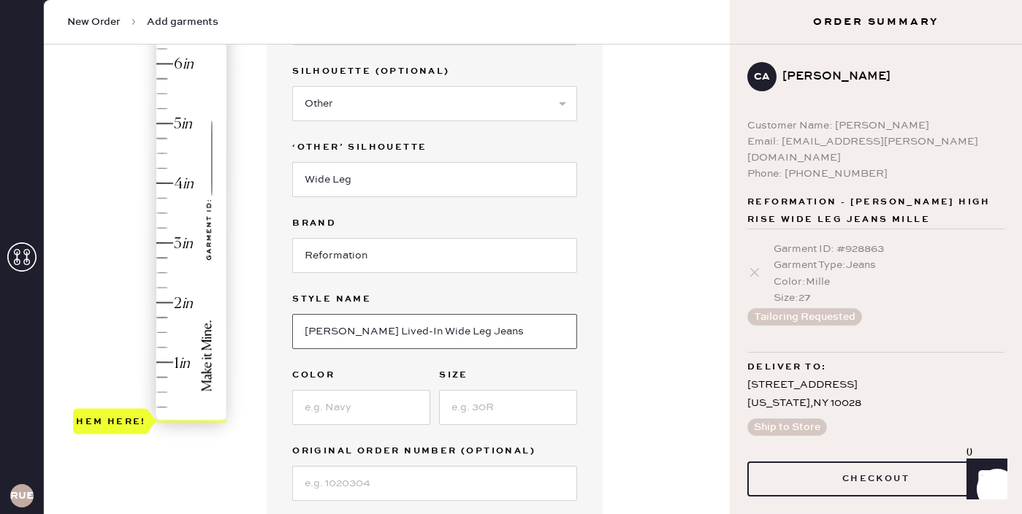
type input "Cary Lived-In Wide Leg Jeans"
click at [351, 405] on input at bounding box center [361, 407] width 138 height 35
type input "Quarry"
click at [494, 405] on input at bounding box center [508, 407] width 138 height 35
type input "27"
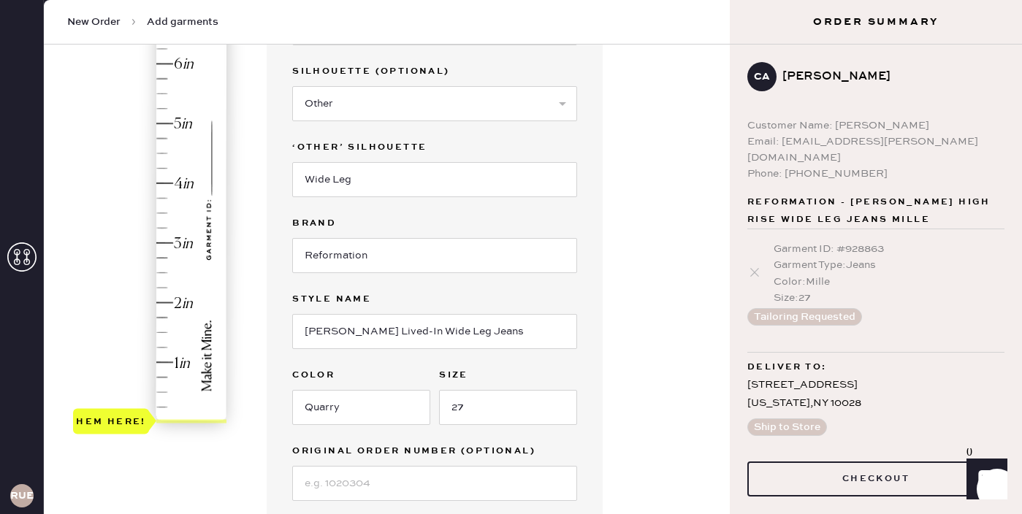
click at [603, 396] on div "Garment details Garment Type Select Basic Skirt Jeans Leggings Pants Shorts Bas…" at bounding box center [492, 387] width 451 height 906
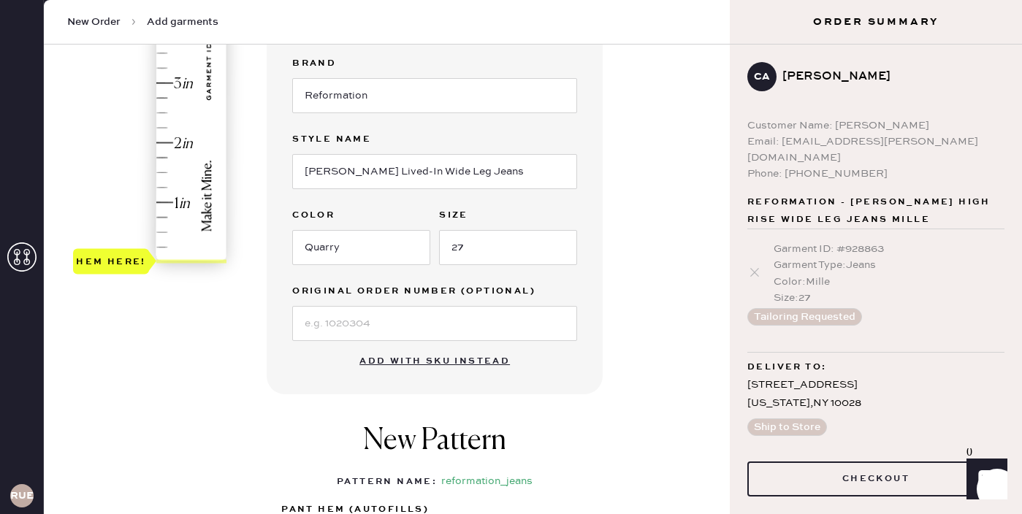
scroll to position [392, 0]
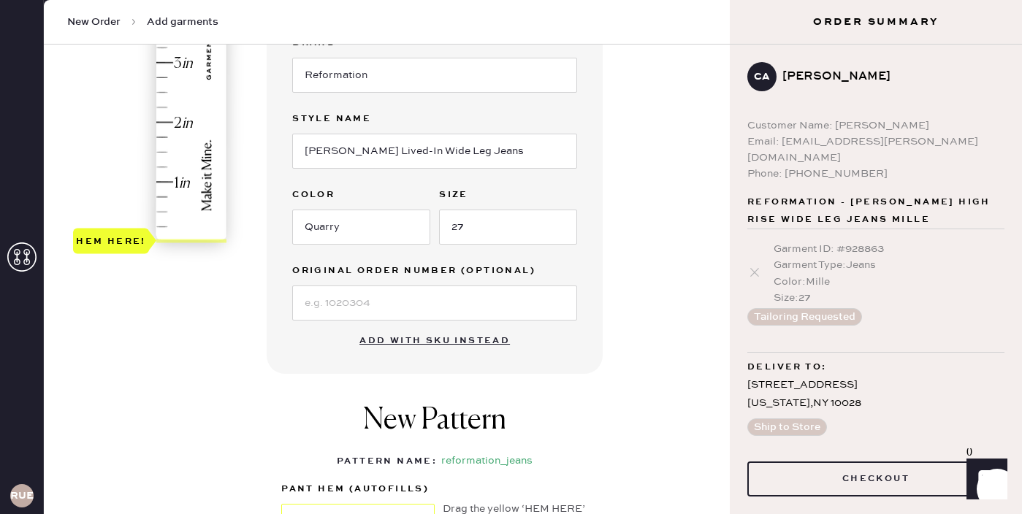
click at [469, 281] on div "Original Order Number (Optional)" at bounding box center [434, 272] width 285 height 20
click at [469, 296] on input at bounding box center [434, 303] width 285 height 35
type input "S281142554"
click at [693, 345] on div "Garment details Garment Type Select Basic Skirt Jeans Leggings Pants Shorts Bas…" at bounding box center [492, 206] width 451 height 906
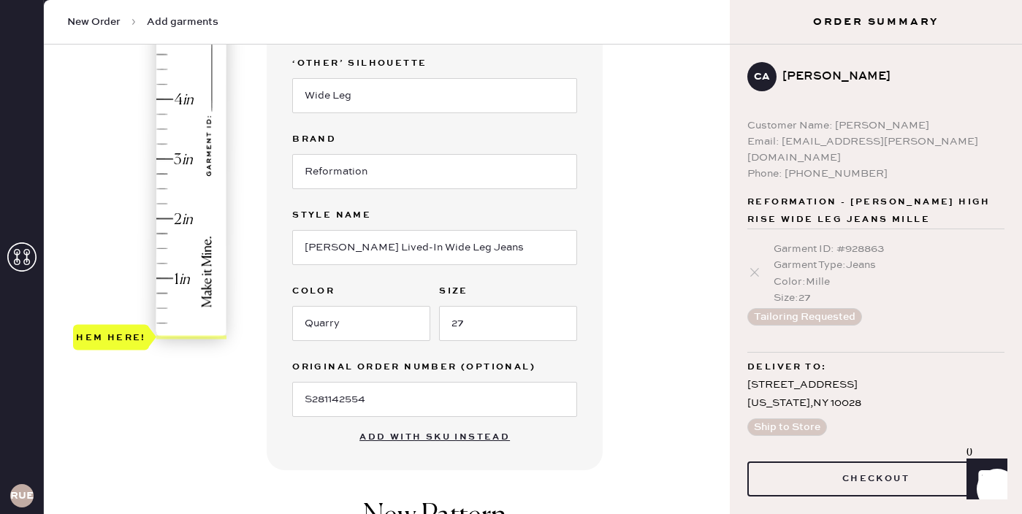
scroll to position [291, 0]
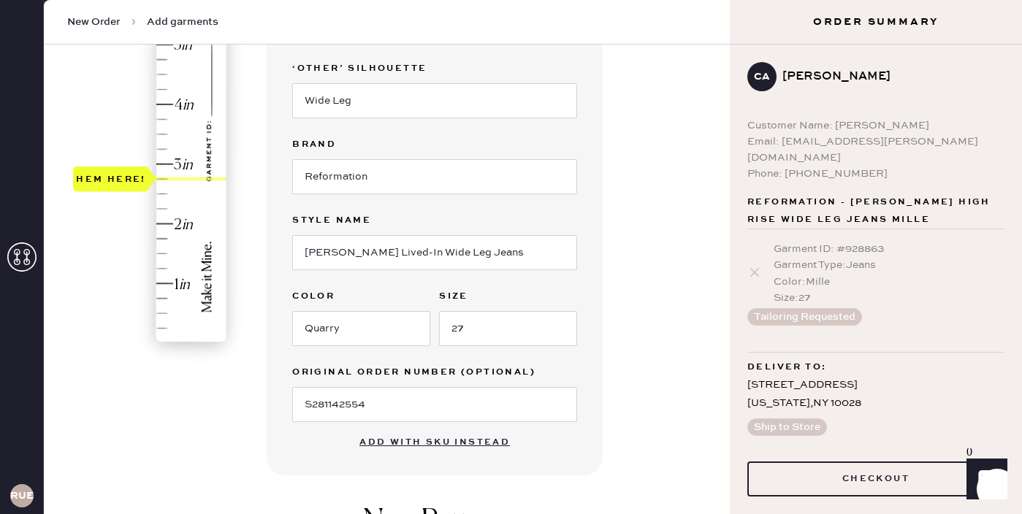
drag, startPoint x: 127, startPoint y: 339, endPoint x: 127, endPoint y: 178, distance: 160.7
click at [127, 178] on div "Hem here!" at bounding box center [111, 179] width 70 height 18
click at [121, 303] on div "Hem here!" at bounding box center [151, 134] width 156 height 431
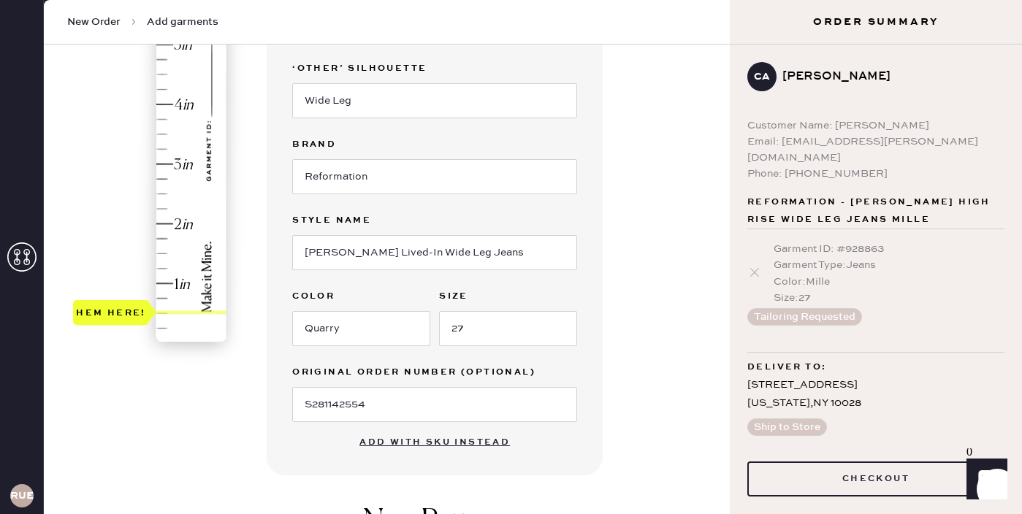
scroll to position [297, 0]
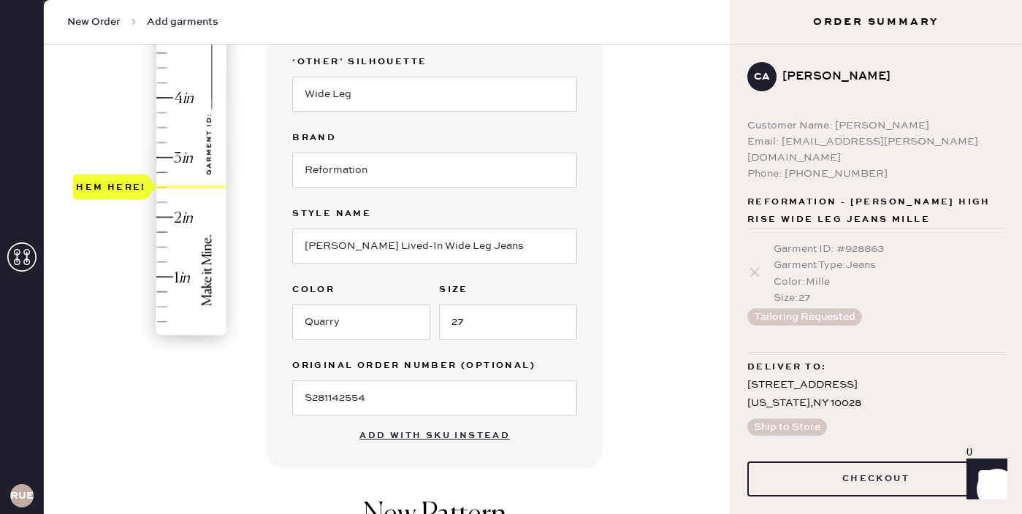
type input "2.75"
drag, startPoint x: 121, startPoint y: 303, endPoint x: 122, endPoint y: 171, distance: 132.2
click at [122, 171] on div "Hem here!" at bounding box center [111, 173] width 70 height 18
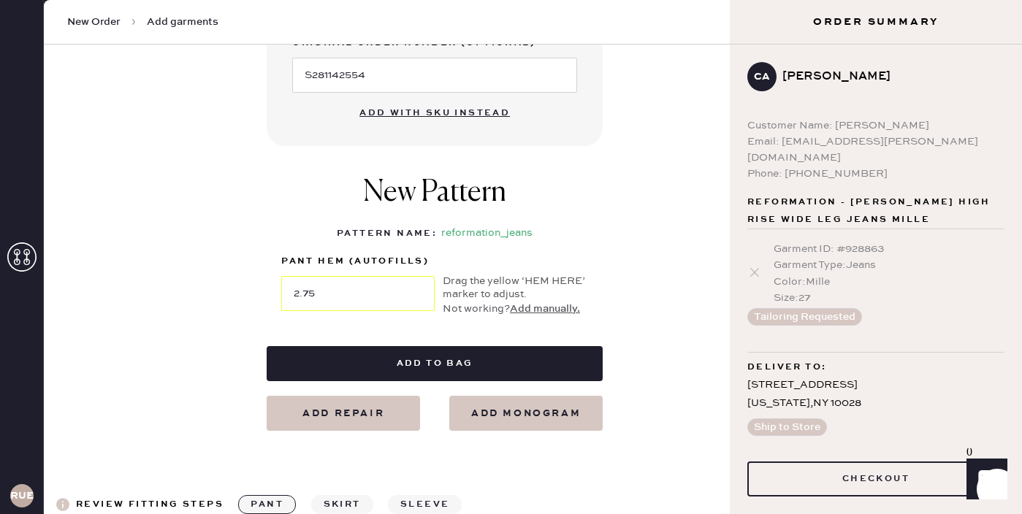
scroll to position [625, 0]
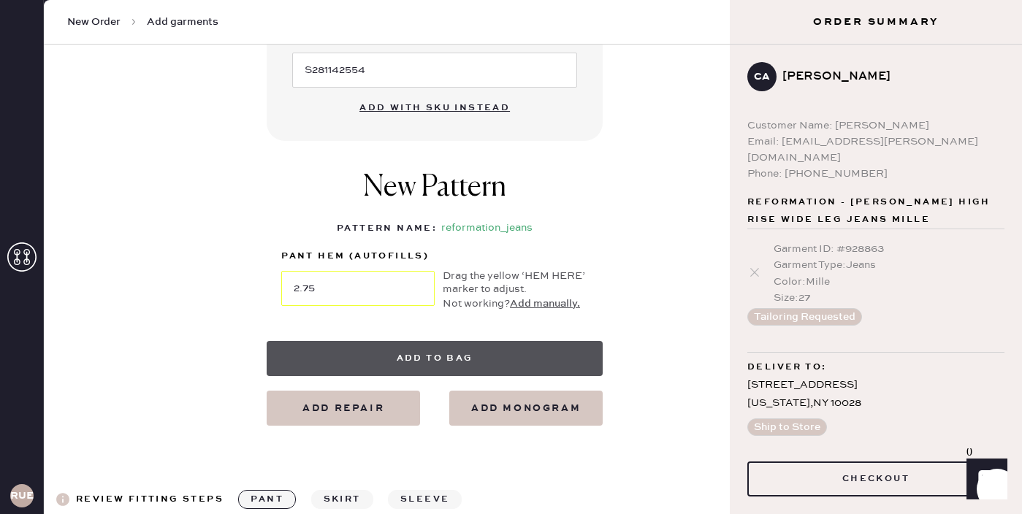
click at [414, 354] on button "Add to bag" at bounding box center [435, 358] width 336 height 35
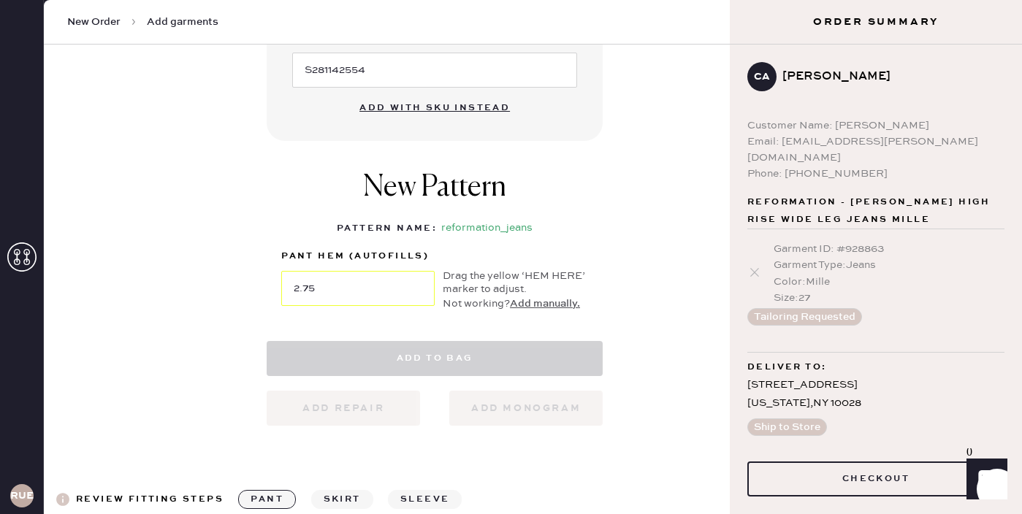
select select "2"
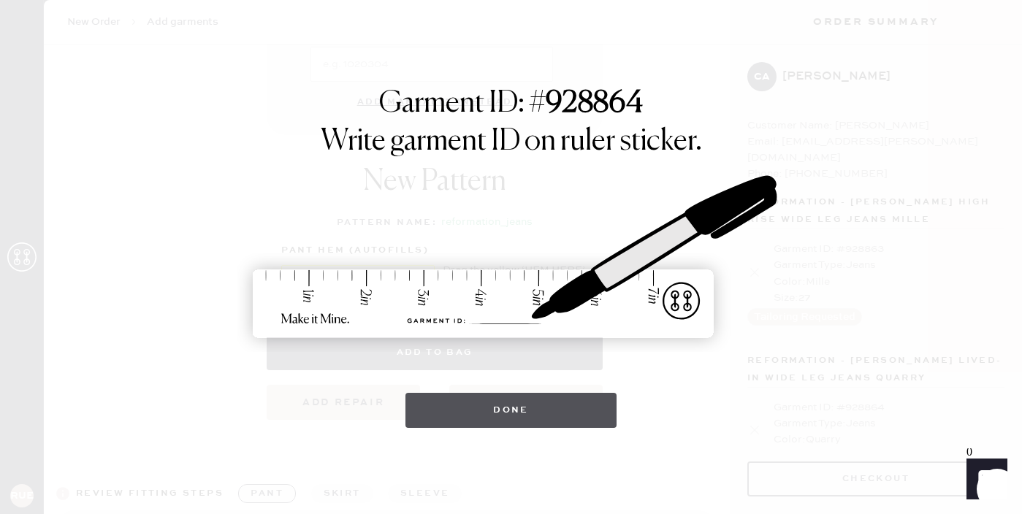
click at [519, 414] on button "Done" at bounding box center [510, 410] width 211 height 35
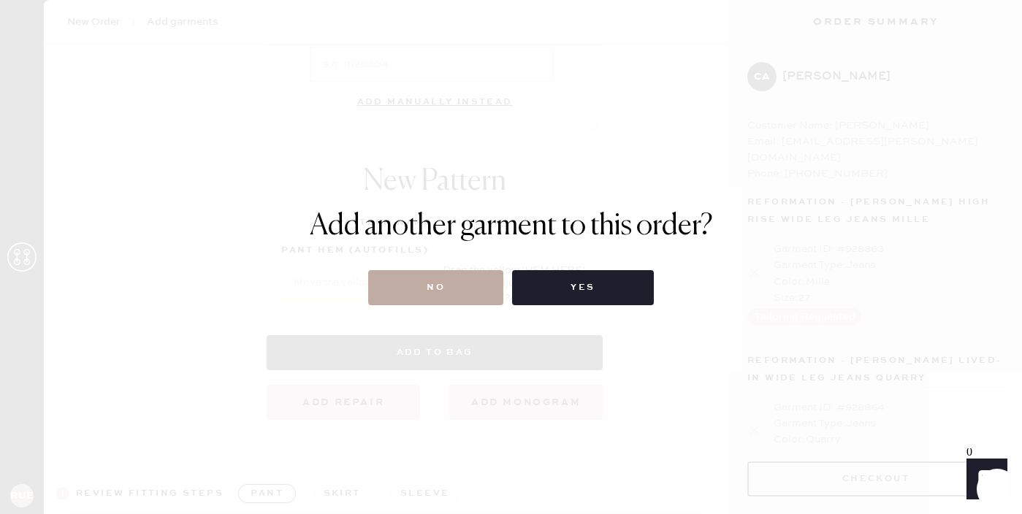
click at [478, 290] on button "No" at bounding box center [435, 287] width 135 height 35
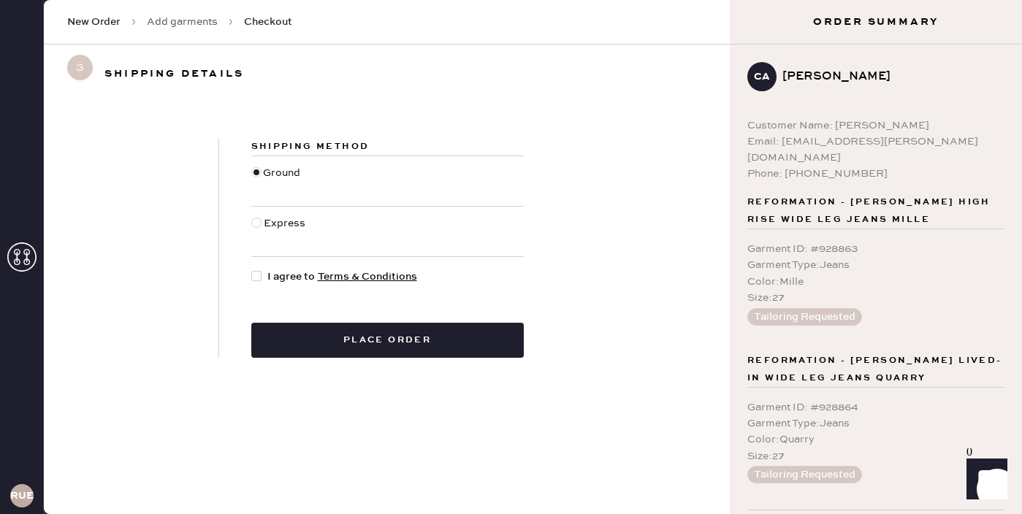
click at [259, 278] on div at bounding box center [256, 276] width 10 height 10
click at [252, 270] on input "I agree to Terms & Conditions" at bounding box center [251, 269] width 1 height 1
checkbox input "true"
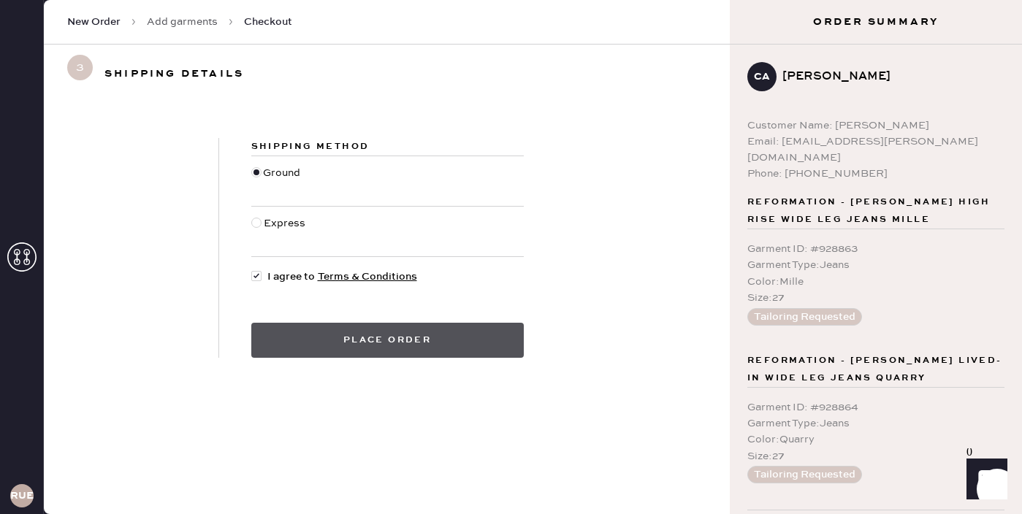
click at [384, 329] on button "Place order" at bounding box center [387, 340] width 273 height 35
